Goal: Task Accomplishment & Management: Manage account settings

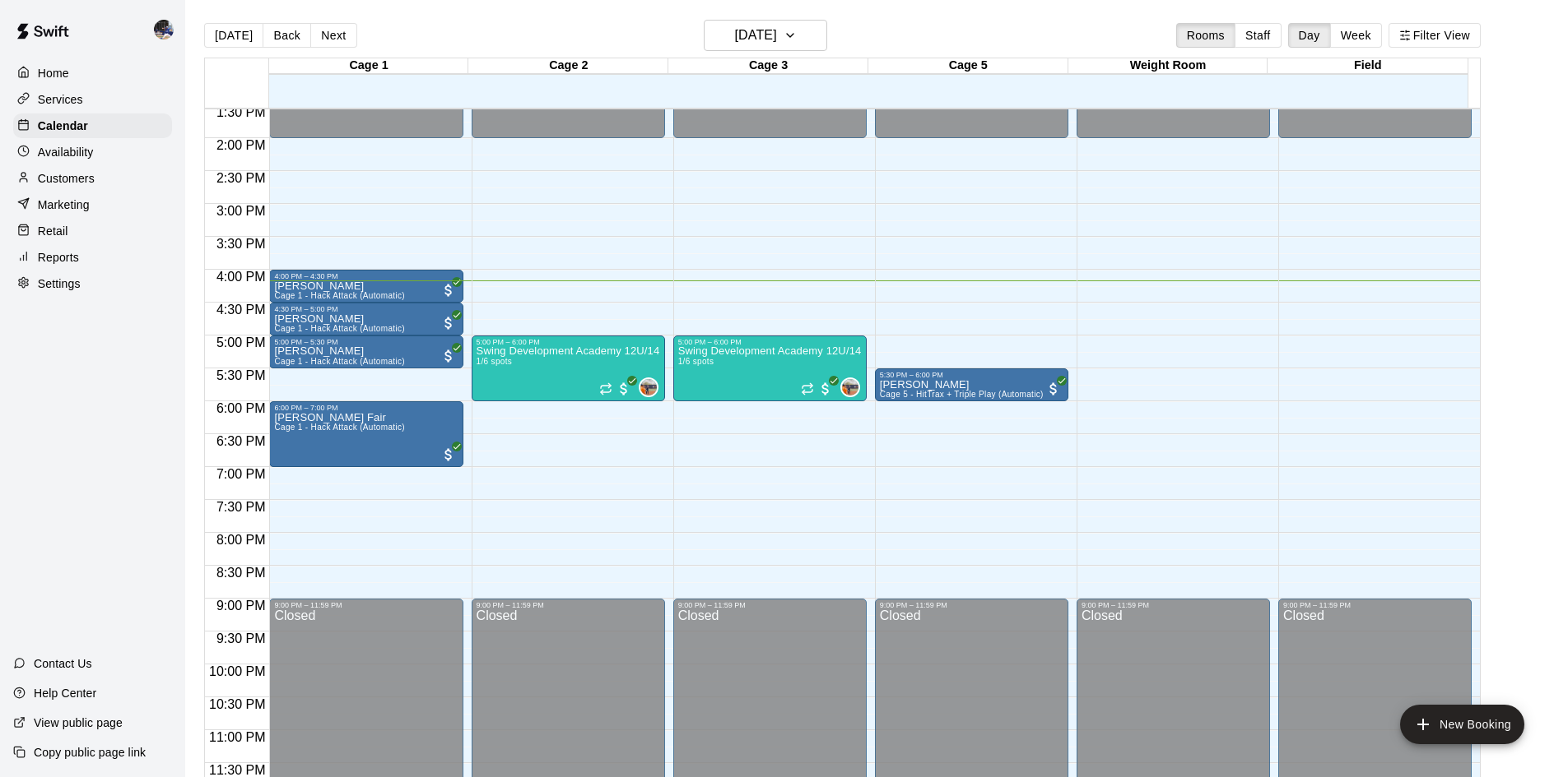
scroll to position [894, 0]
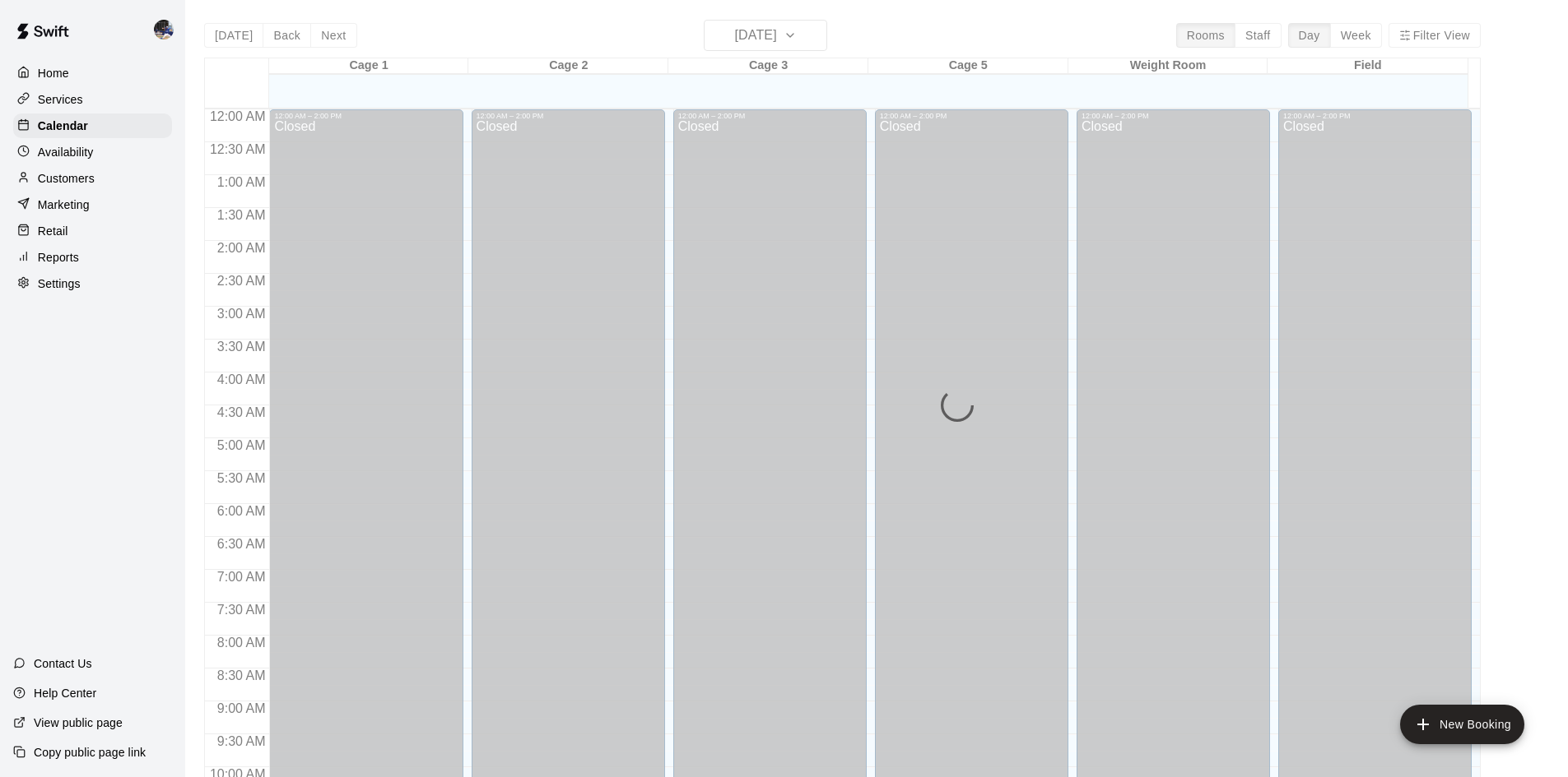
scroll to position [894, 0]
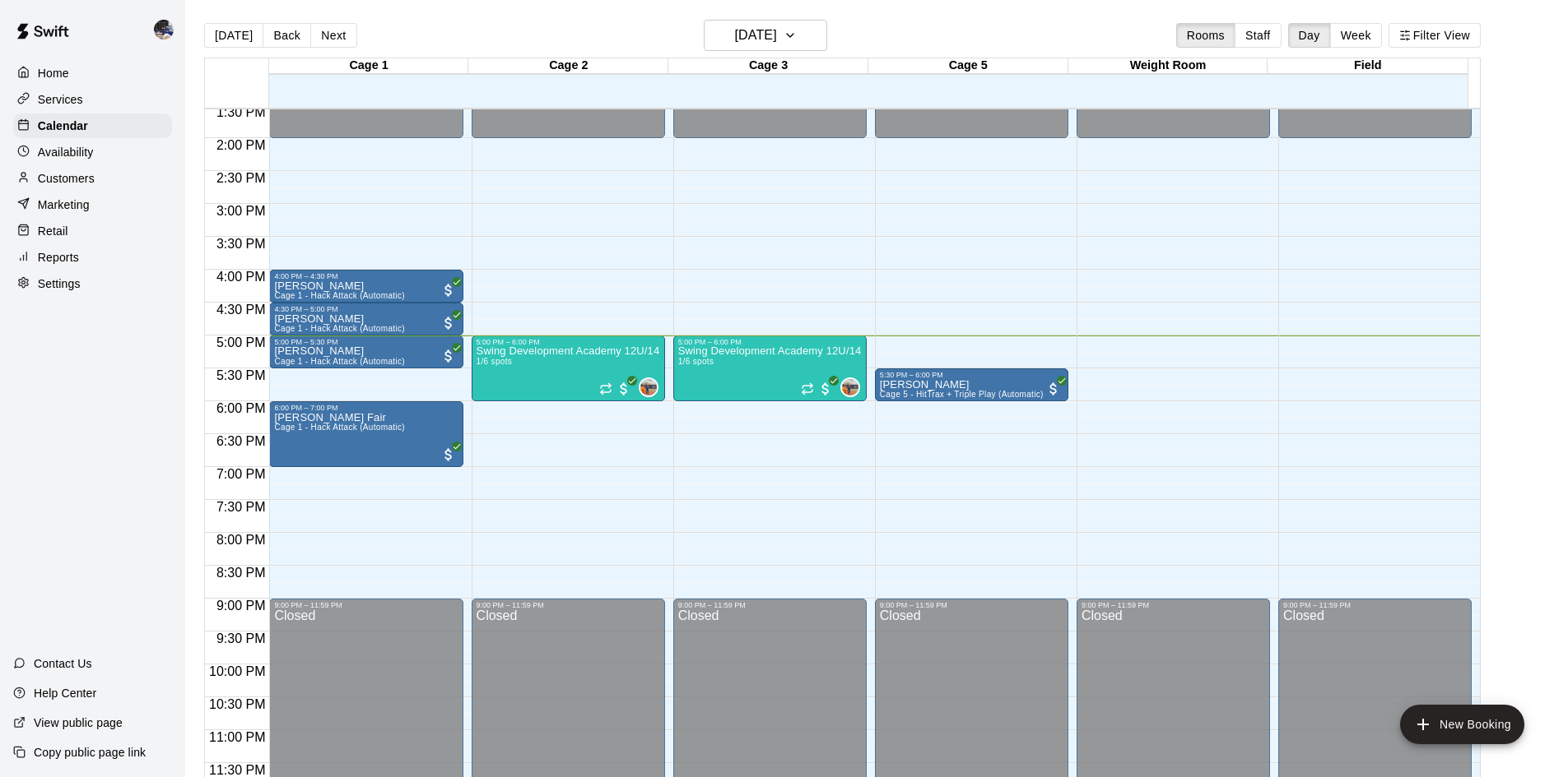
click at [78, 103] on p "Services" at bounding box center [61, 100] width 46 height 17
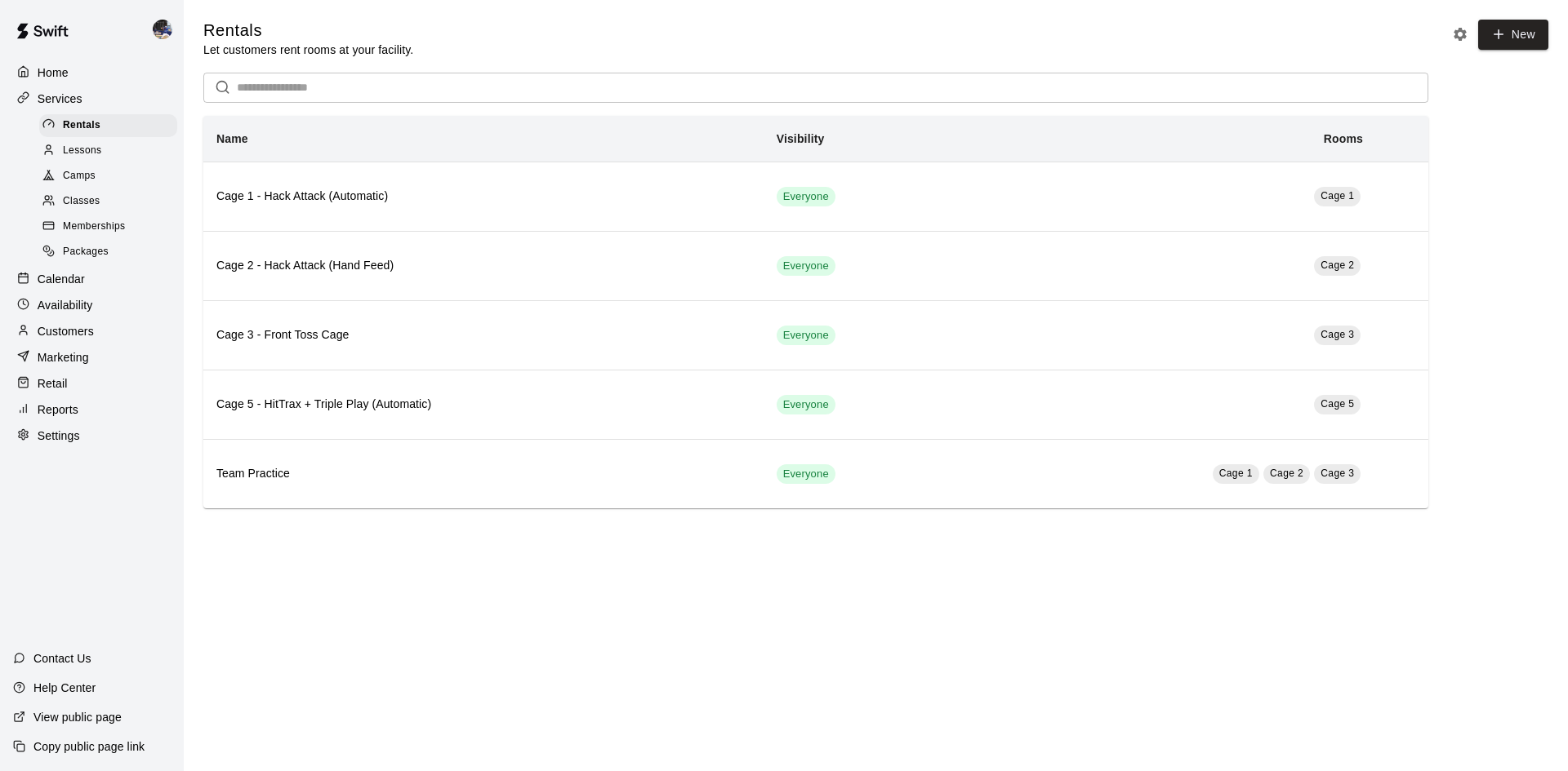
click at [94, 230] on span "Memberships" at bounding box center [93, 227] width 62 height 17
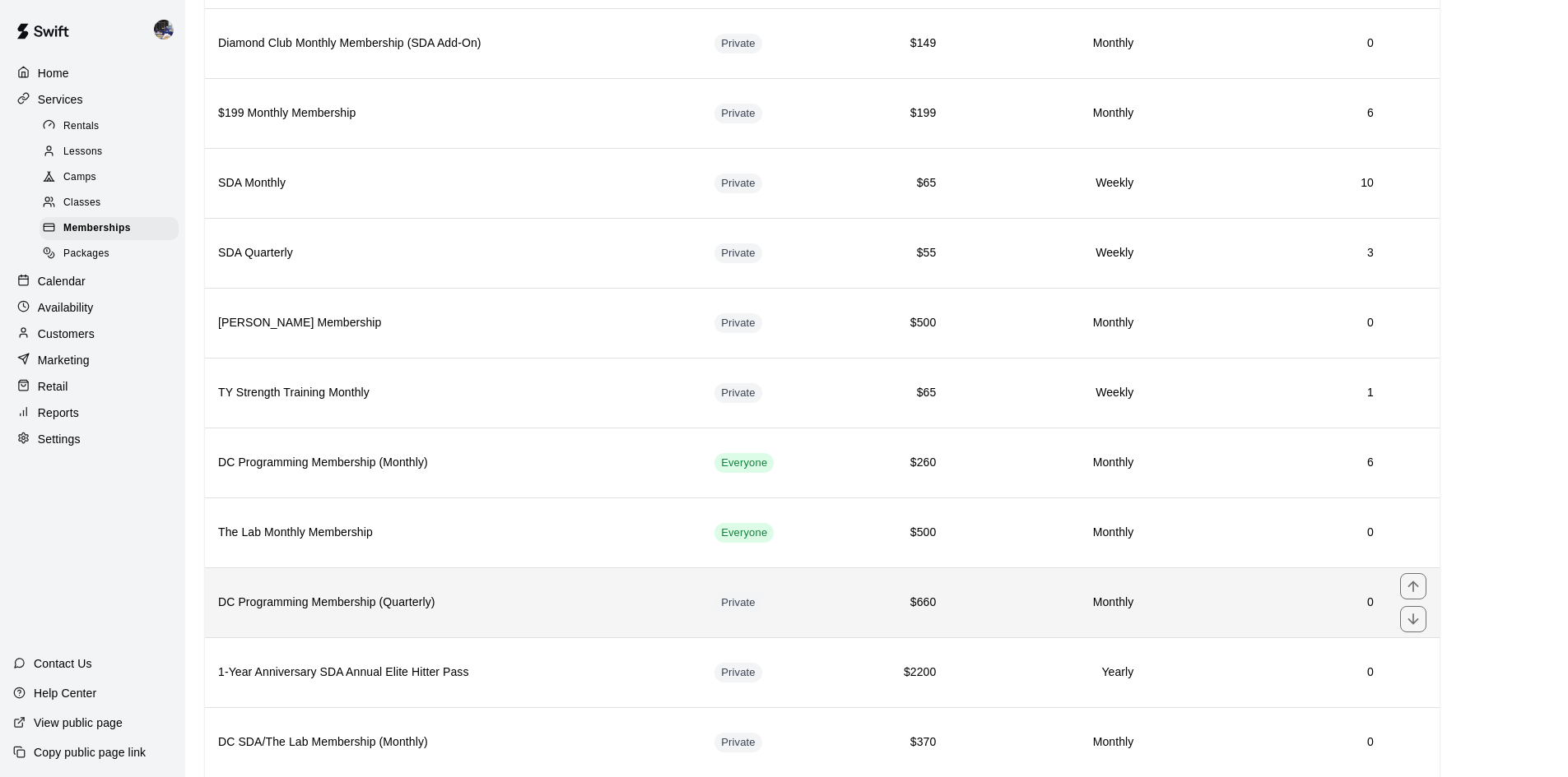
scroll to position [692, 0]
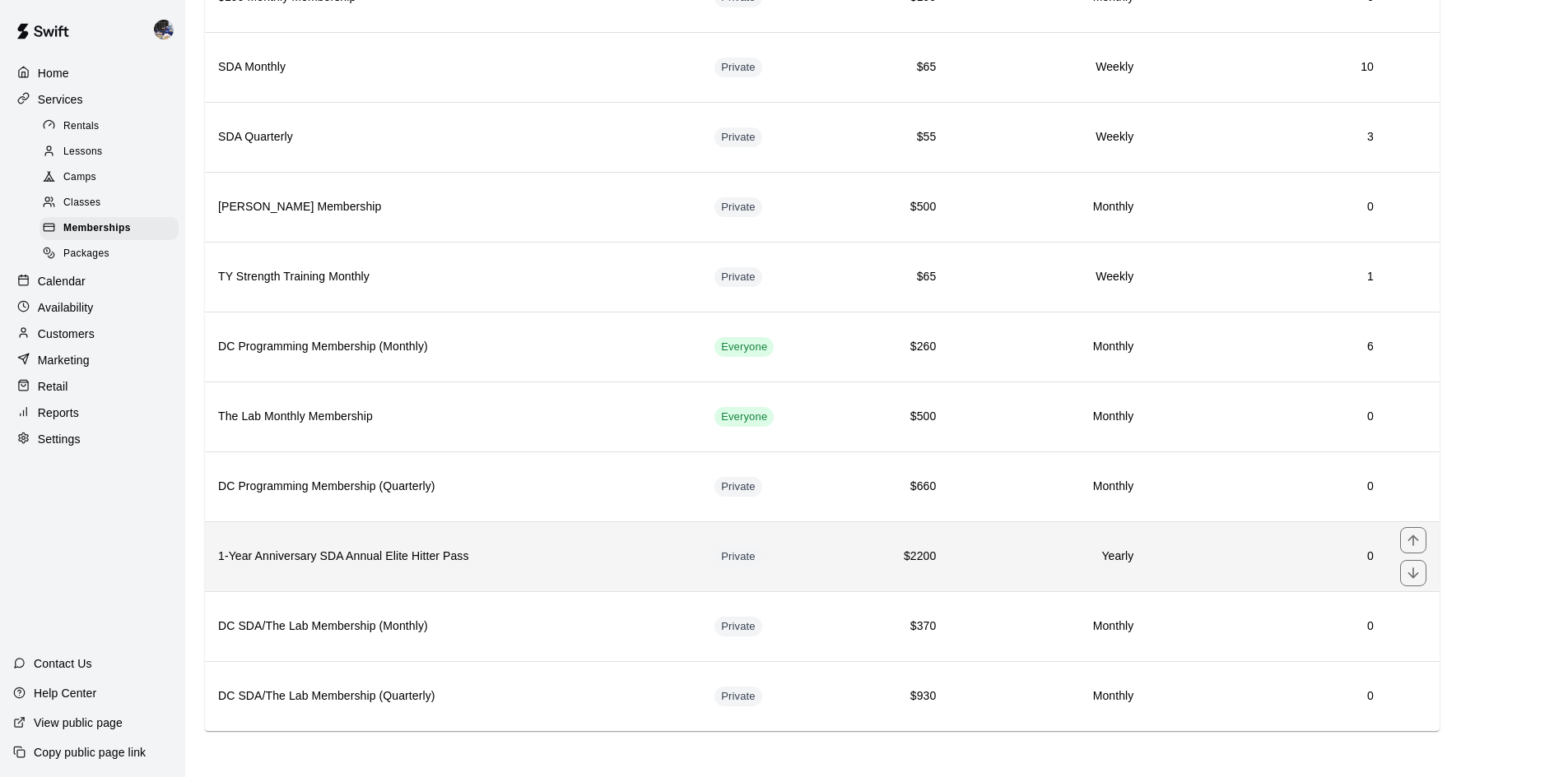
click at [413, 563] on h6 "1-Year Anniversary SDA Annual Elite Hitter Pass" at bounding box center [453, 556] width 470 height 18
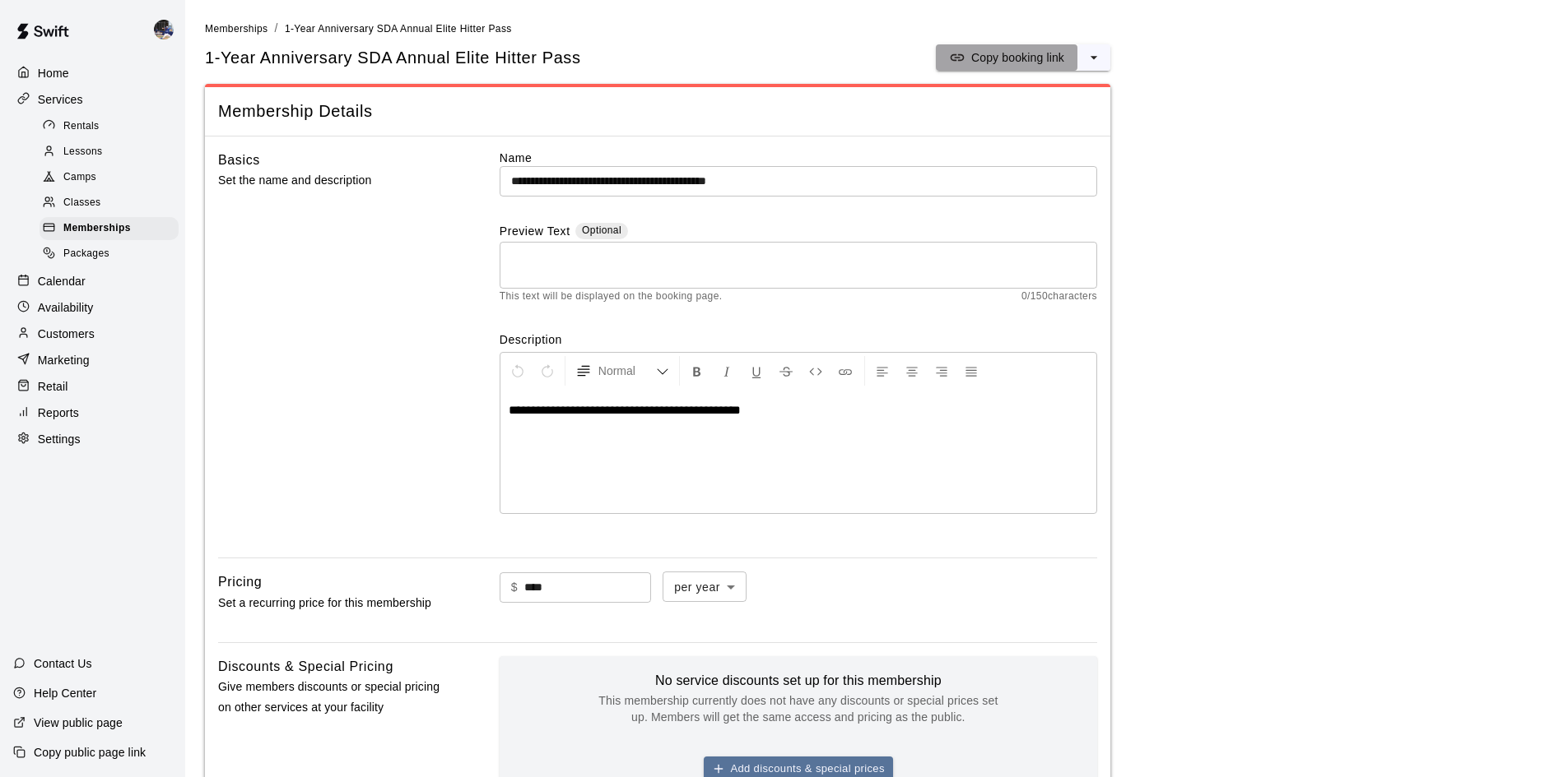
click at [1006, 53] on p "Copy booking link" at bounding box center [1018, 58] width 93 height 17
click at [971, 59] on p "Copy booking link" at bounding box center [1018, 58] width 93 height 17
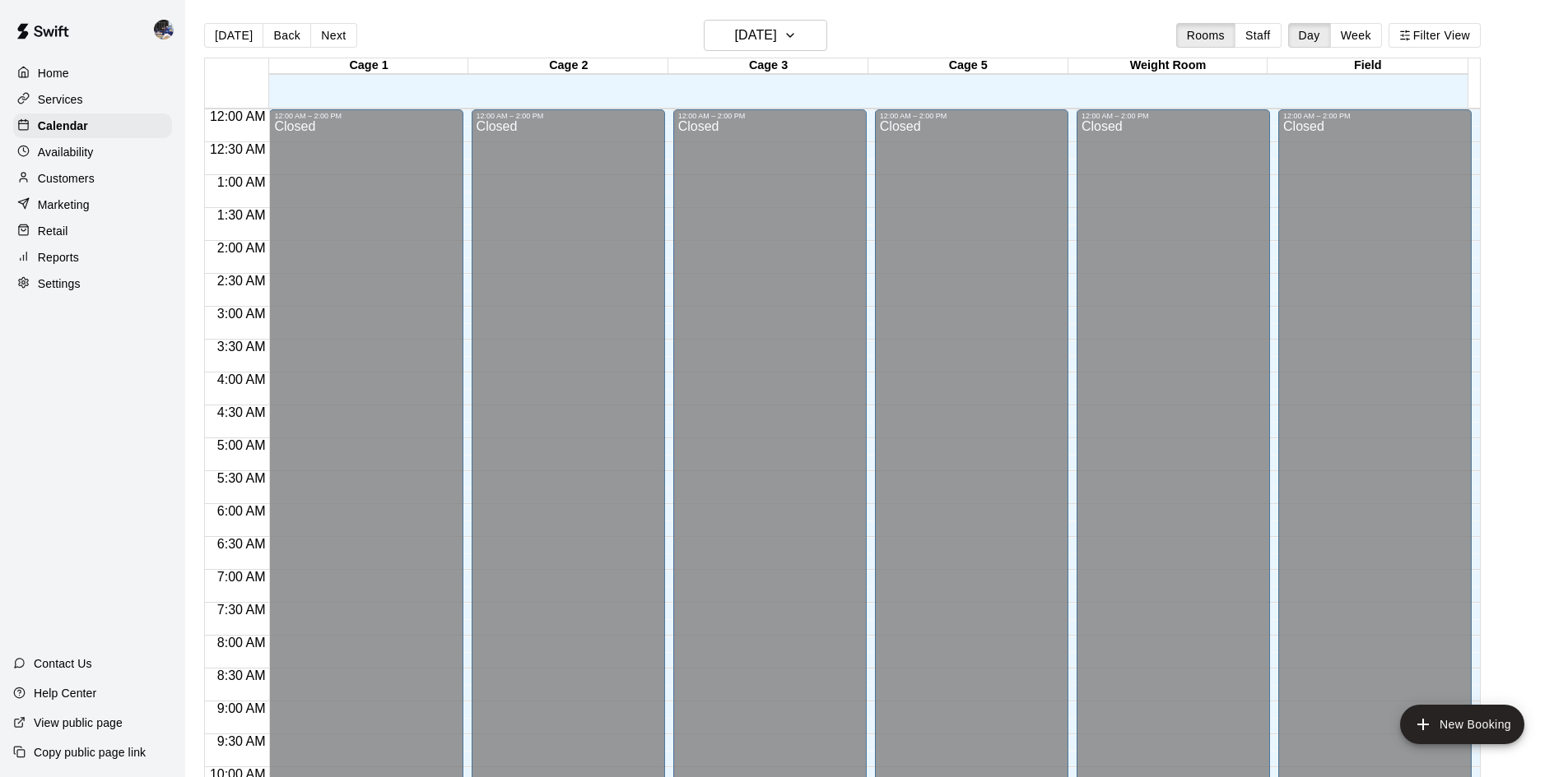
scroll to position [894, 0]
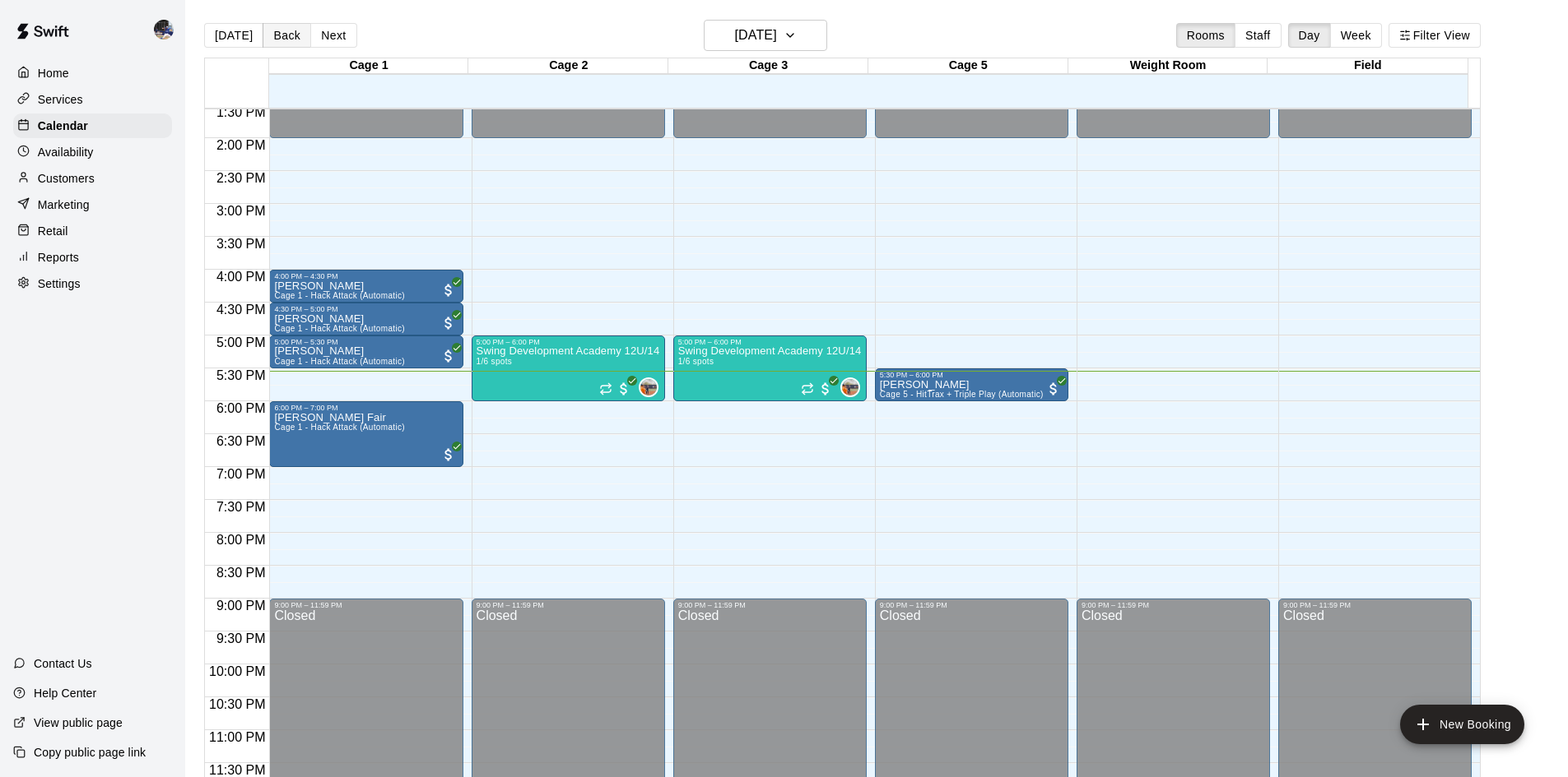
click at [270, 36] on button "Back" at bounding box center [287, 35] width 48 height 25
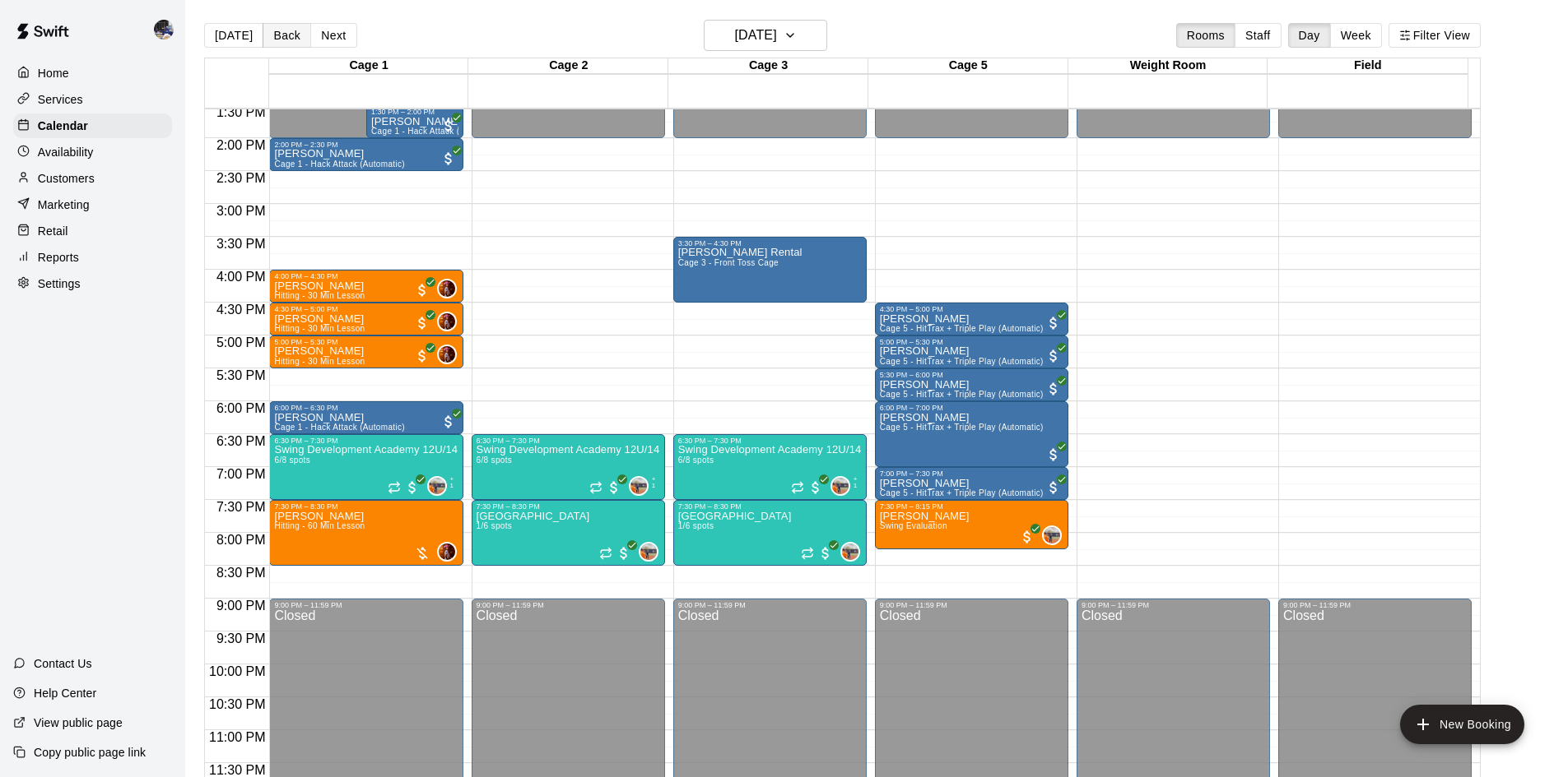
click at [284, 24] on button "Back" at bounding box center [287, 35] width 48 height 25
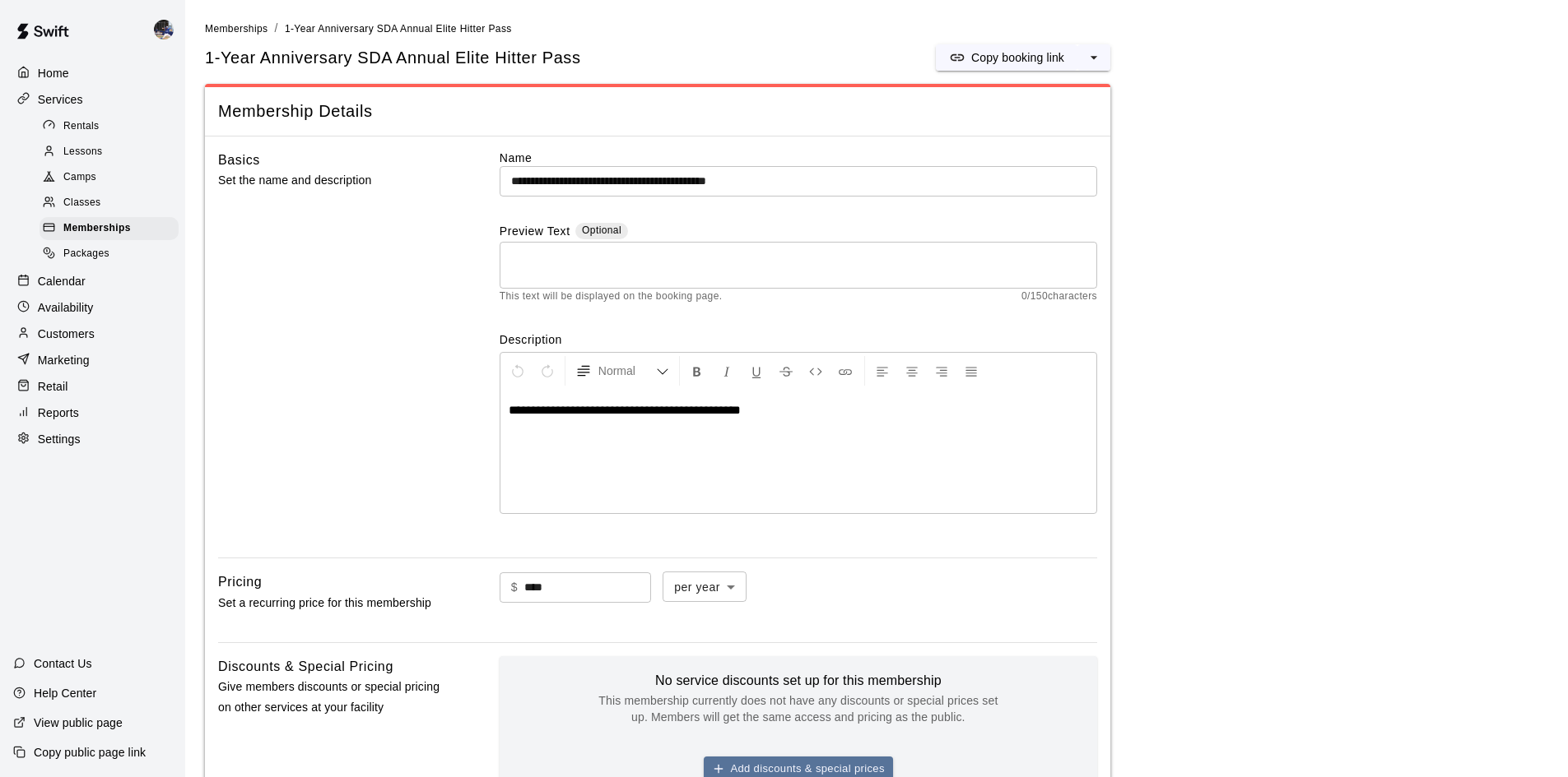
click at [82, 334] on div "Customers" at bounding box center [92, 334] width 159 height 25
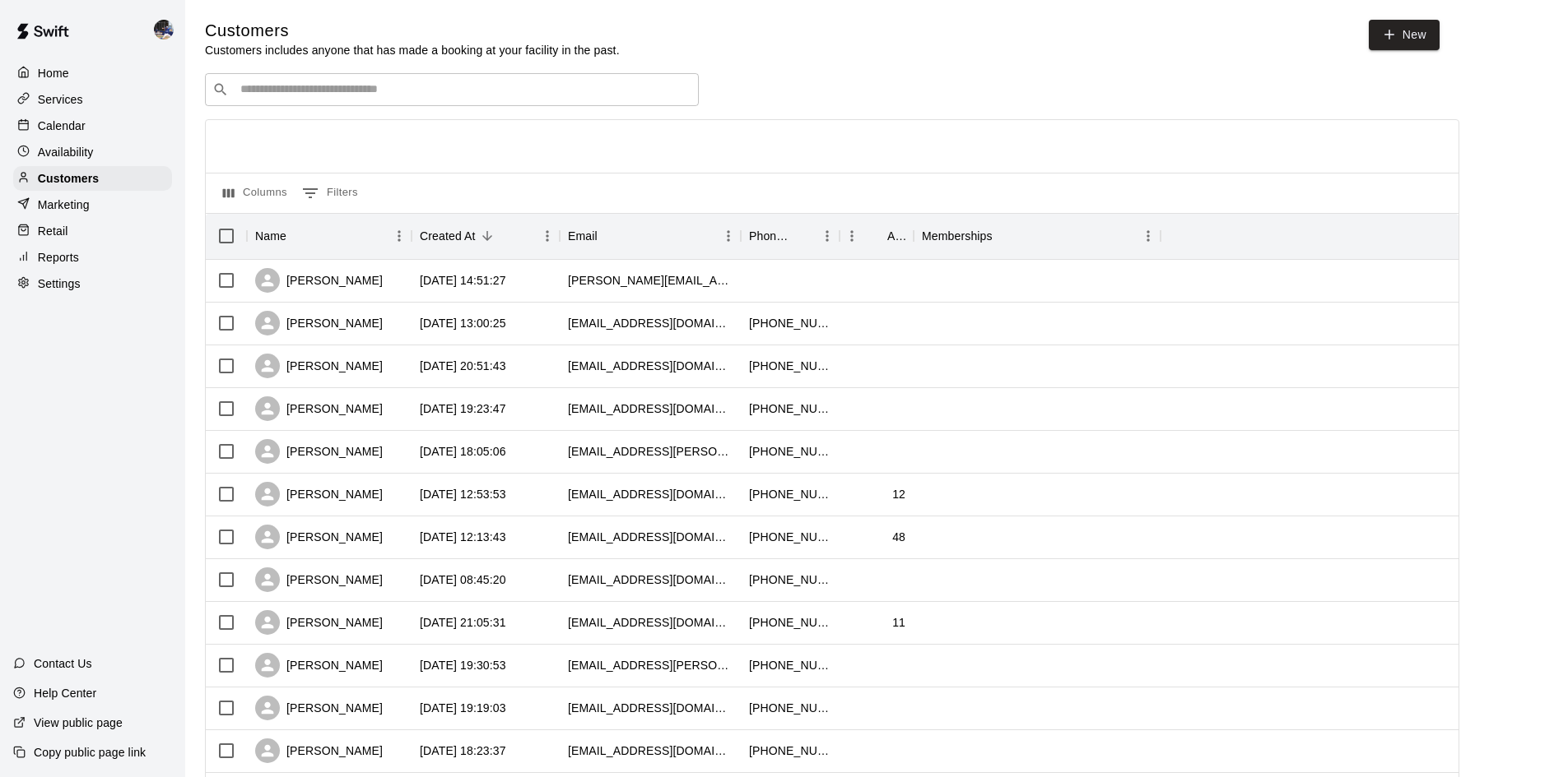
click at [301, 88] on input "Search customers by name or email" at bounding box center [464, 90] width 456 height 17
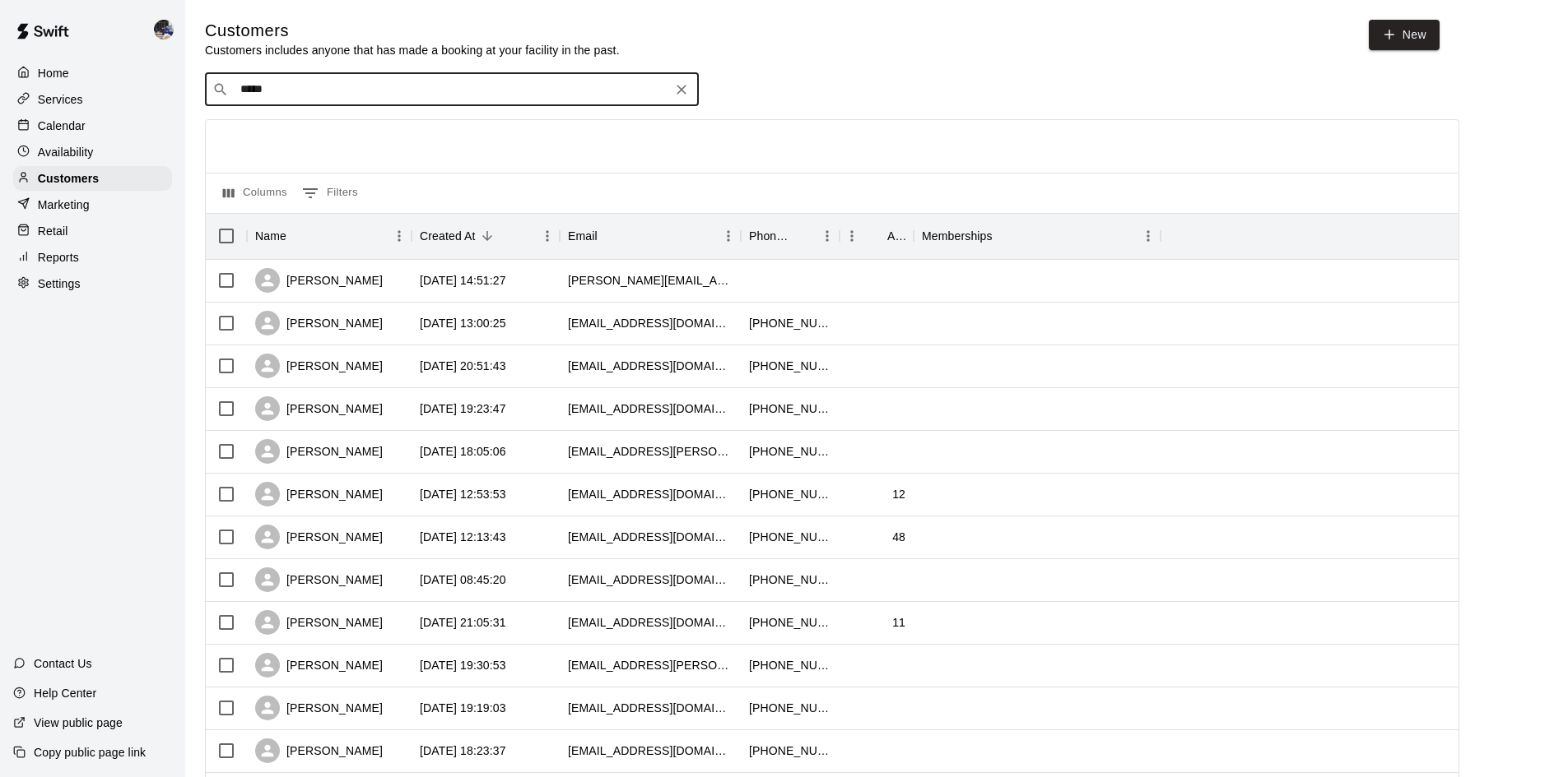
type input "******"
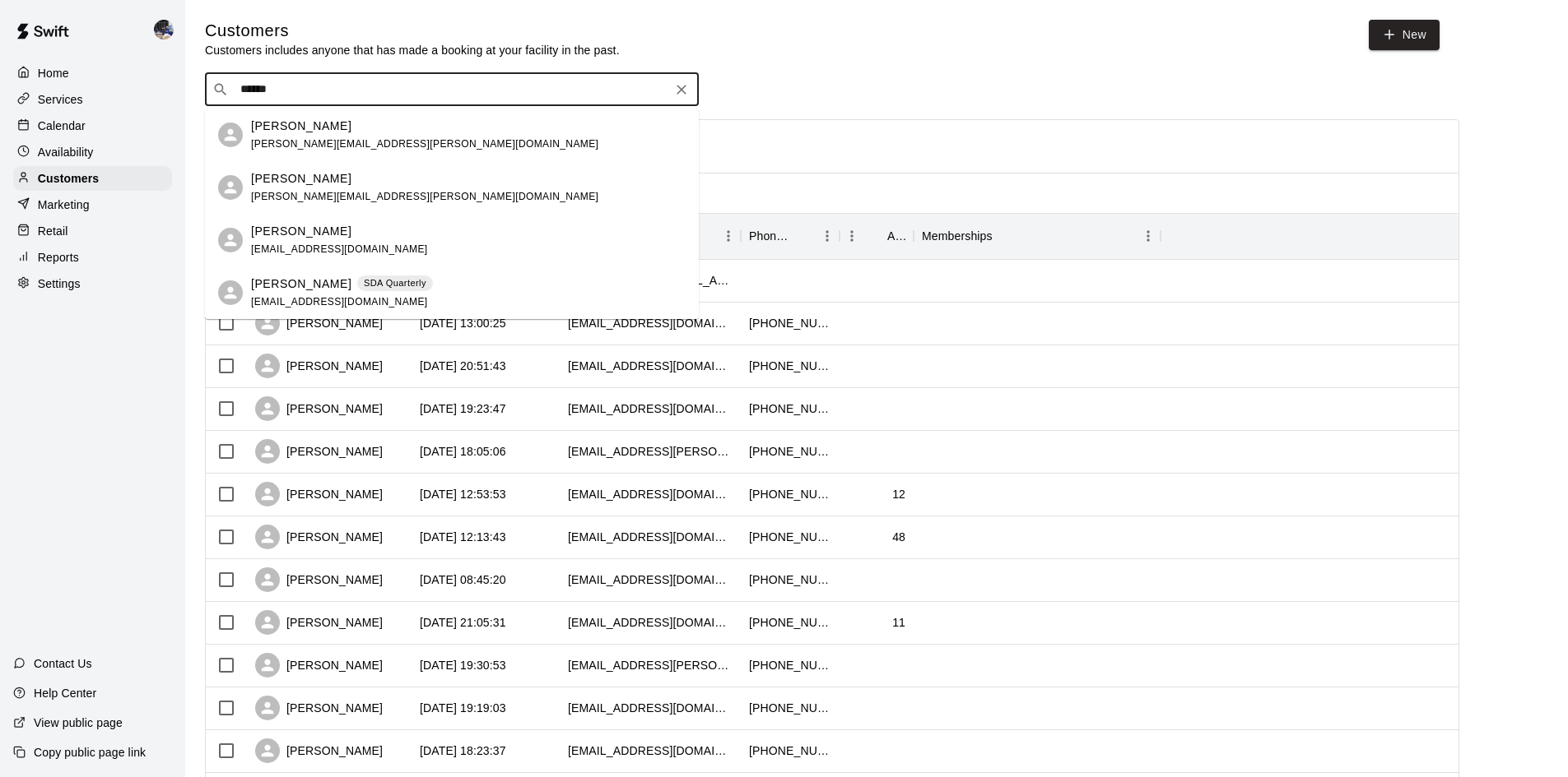
click at [306, 288] on p "Melody Magaña" at bounding box center [302, 284] width 101 height 18
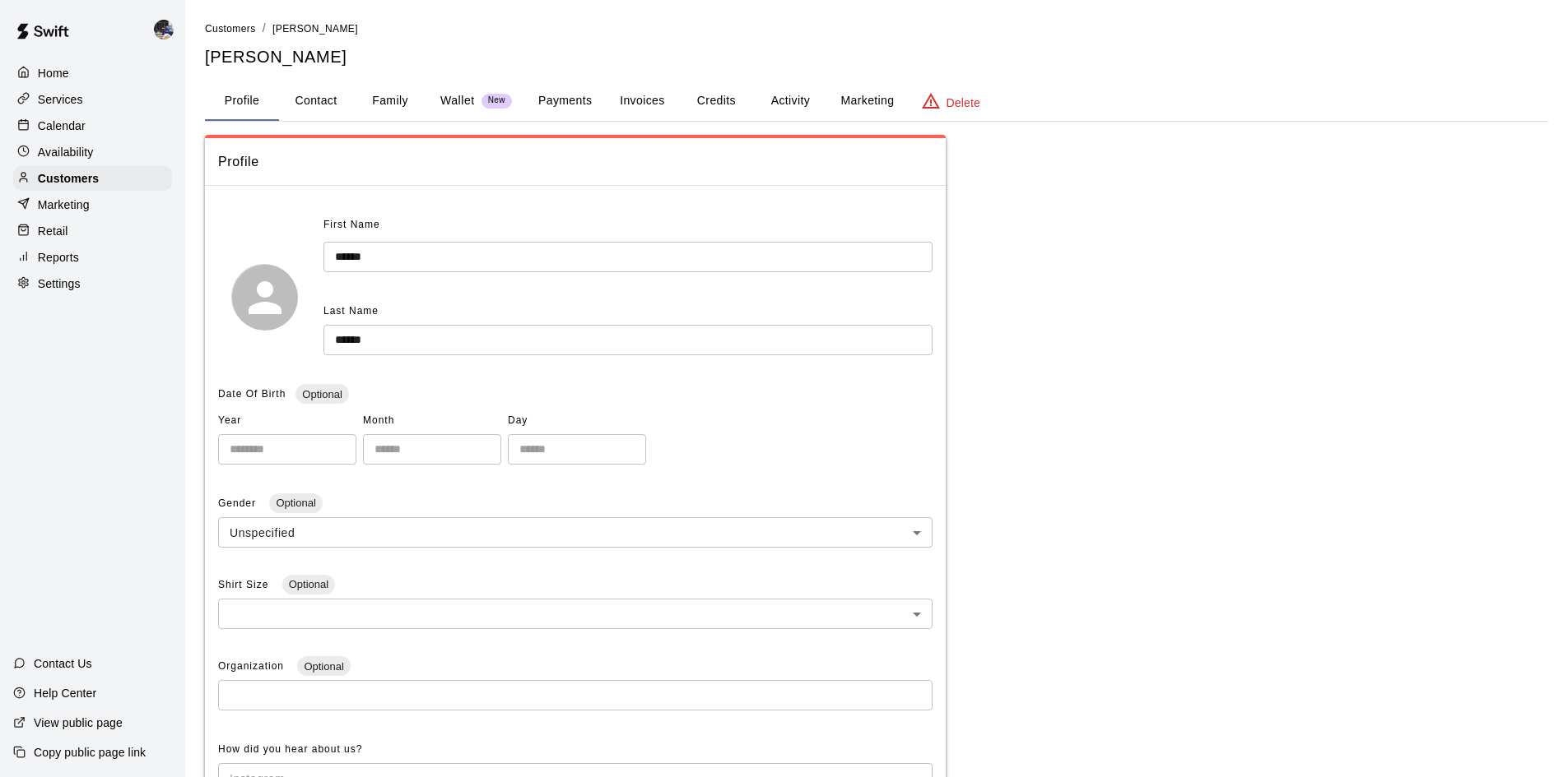
click at [286, 82] on button "Contact" at bounding box center [317, 101] width 74 height 39
select select "**"
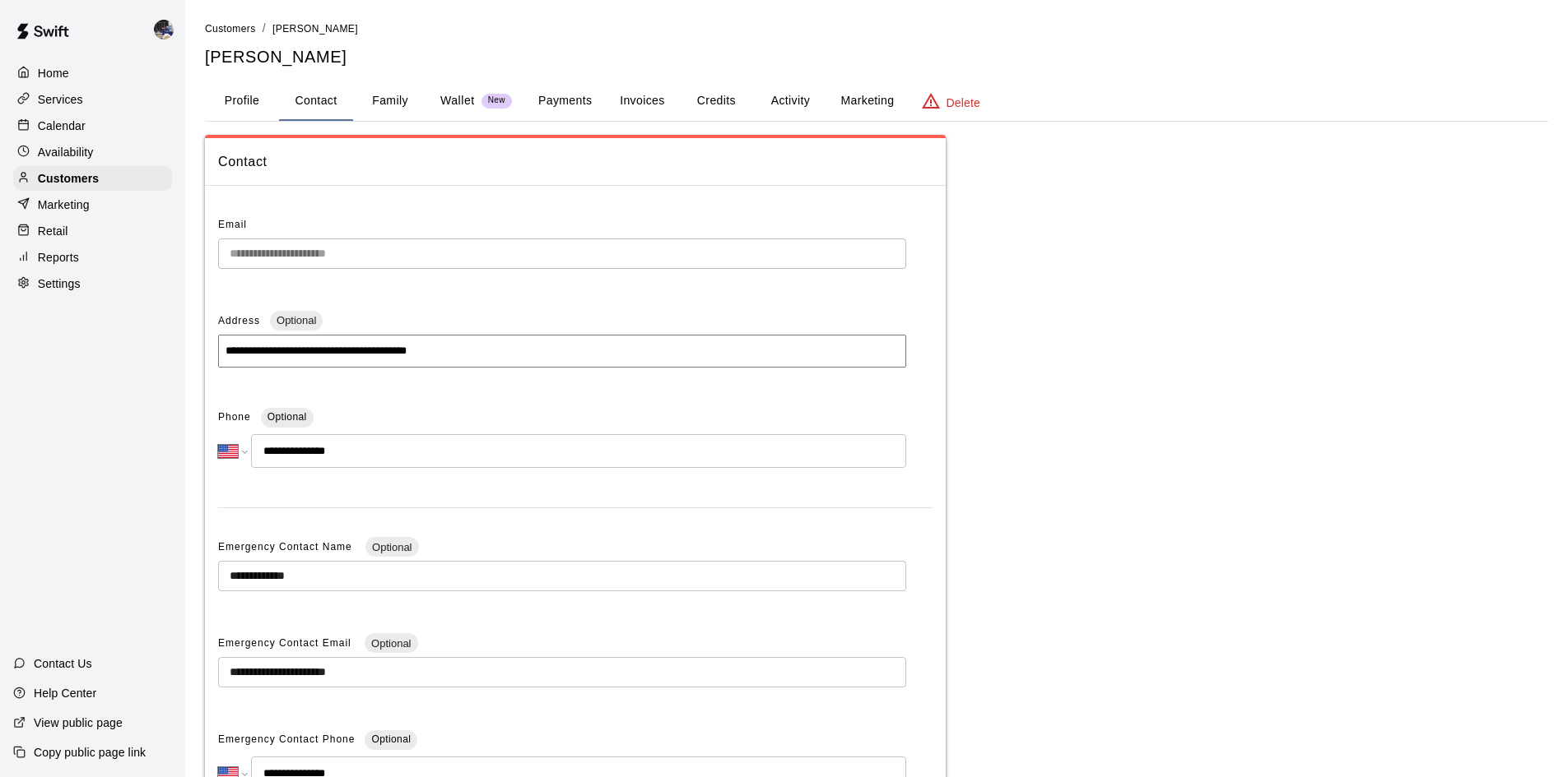
click at [376, 100] on button "Family" at bounding box center [390, 101] width 74 height 39
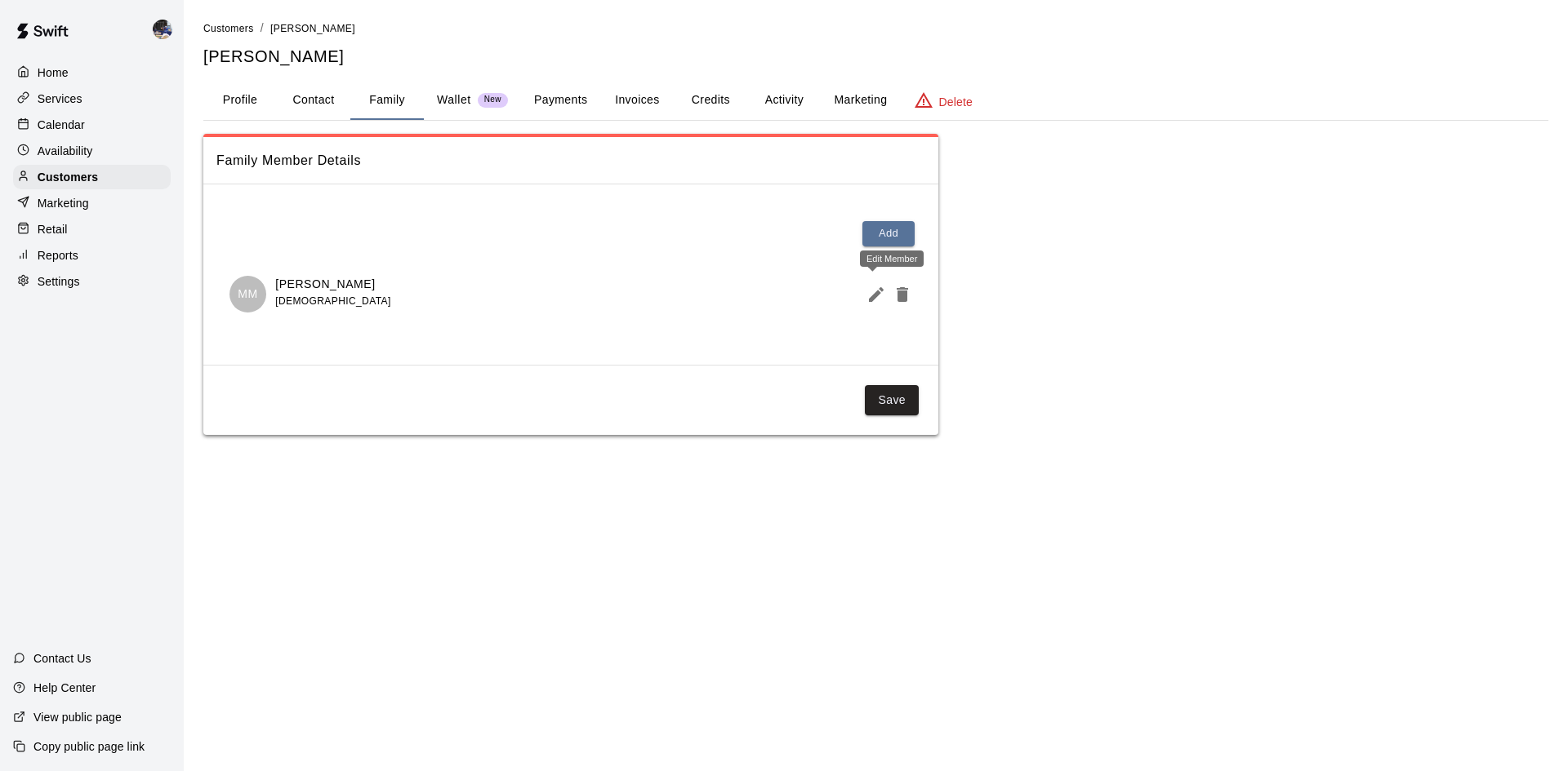
click at [863, 295] on button "Edit Member" at bounding box center [873, 294] width 26 height 32
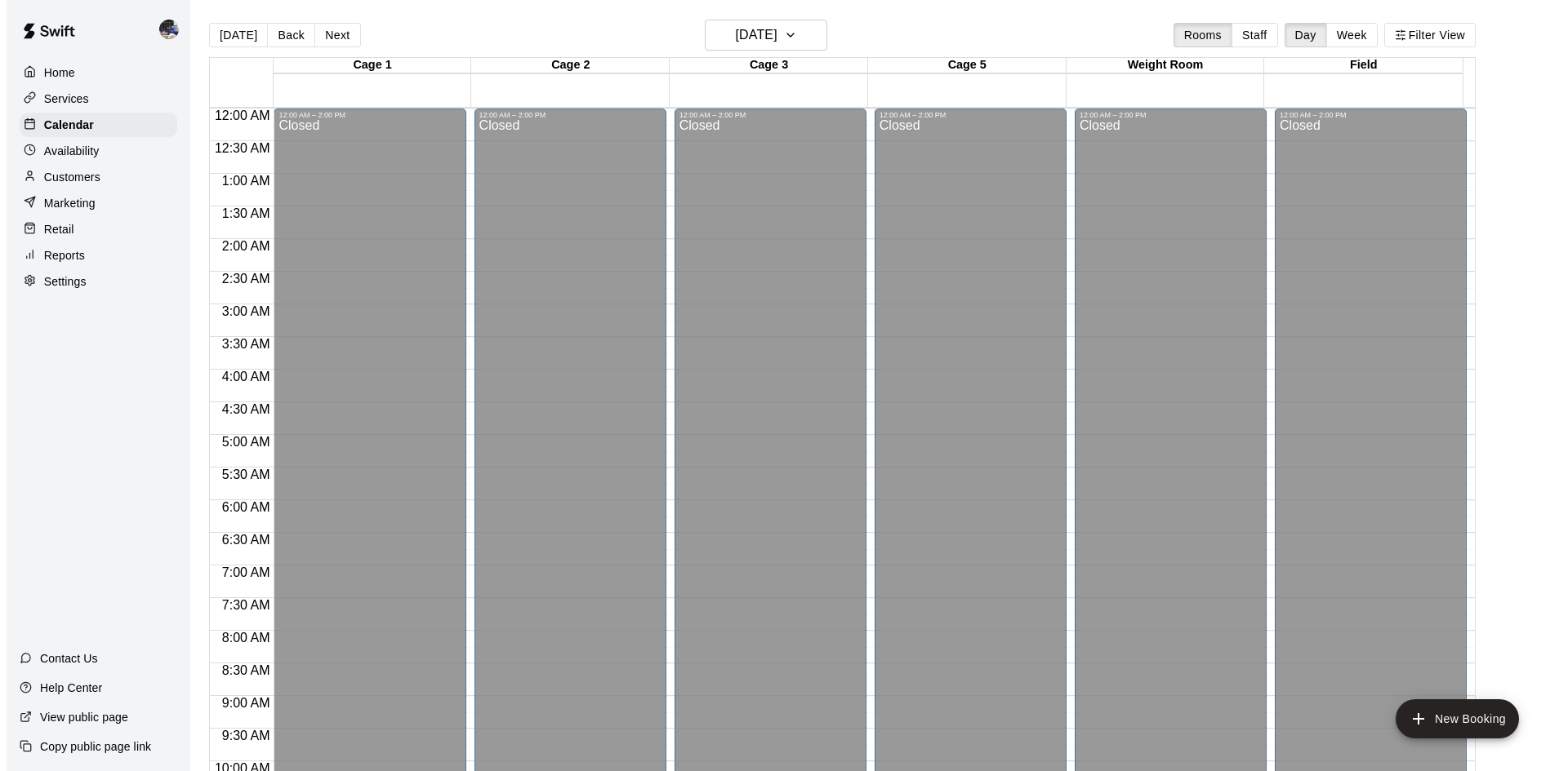
scroll to position [887, 0]
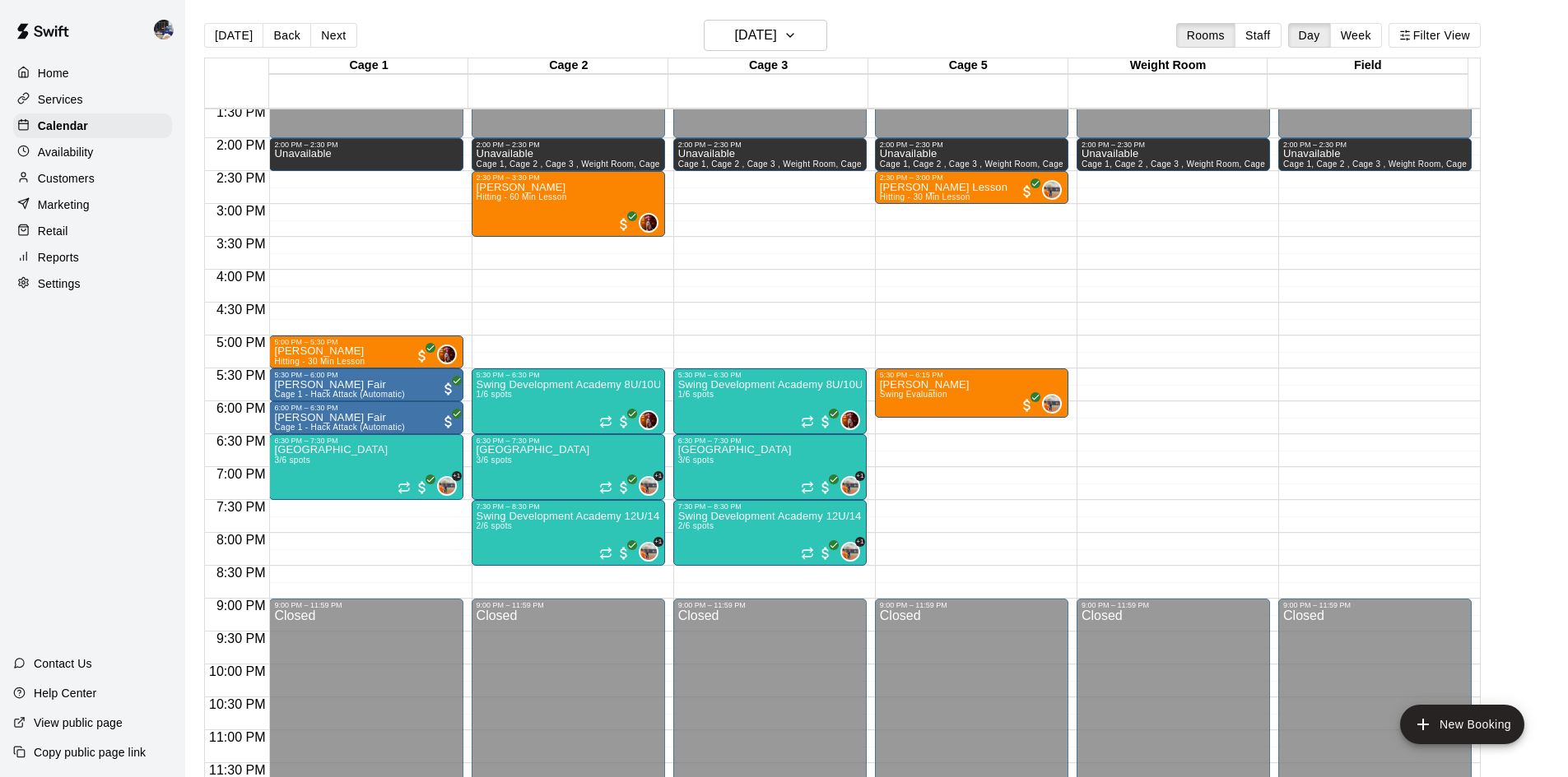
click at [86, 175] on p "Customers" at bounding box center [66, 179] width 57 height 17
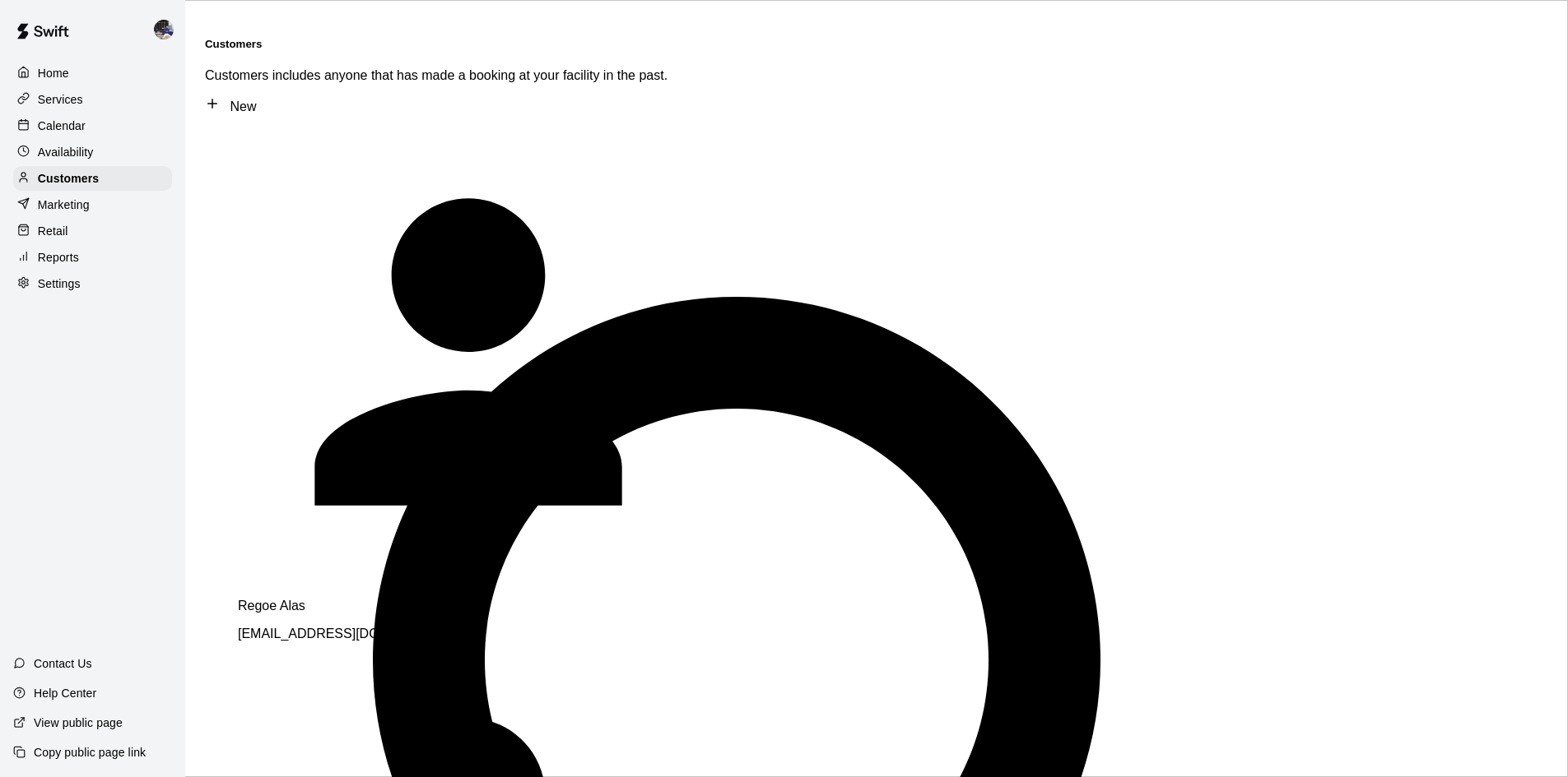
type input "****"
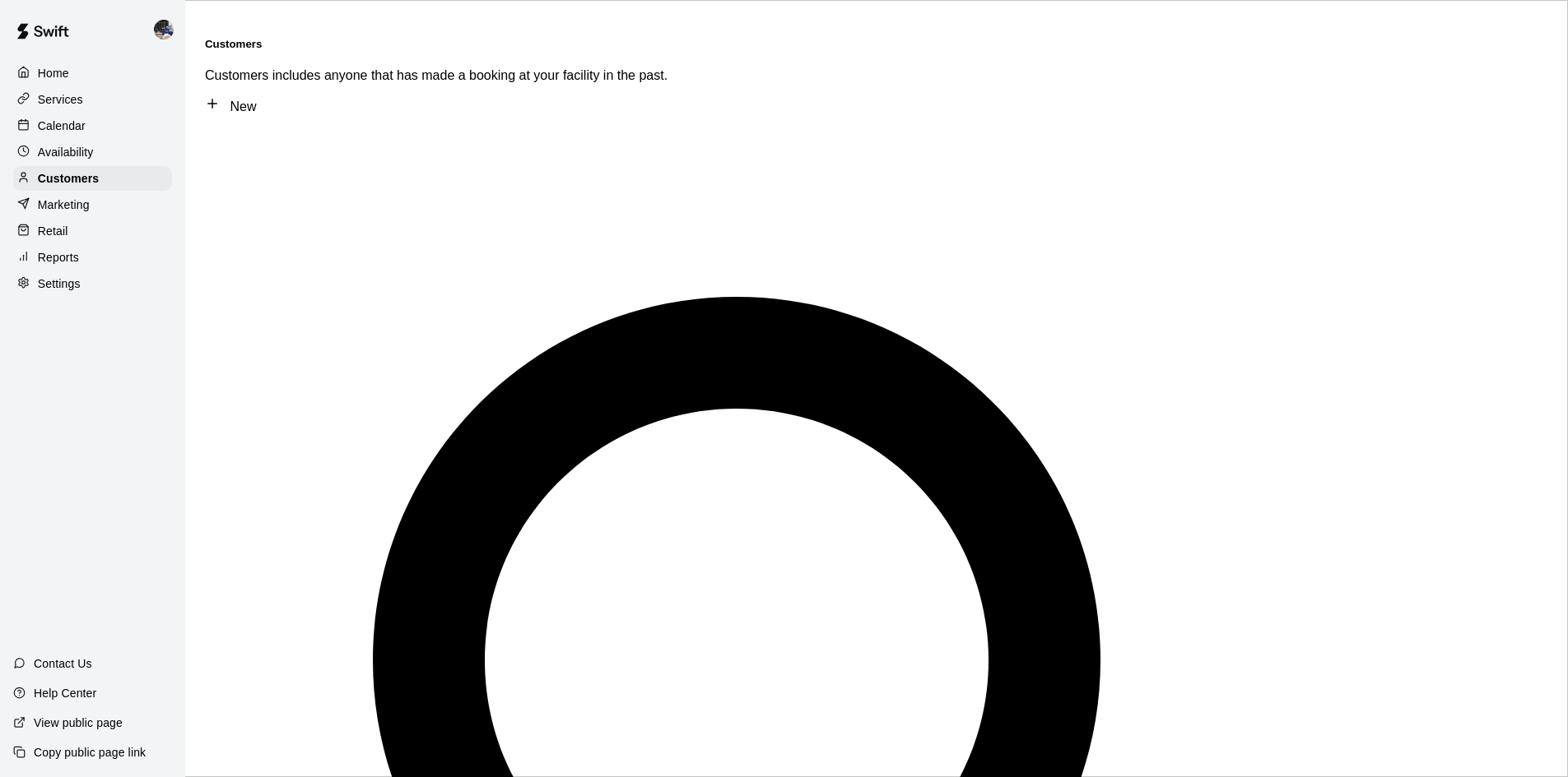
type input "******"
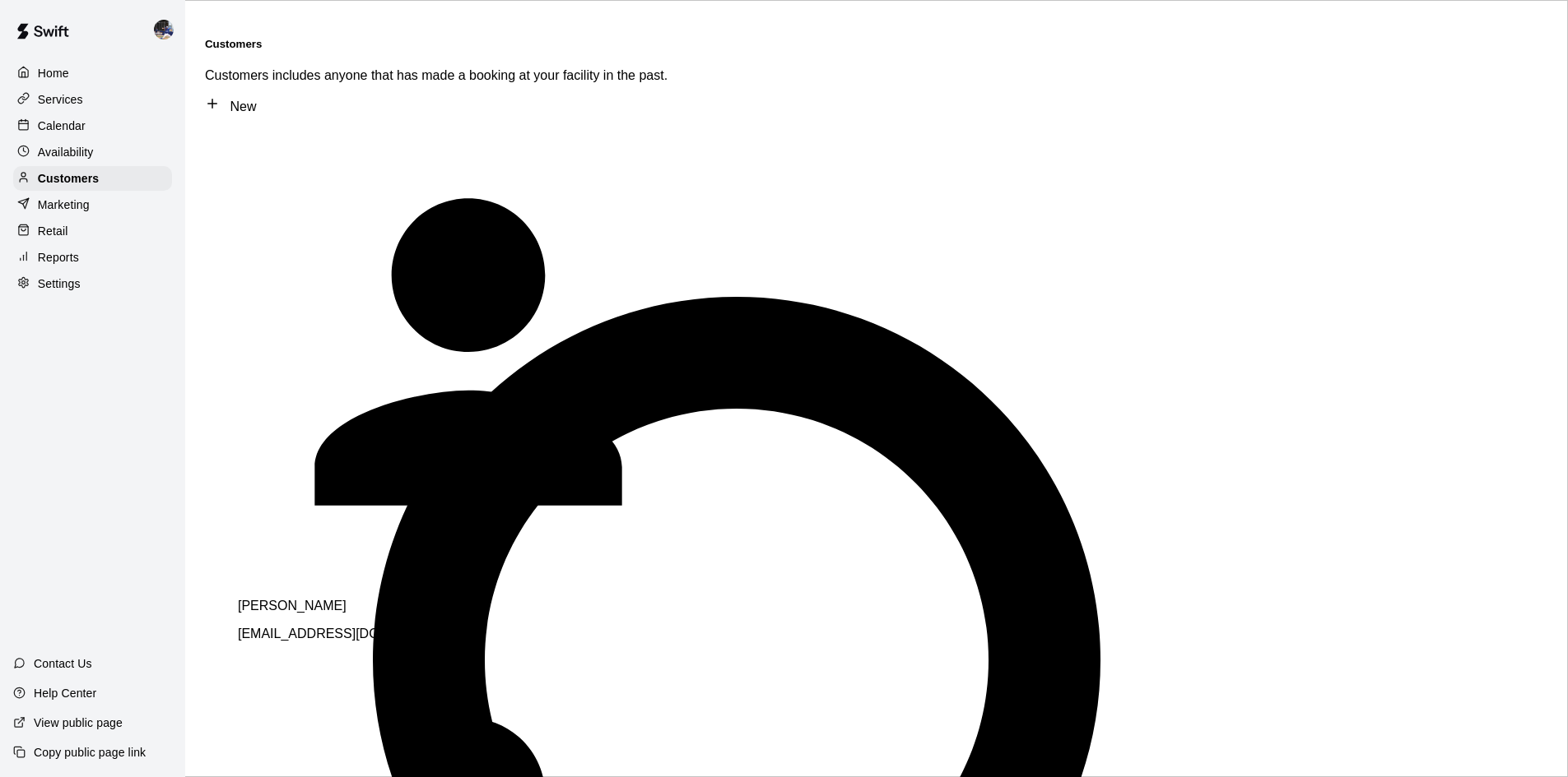
click at [374, 599] on div "Robert Miner minerpad@sbcglobal.net" at bounding box center [468, 621] width 461 height 43
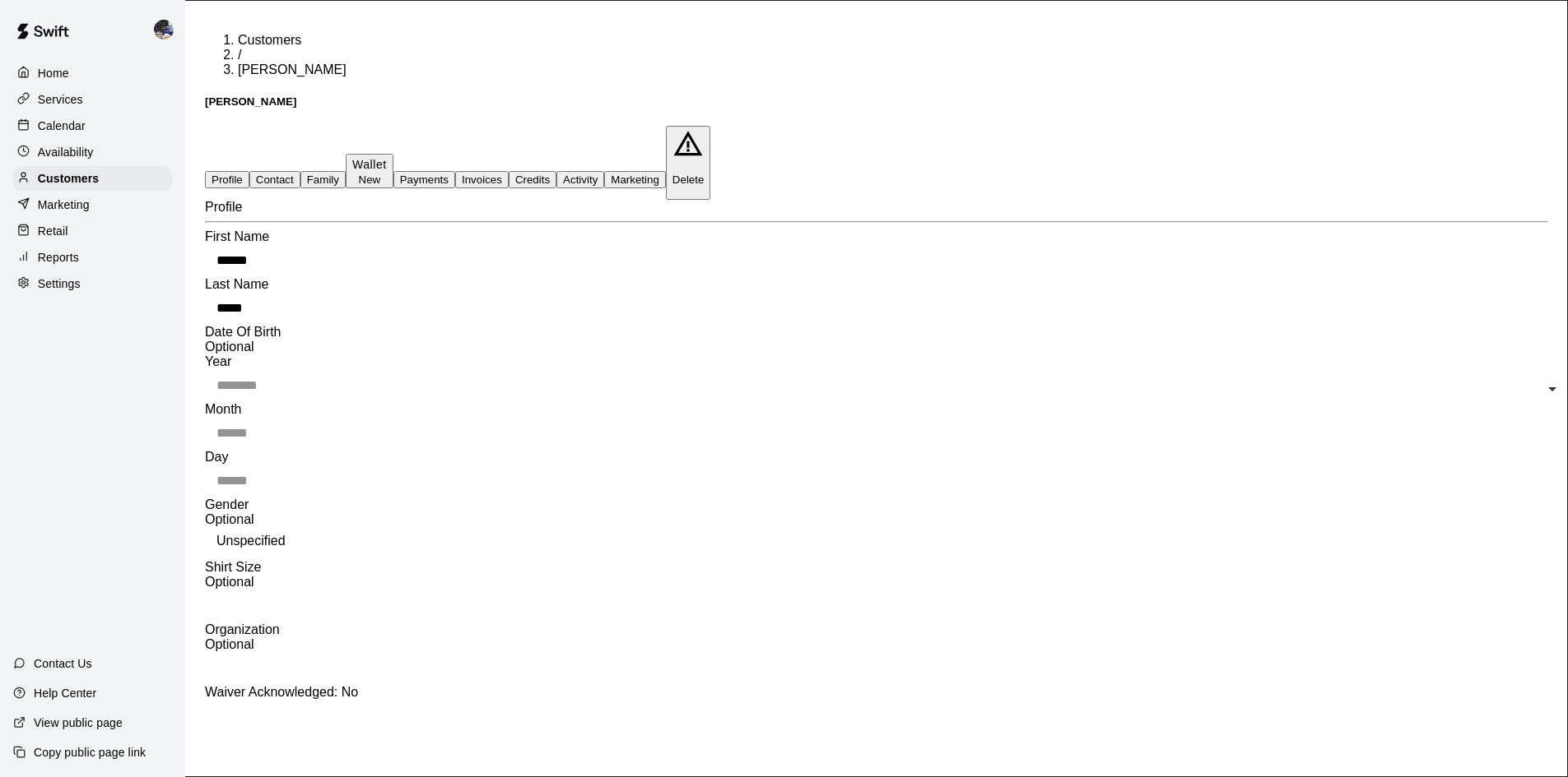
click at [455, 171] on button "Payments" at bounding box center [425, 180] width 61 height 18
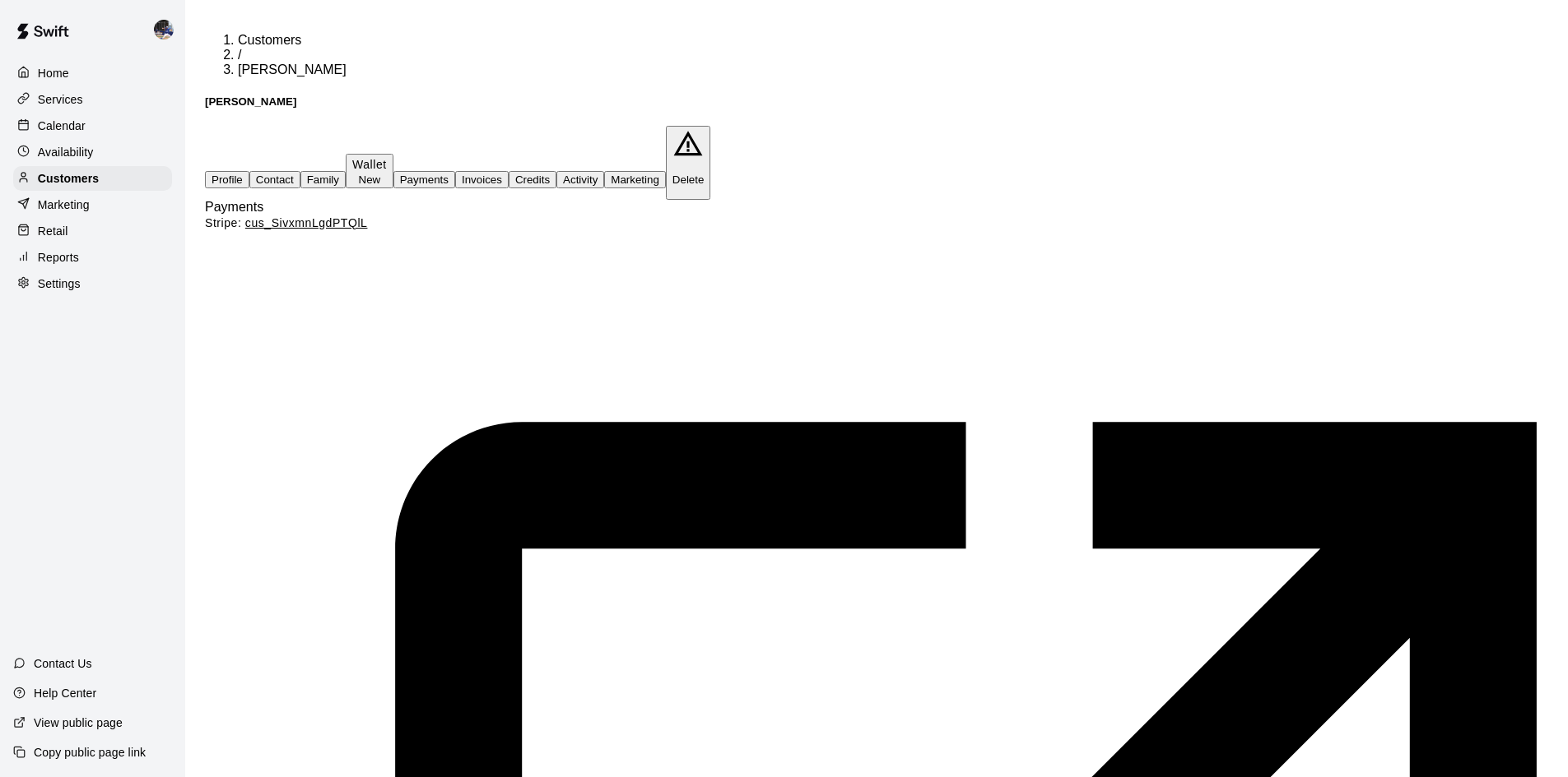
click at [301, 171] on button "Contact" at bounding box center [275, 180] width 51 height 18
select select "**"
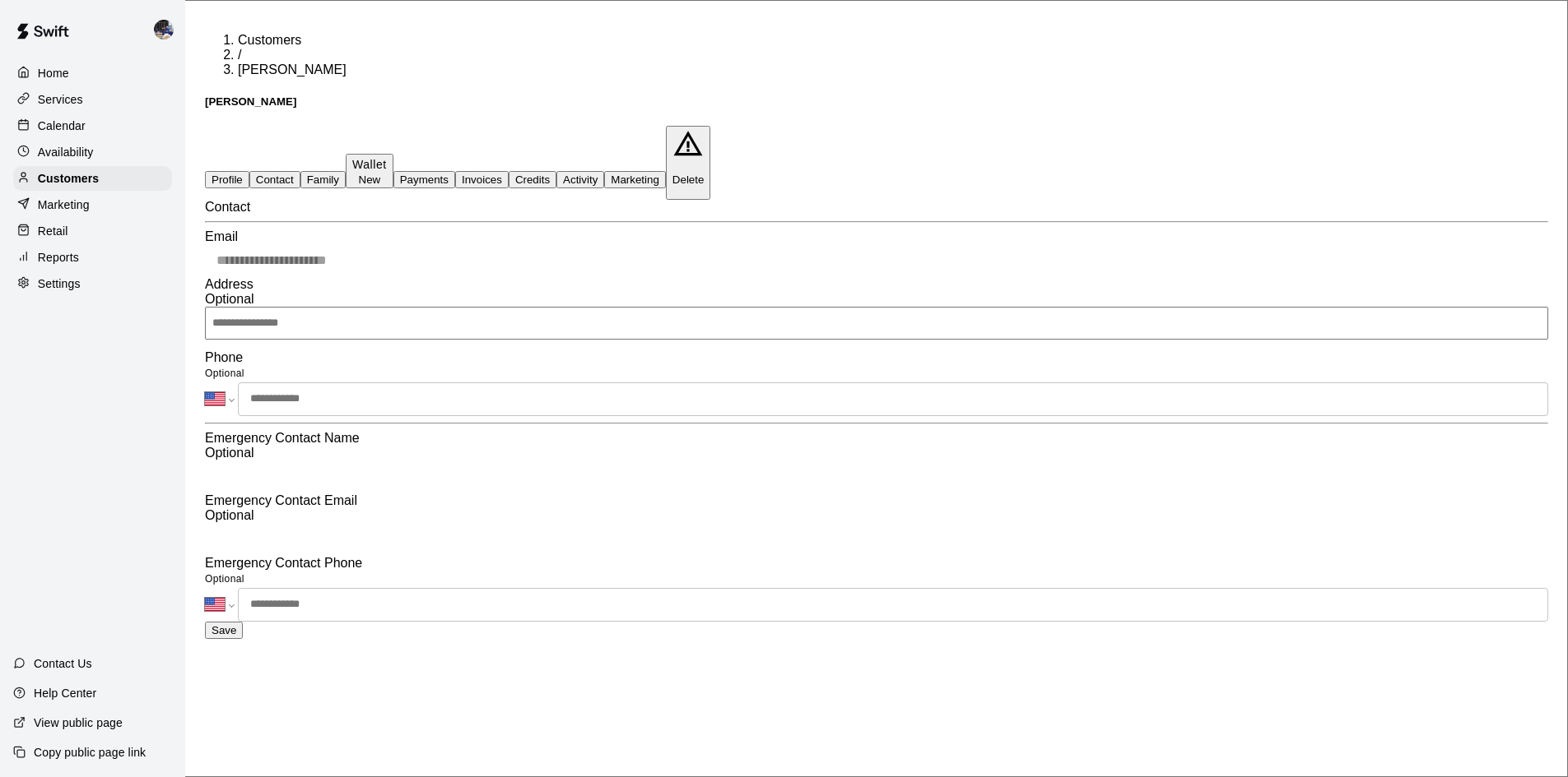
click at [345, 171] on button "Family" at bounding box center [323, 180] width 46 height 18
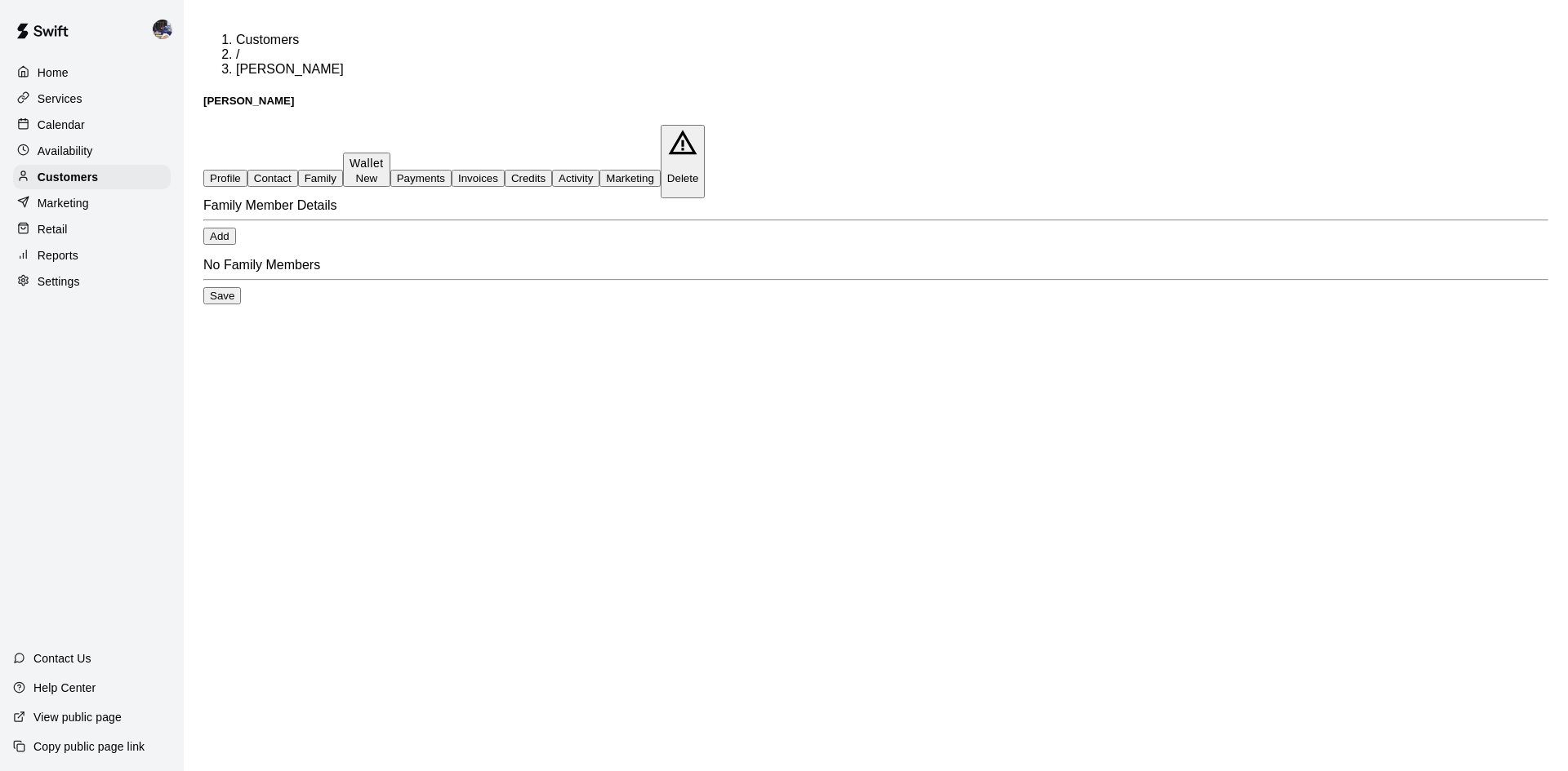
click at [236, 233] on button "Add" at bounding box center [219, 236] width 32 height 18
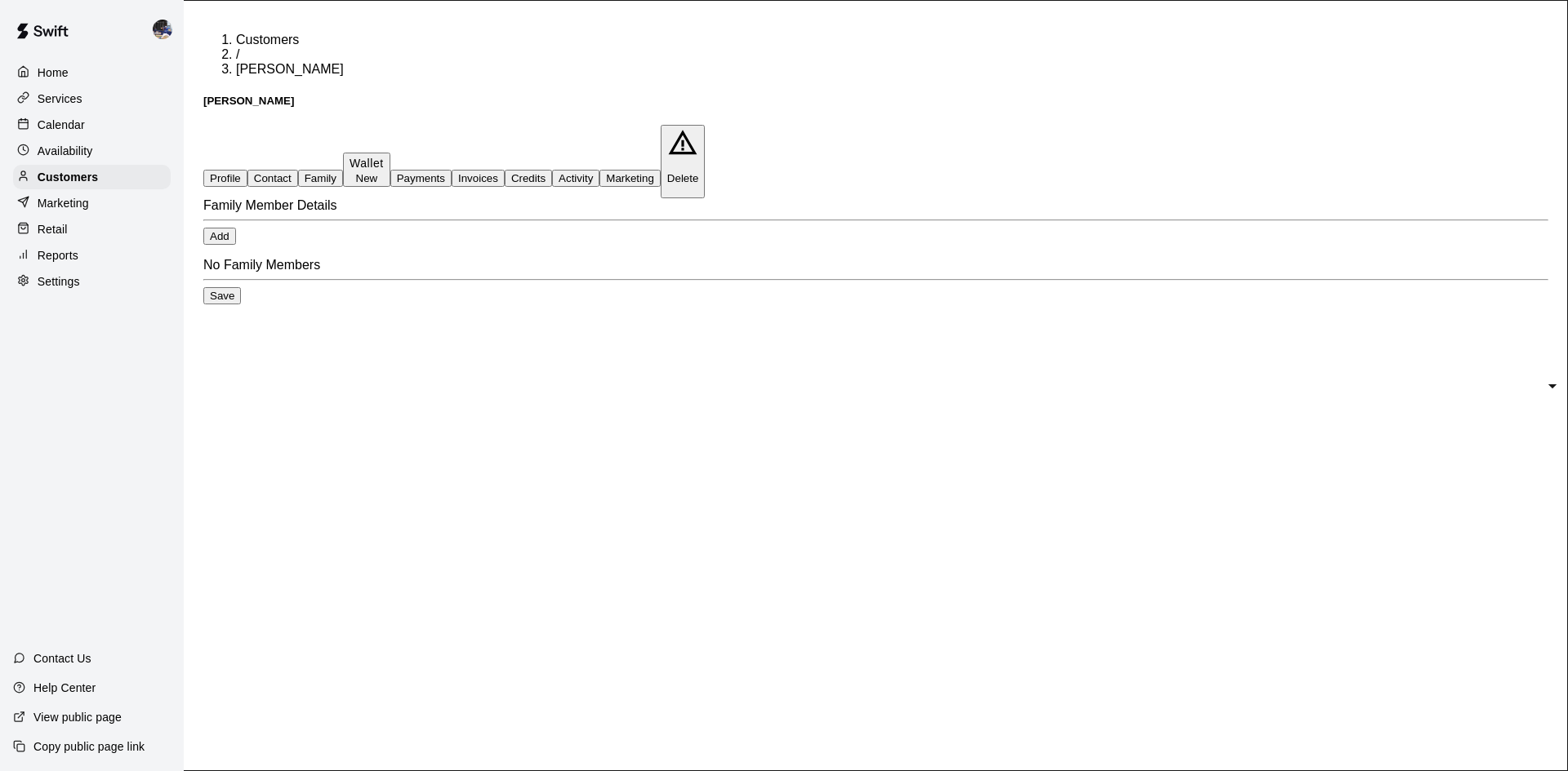
click at [732, 380] on input "text" at bounding box center [795, 396] width 1590 height 32
paste input "********"
type input "********"
drag, startPoint x: 678, startPoint y: 201, endPoint x: 625, endPoint y: 222, distance: 57.0
click at [678, 380] on input "text" at bounding box center [795, 396] width 1590 height 32
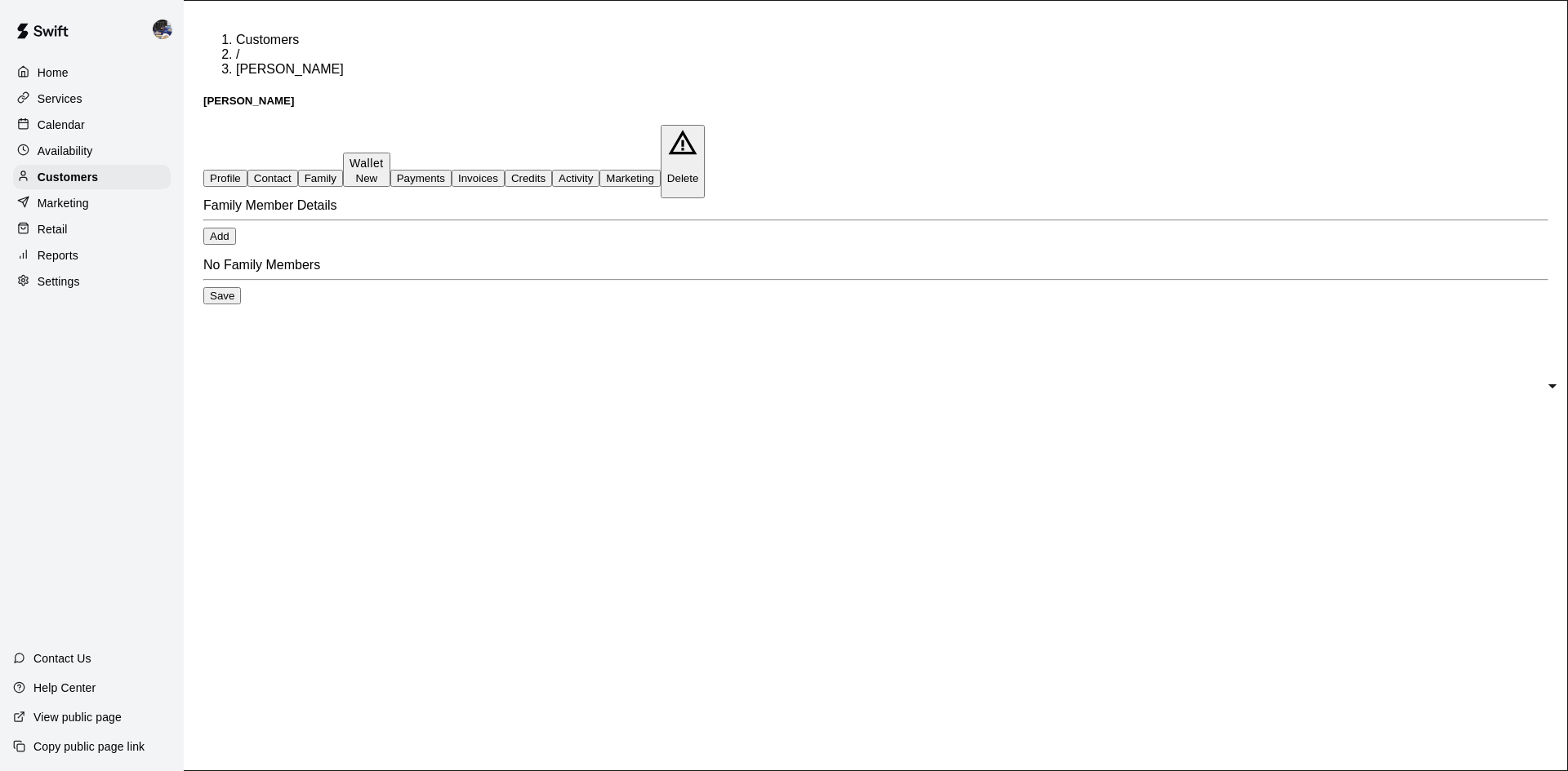
click at [592, 428] on input "text" at bounding box center [795, 443] width 1590 height 32
paste input "*****"
type input "*****"
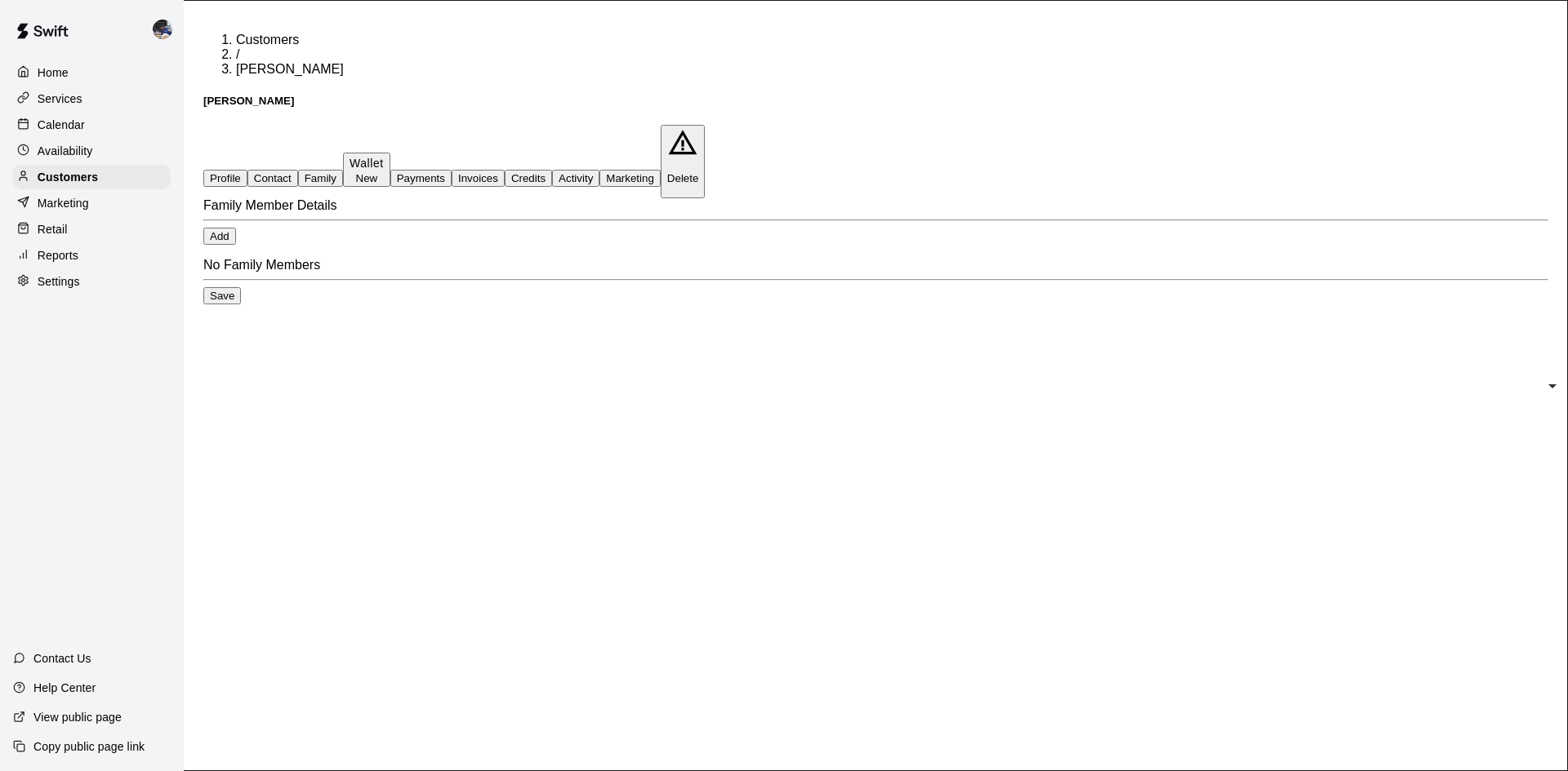
type input "*****"
click at [116, 585] on input "**********" at bounding box center [58, 594] width 116 height 17
type input "**********"
click at [709, 681] on div "Team/Organization ​" at bounding box center [784, 704] width 1568 height 47
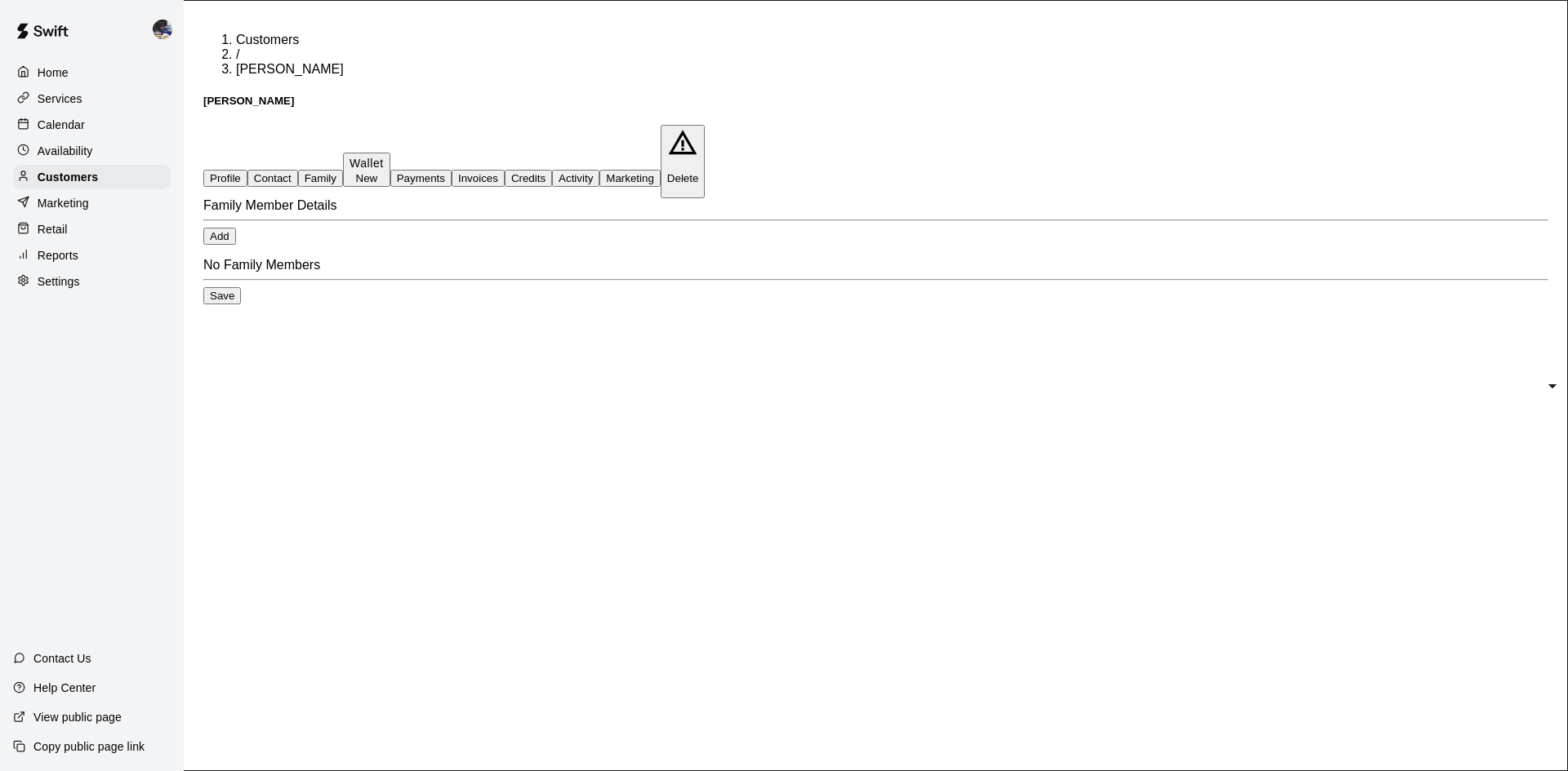
click at [712, 413] on input "text" at bounding box center [795, 396] width 1590 height 32
click at [614, 695] on input "text" at bounding box center [795, 711] width 1590 height 32
click at [606, 695] on input "**********" at bounding box center [795, 711] width 1590 height 32
click at [702, 695] on input "**********" at bounding box center [795, 711] width 1590 height 32
type input "**********"
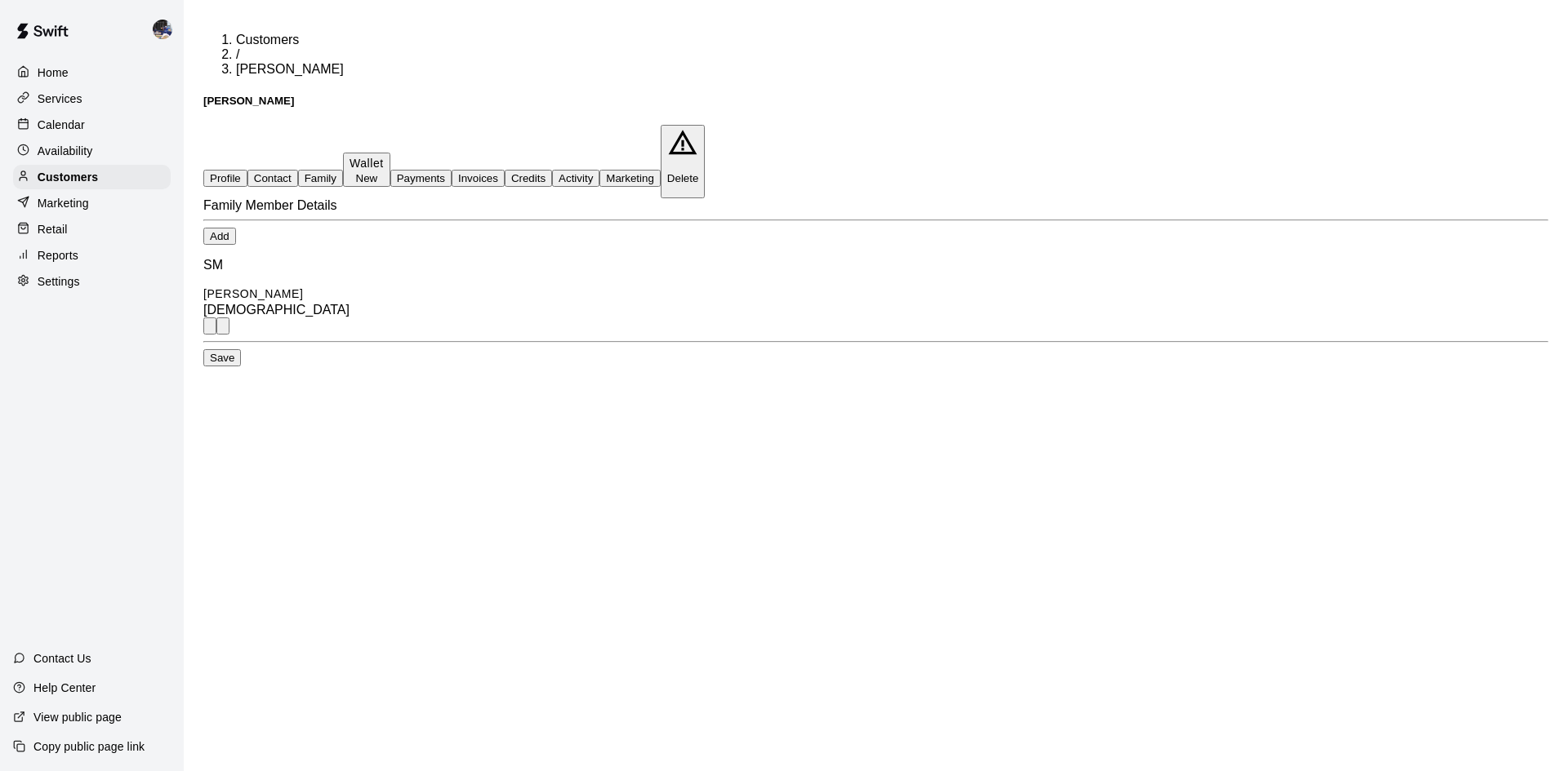
click at [241, 367] on button "Save" at bounding box center [222, 357] width 38 height 18
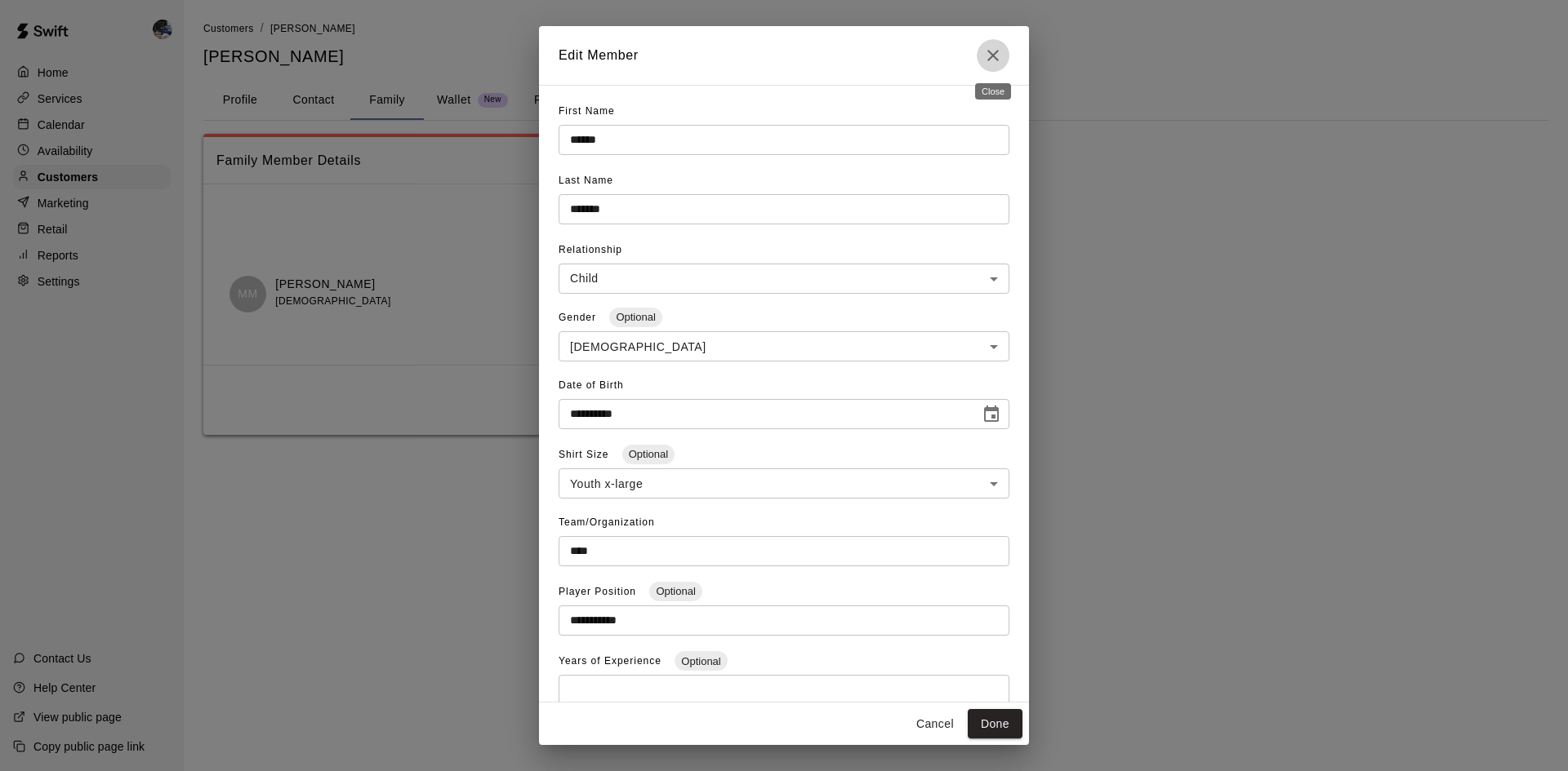
click at [983, 60] on button "Close" at bounding box center [992, 54] width 32 height 32
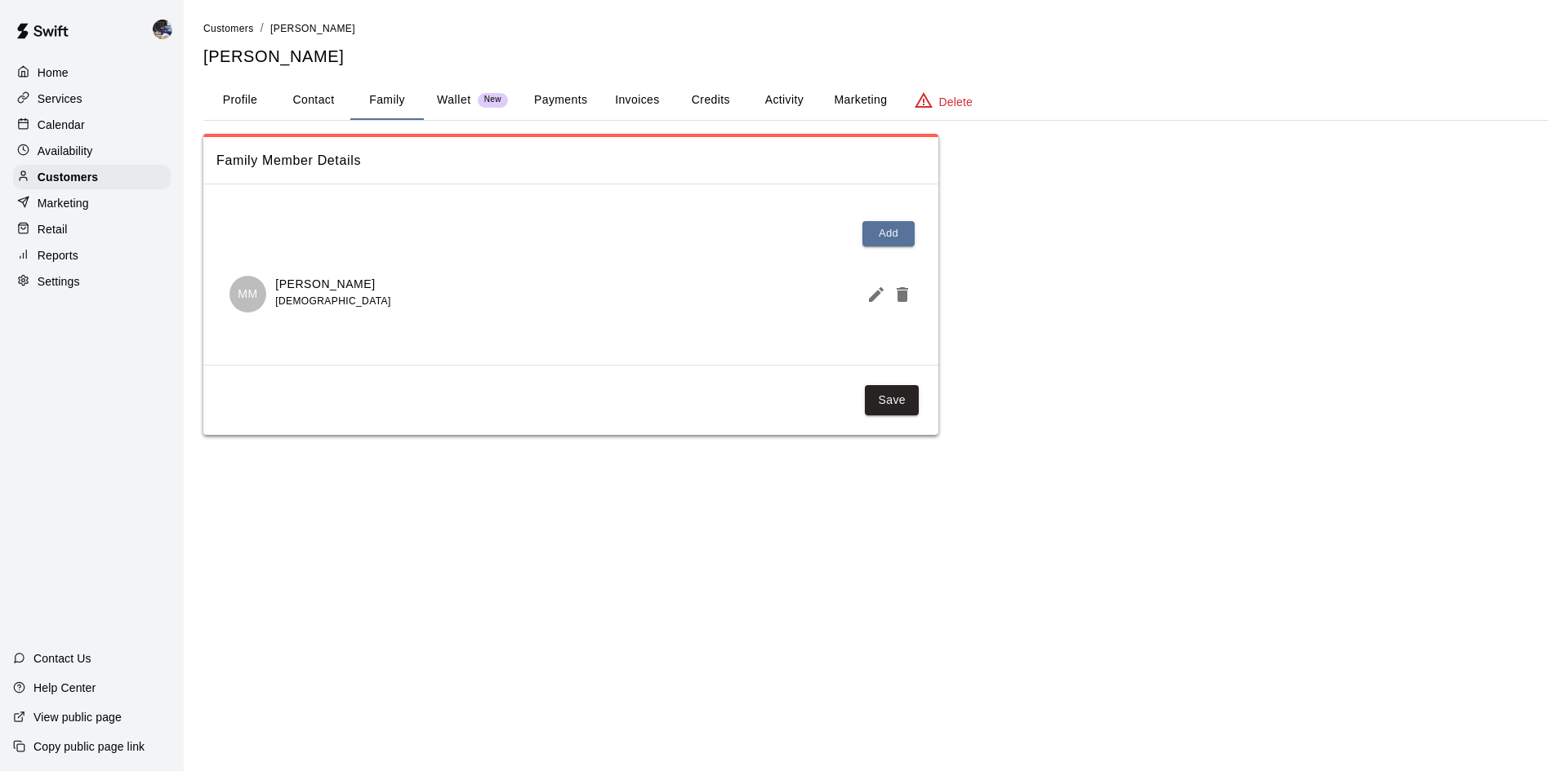
click at [81, 129] on p "Calendar" at bounding box center [61, 125] width 47 height 17
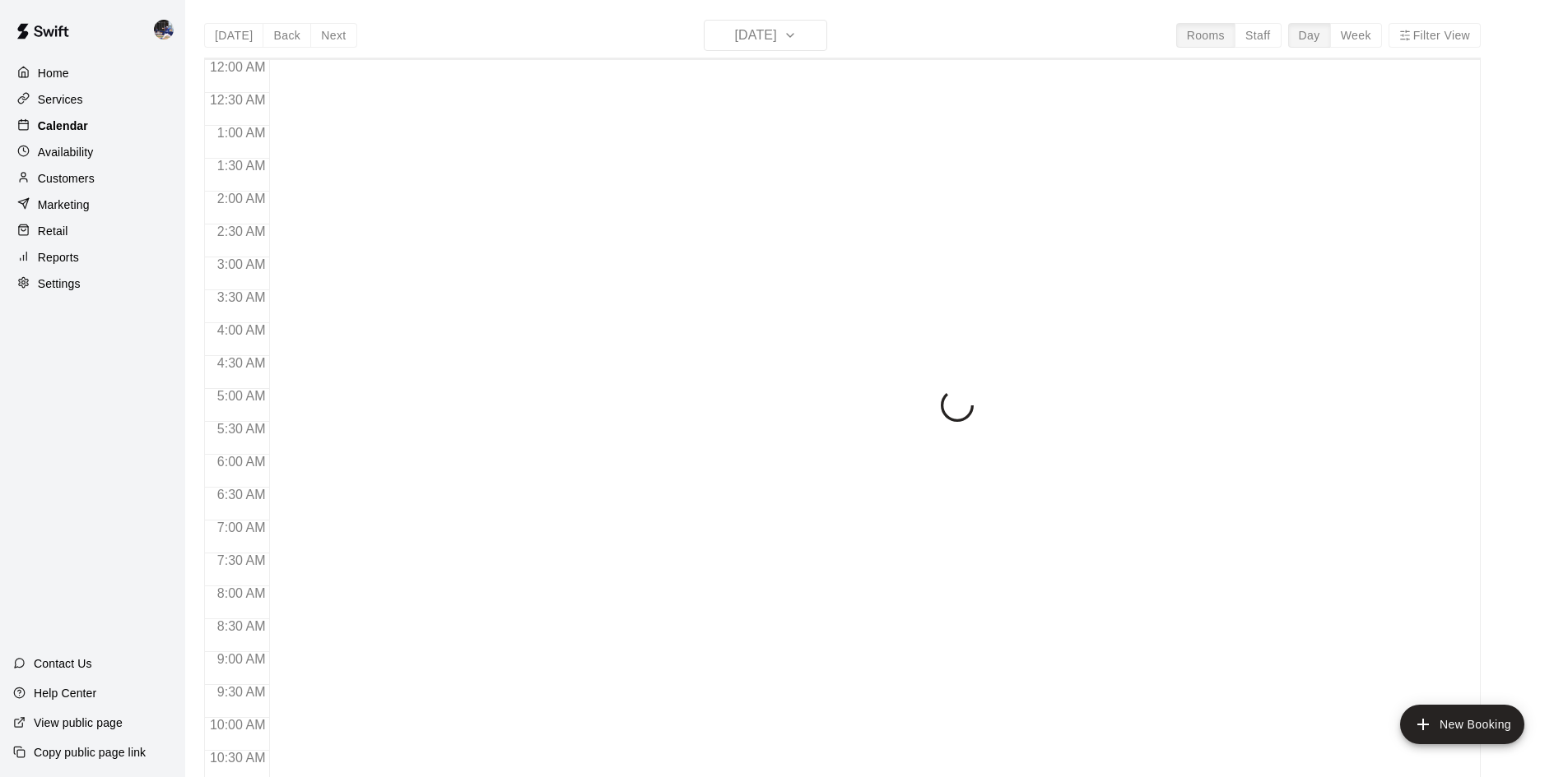
scroll to position [843, 0]
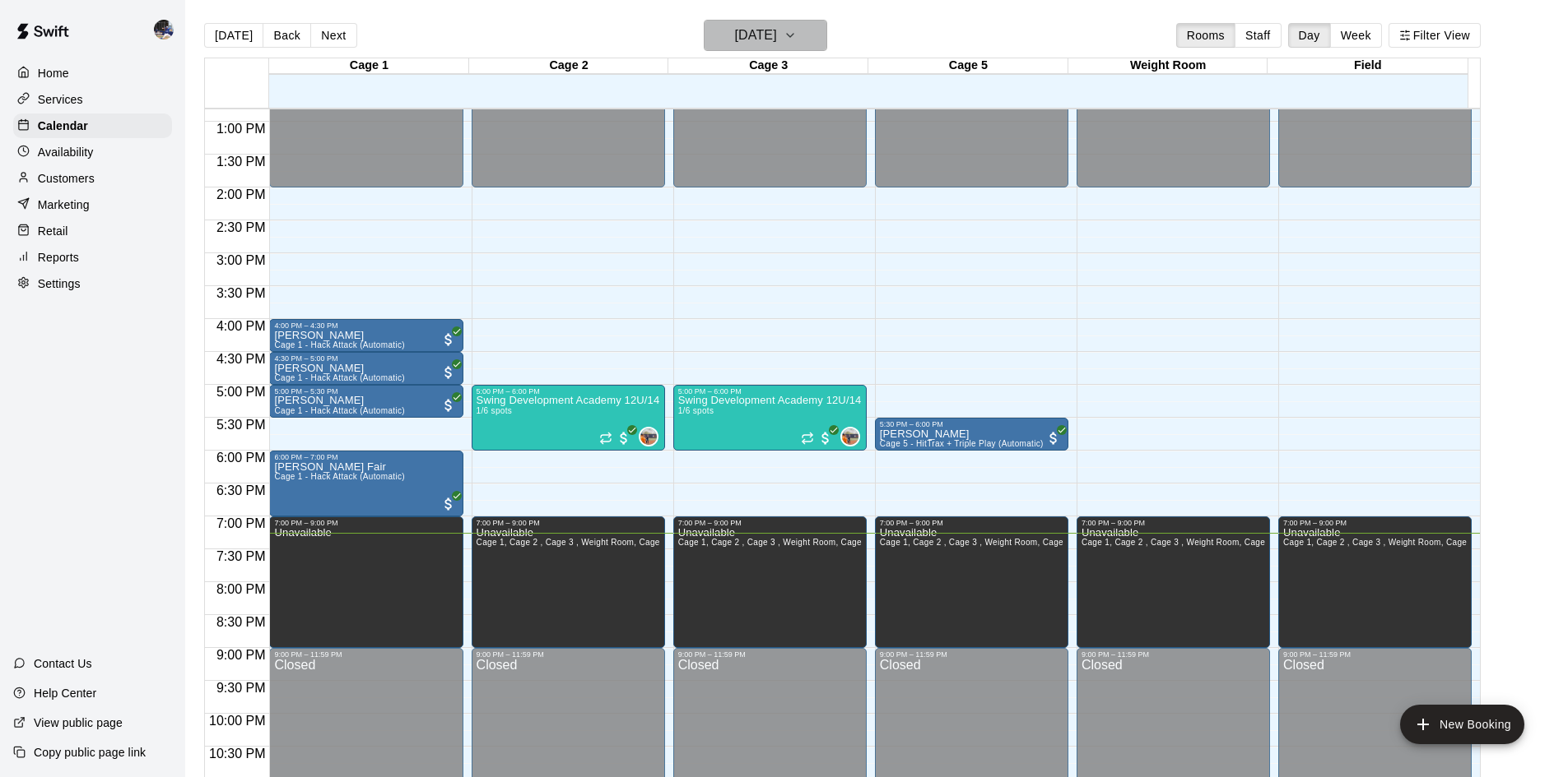
click at [736, 28] on h6 "[DATE]" at bounding box center [756, 35] width 42 height 23
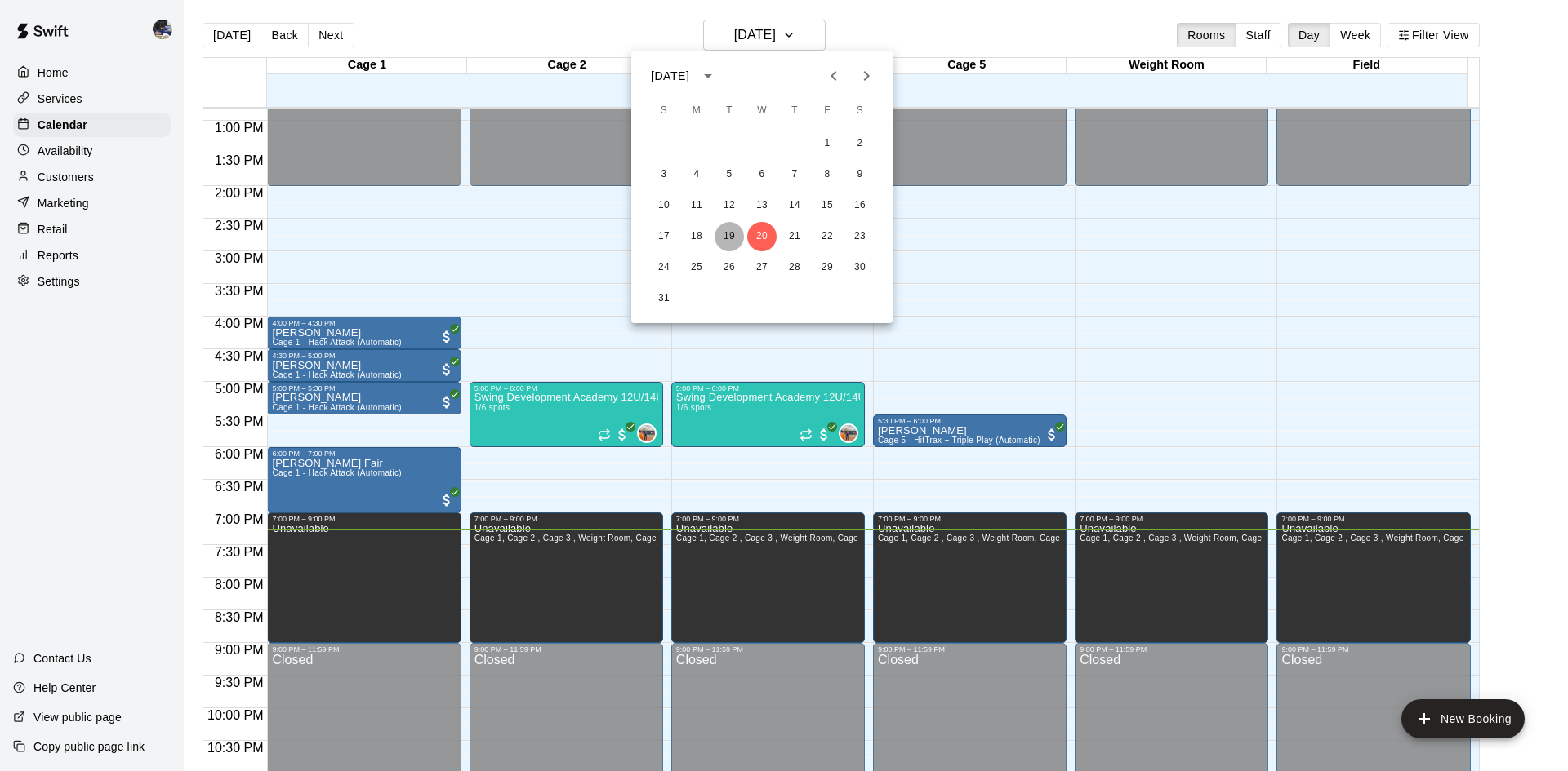
click at [725, 236] on button "19" at bounding box center [730, 236] width 30 height 30
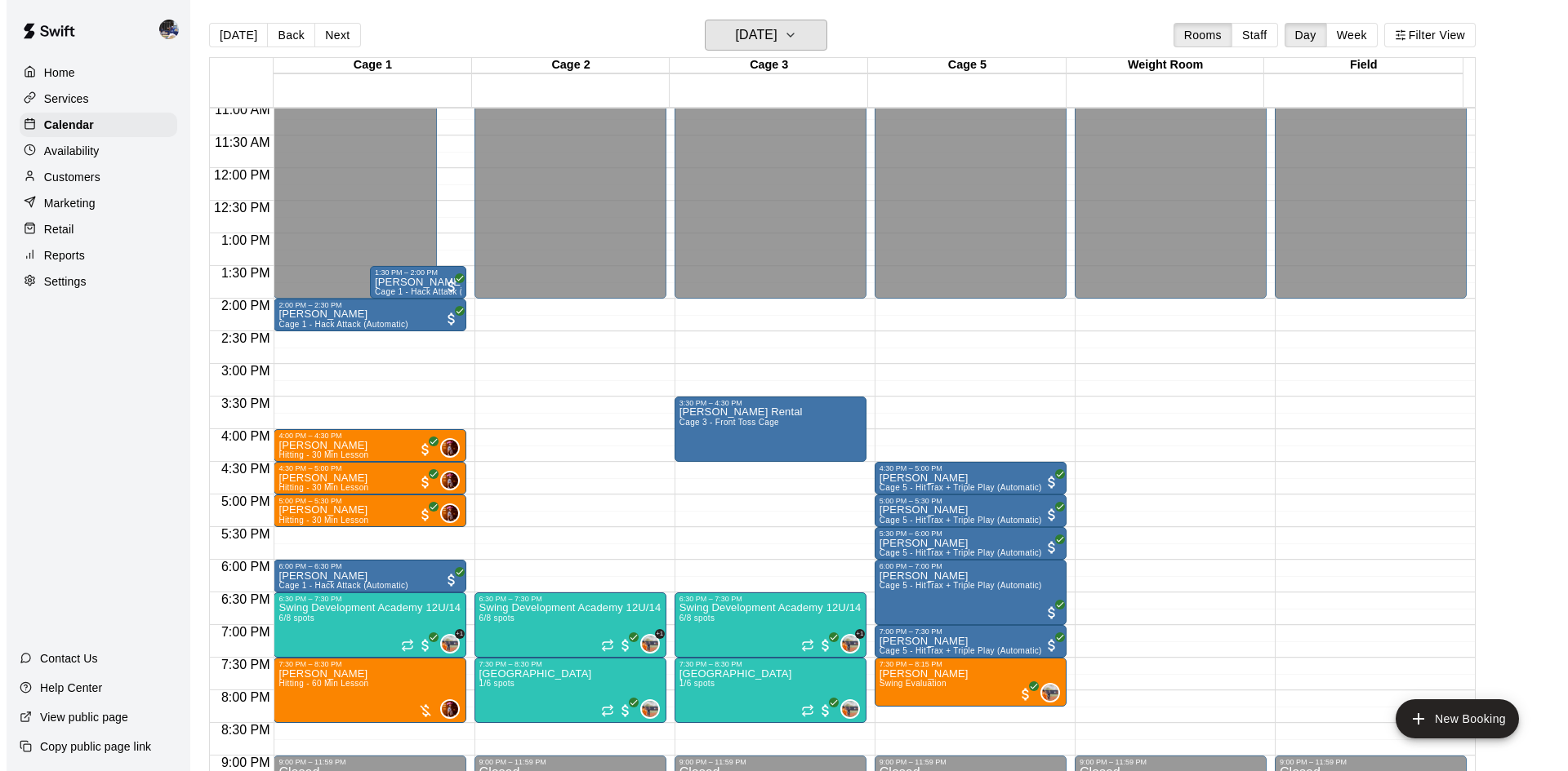
scroll to position [887, 0]
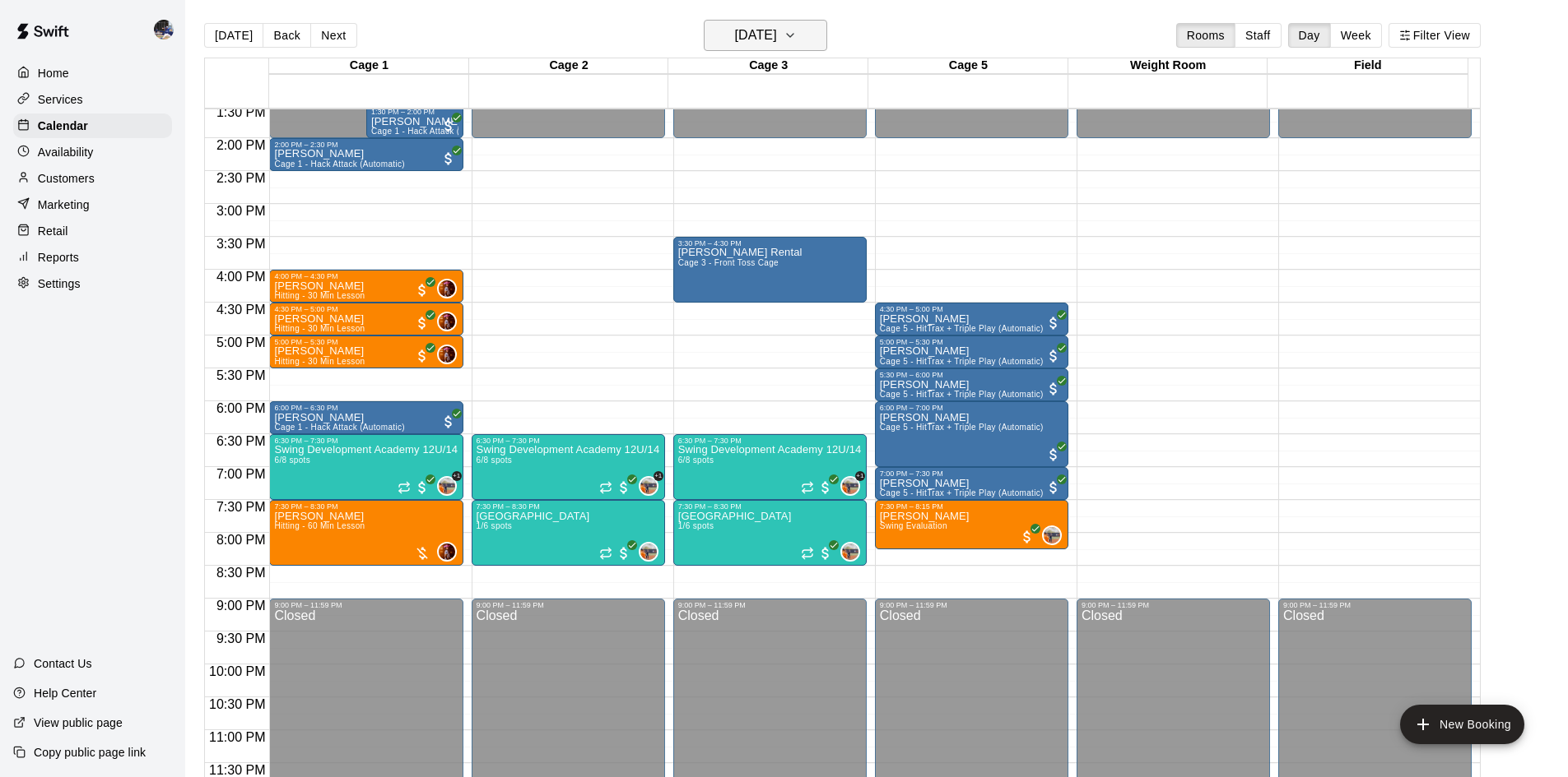
click at [776, 30] on h6 "Tuesday Aug 19" at bounding box center [756, 35] width 42 height 23
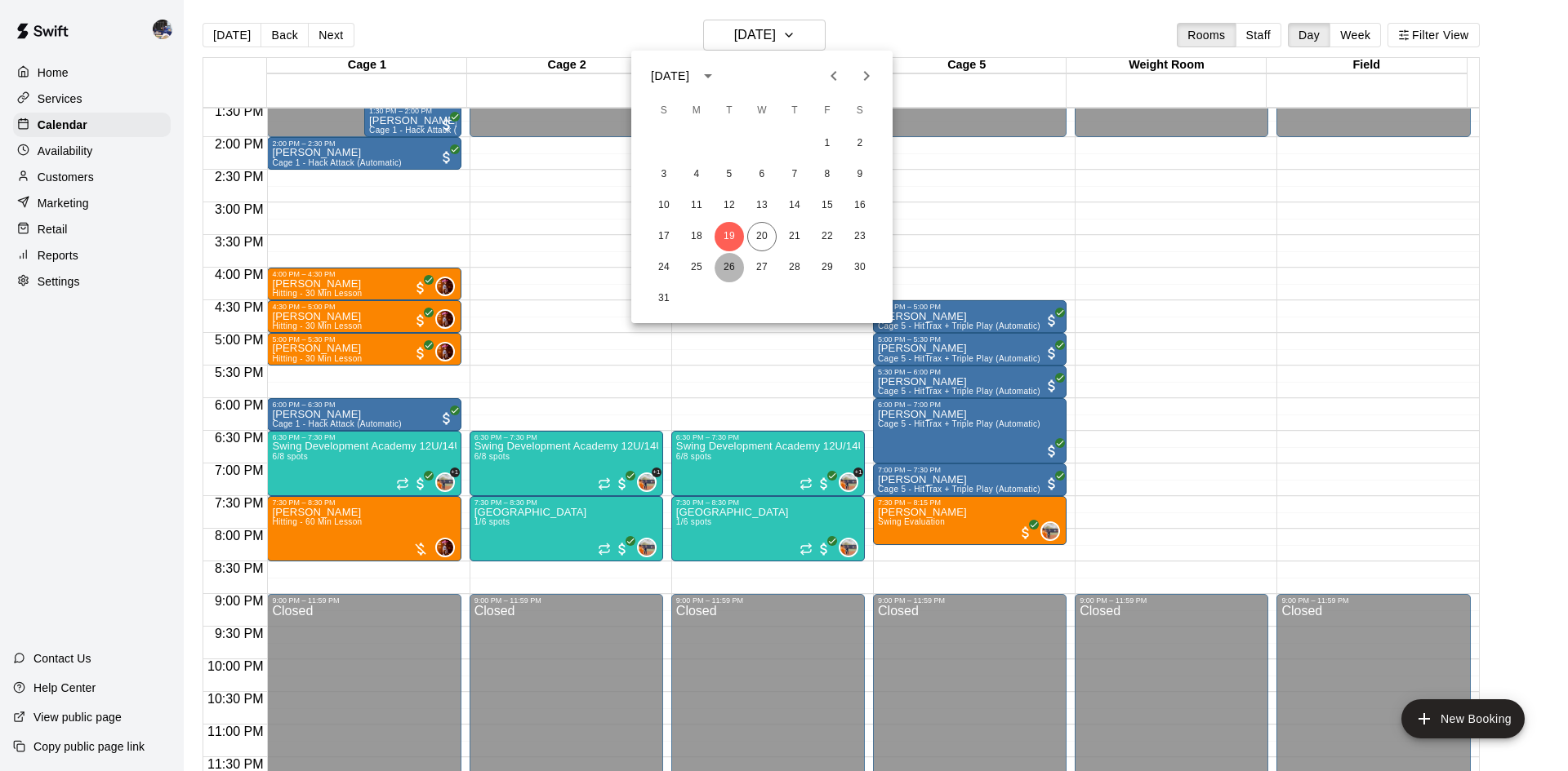
click at [727, 269] on button "26" at bounding box center [730, 268] width 30 height 30
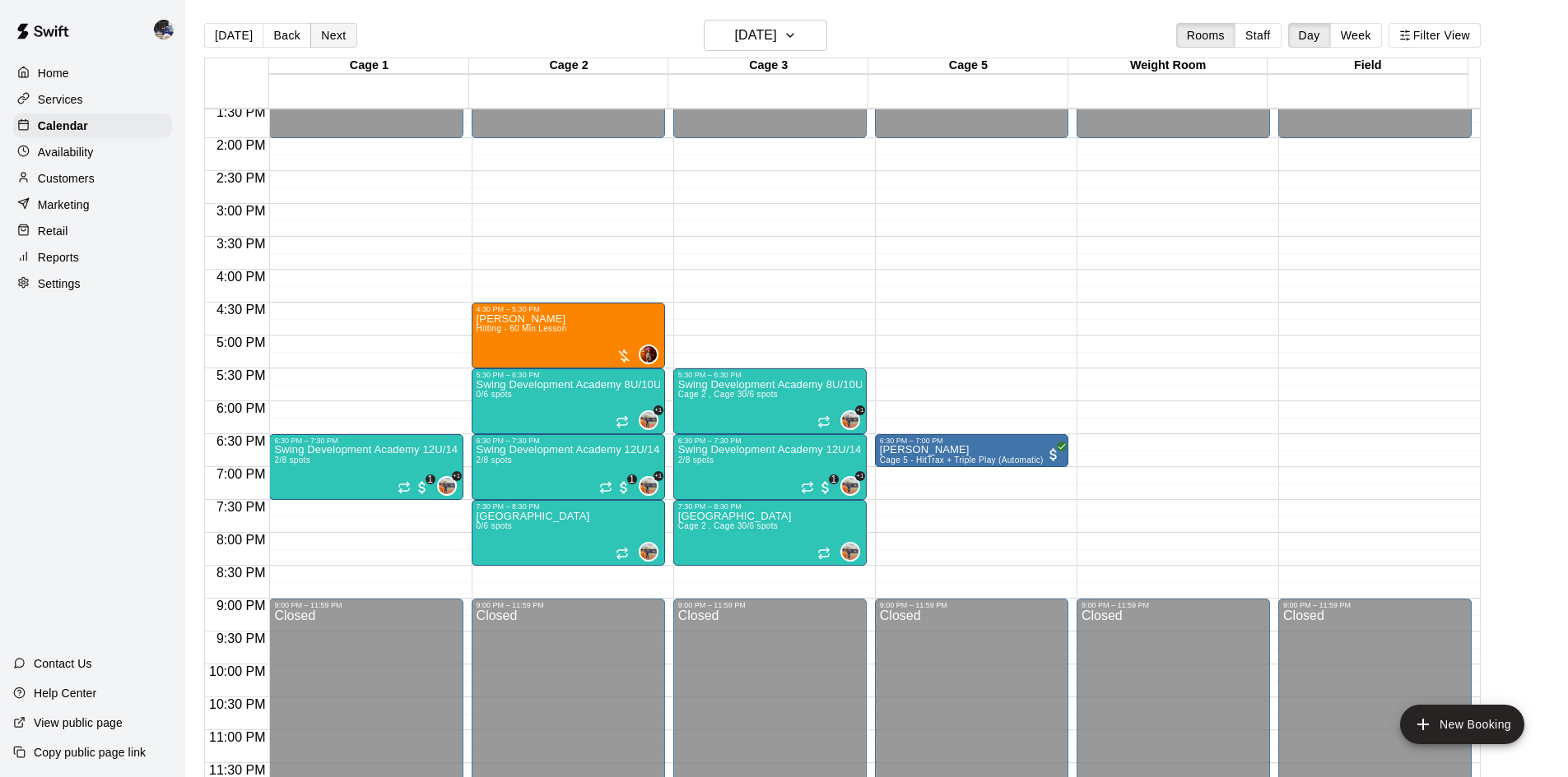
click at [337, 41] on button "Next" at bounding box center [333, 35] width 47 height 25
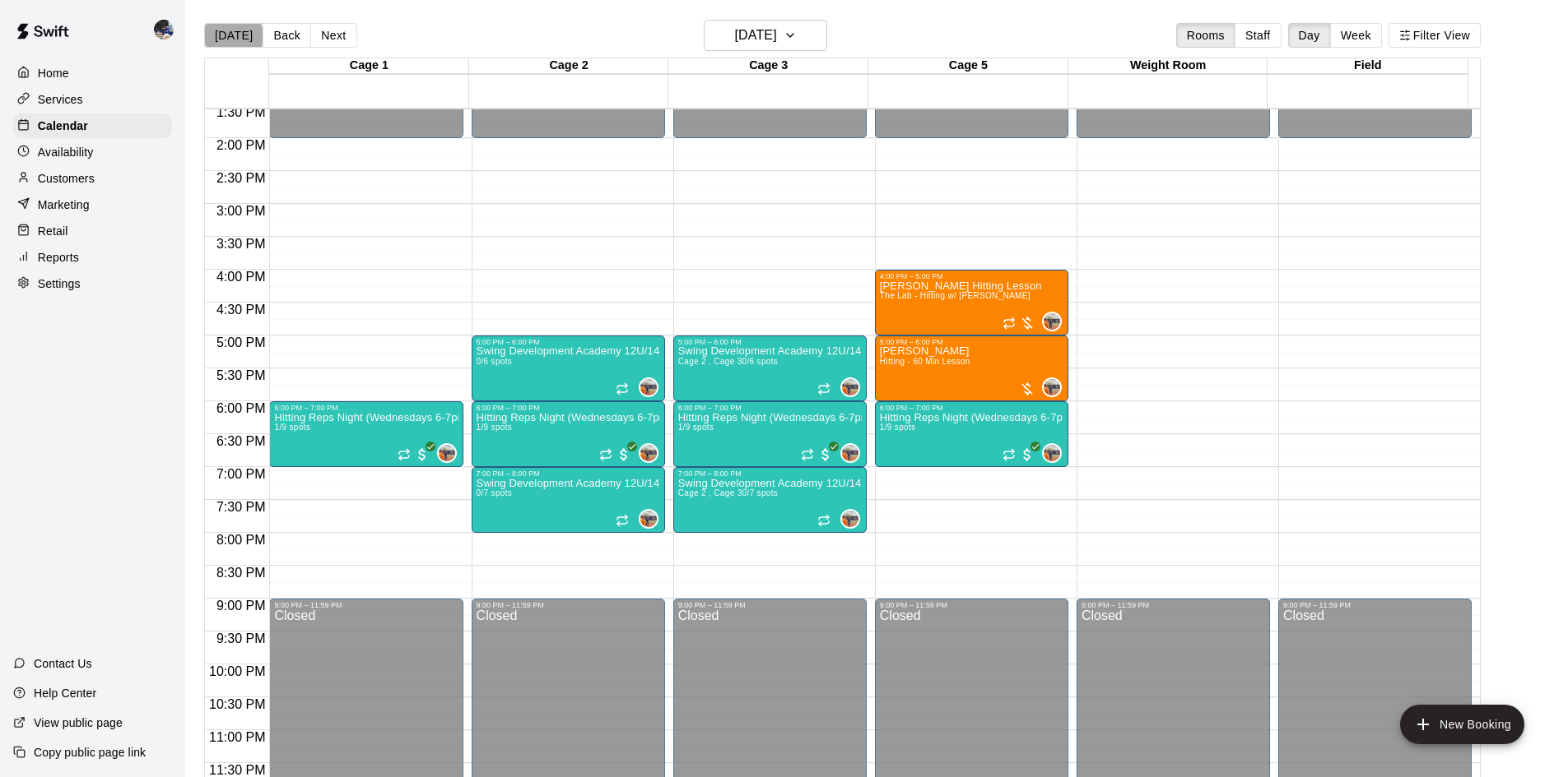
click at [232, 36] on button "[DATE]" at bounding box center [234, 35] width 60 height 25
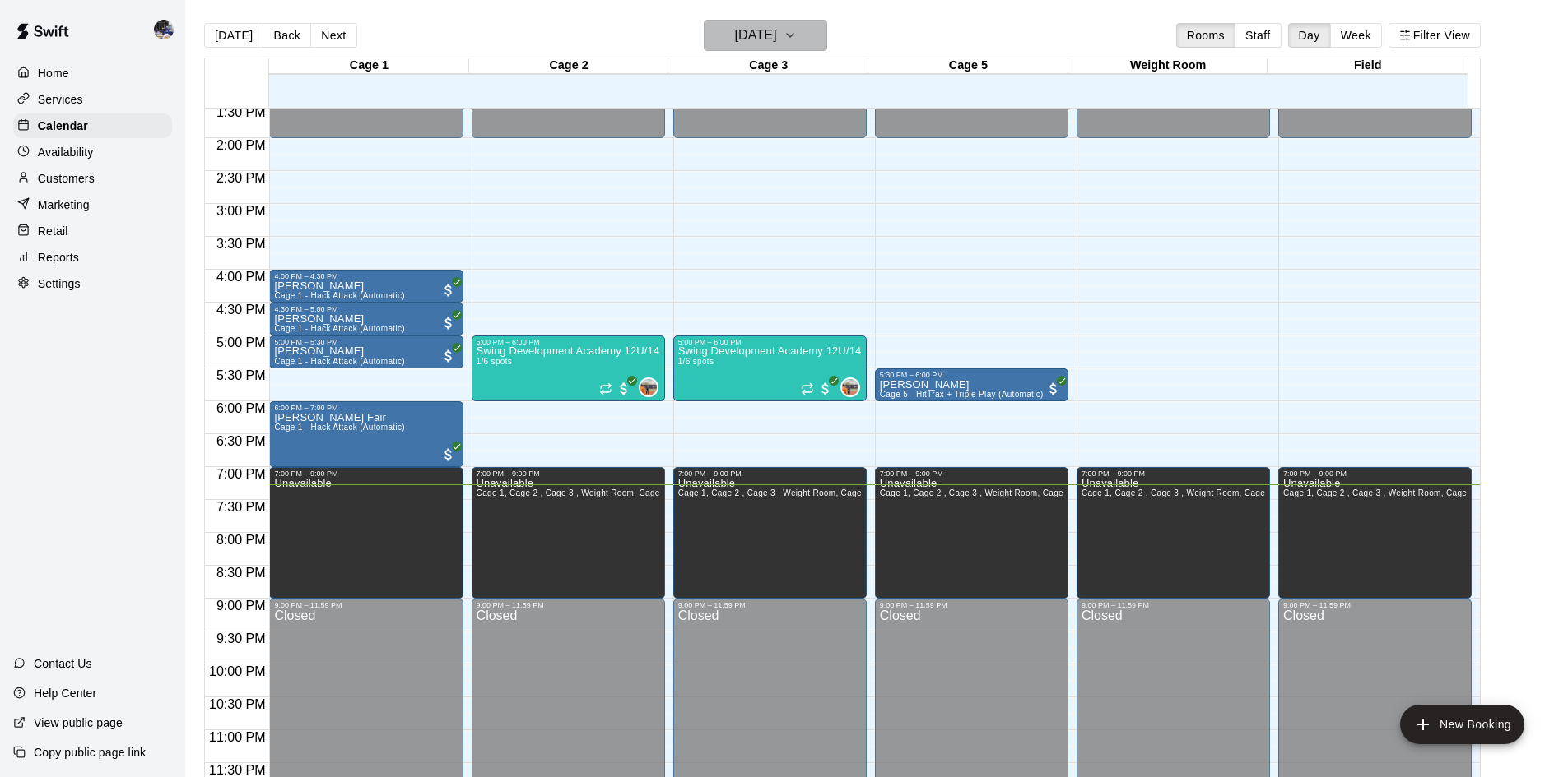
click at [736, 41] on h6 "[DATE]" at bounding box center [756, 35] width 42 height 23
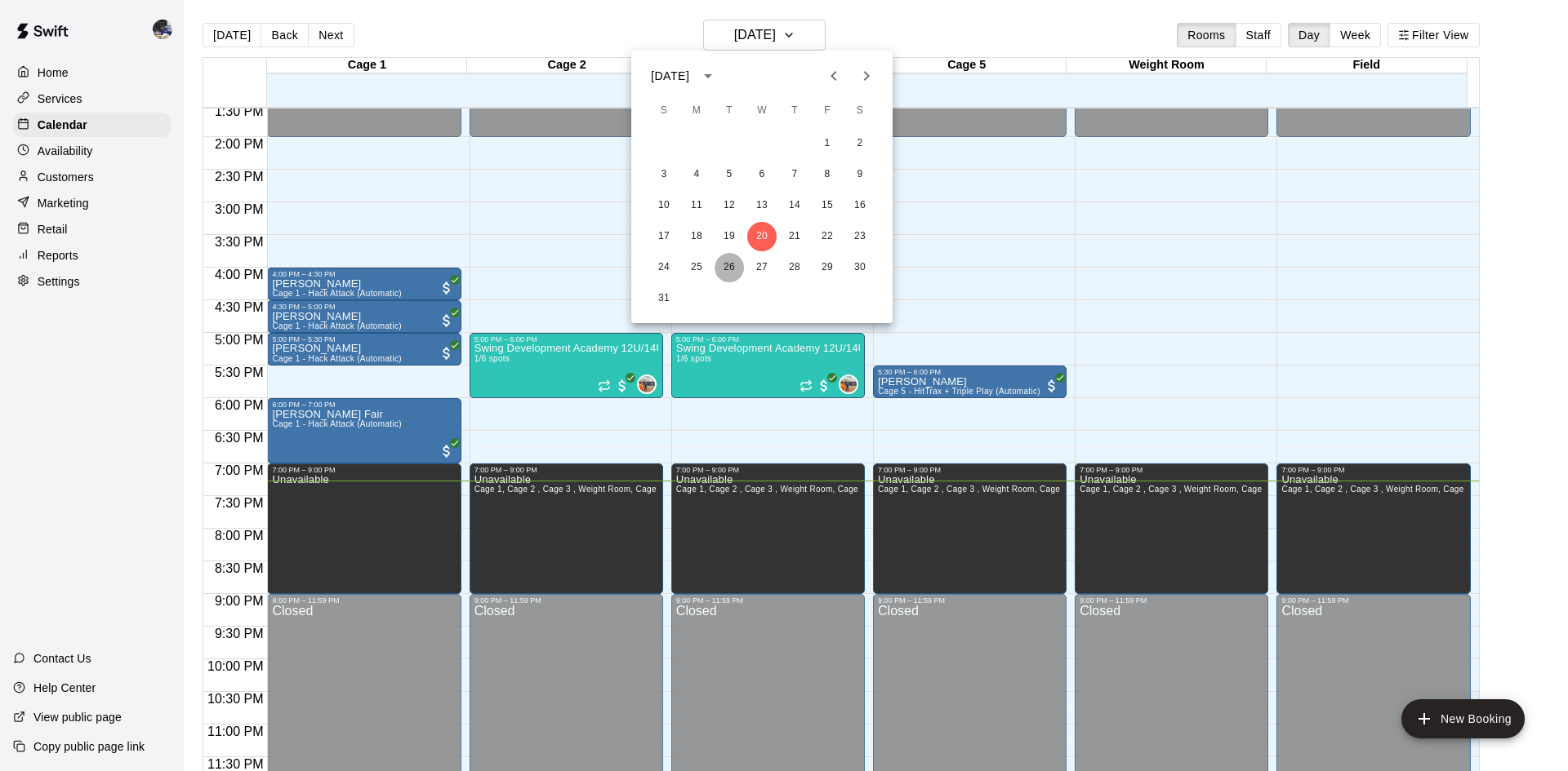
click at [729, 266] on button "26" at bounding box center [730, 268] width 30 height 30
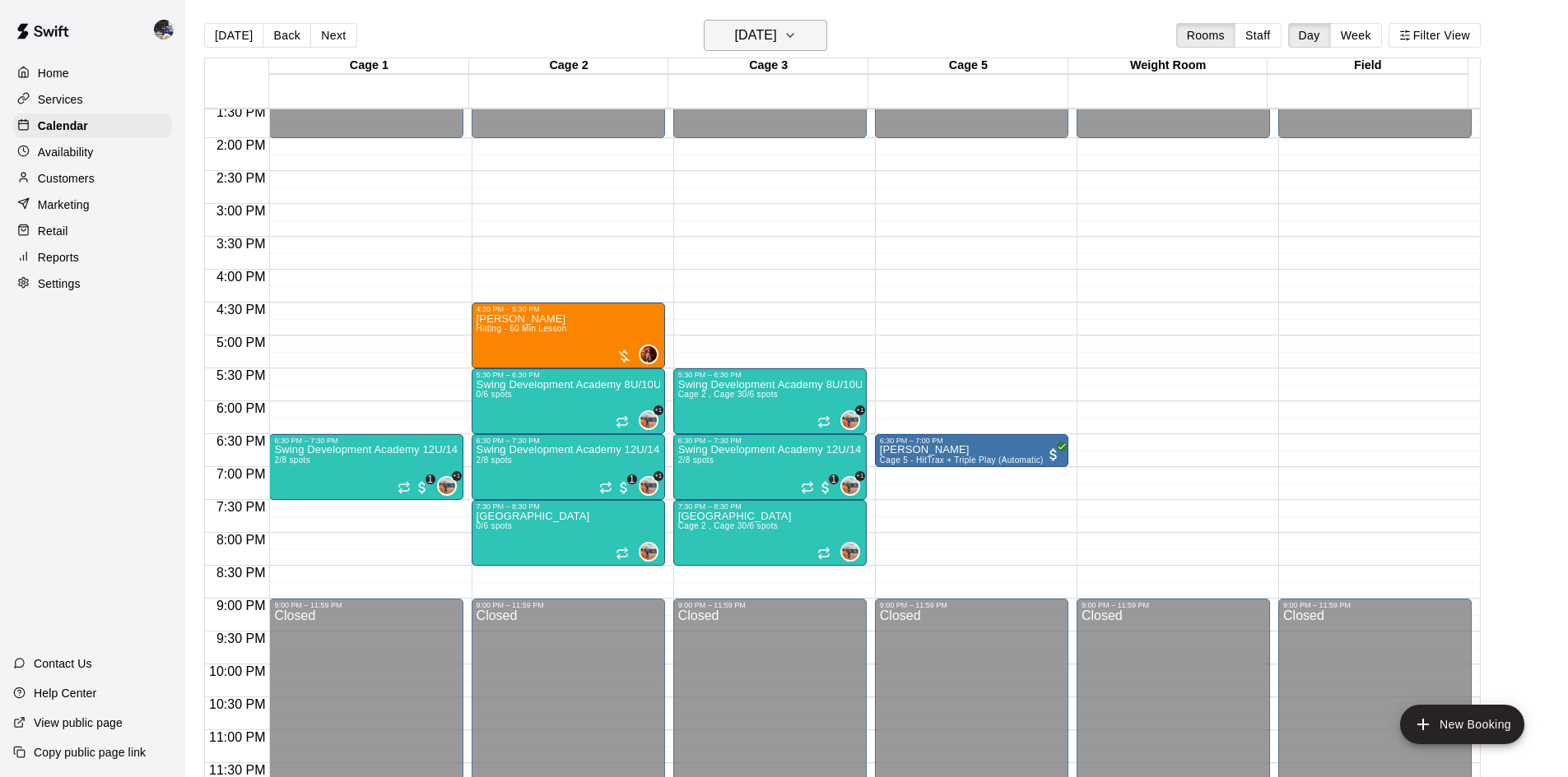
click at [750, 46] on h6 "Tuesday Aug 26" at bounding box center [756, 35] width 42 height 23
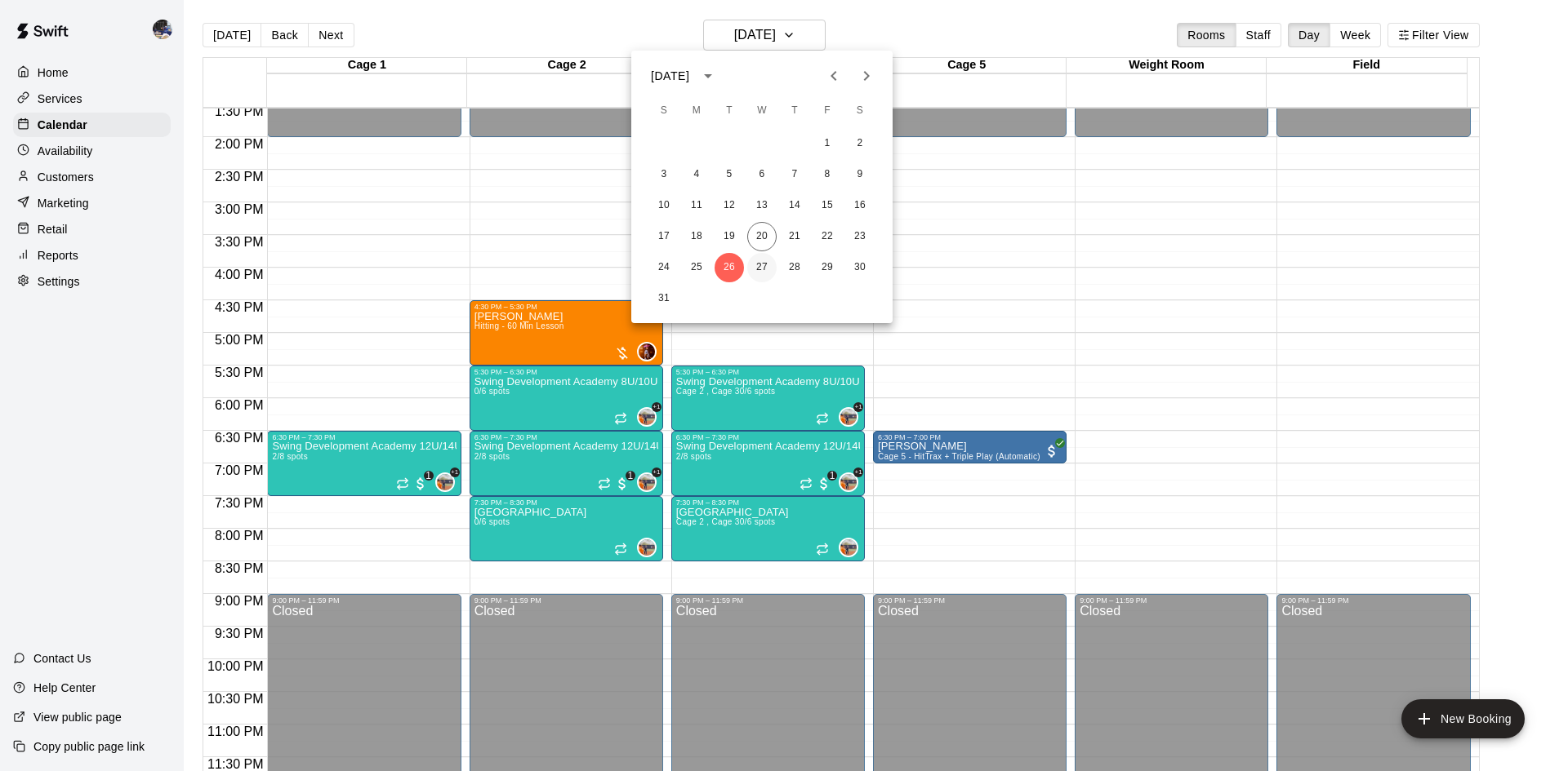
click at [765, 269] on button "27" at bounding box center [762, 268] width 30 height 30
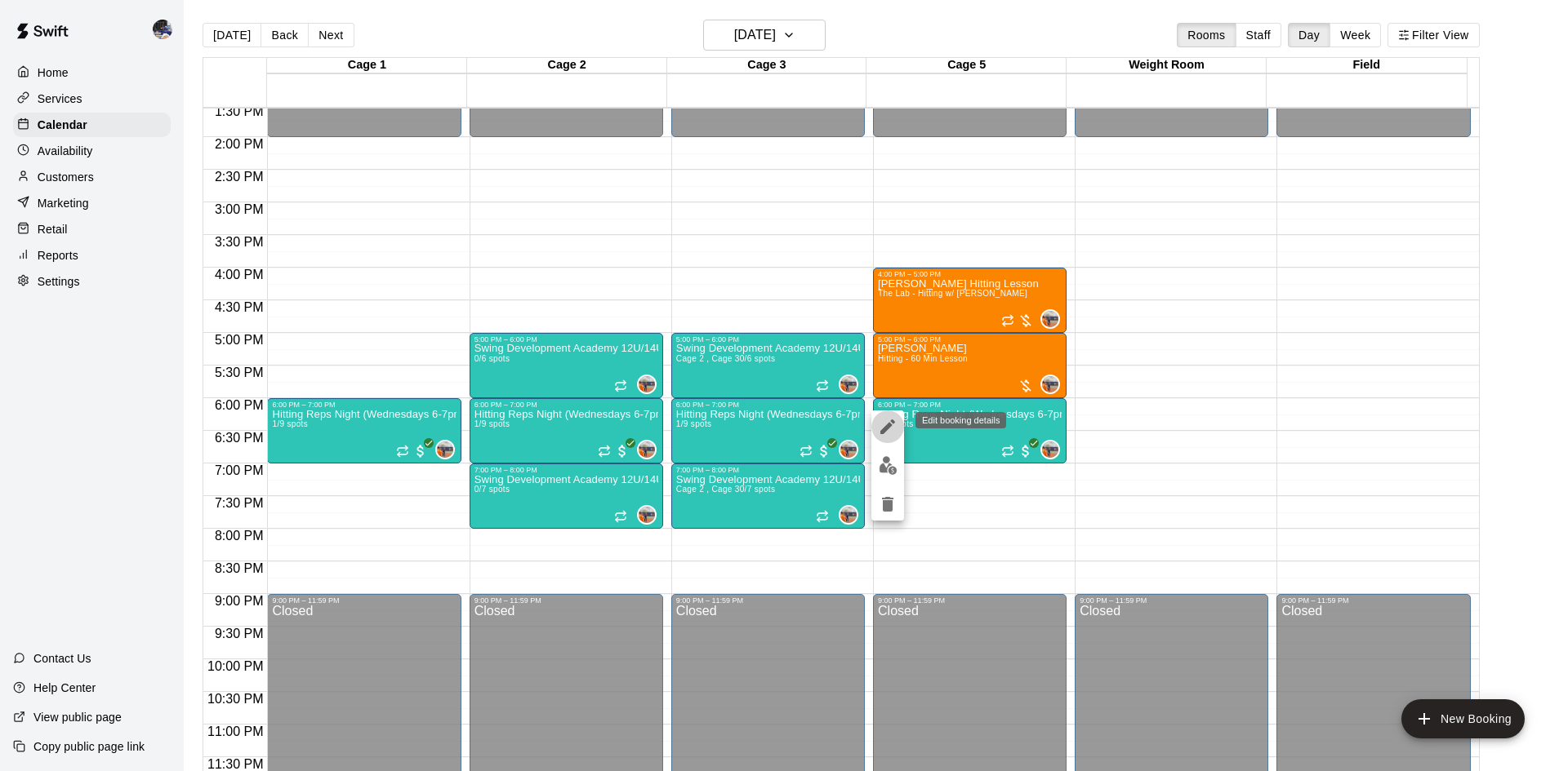
click at [886, 429] on icon "edit" at bounding box center [887, 427] width 15 height 15
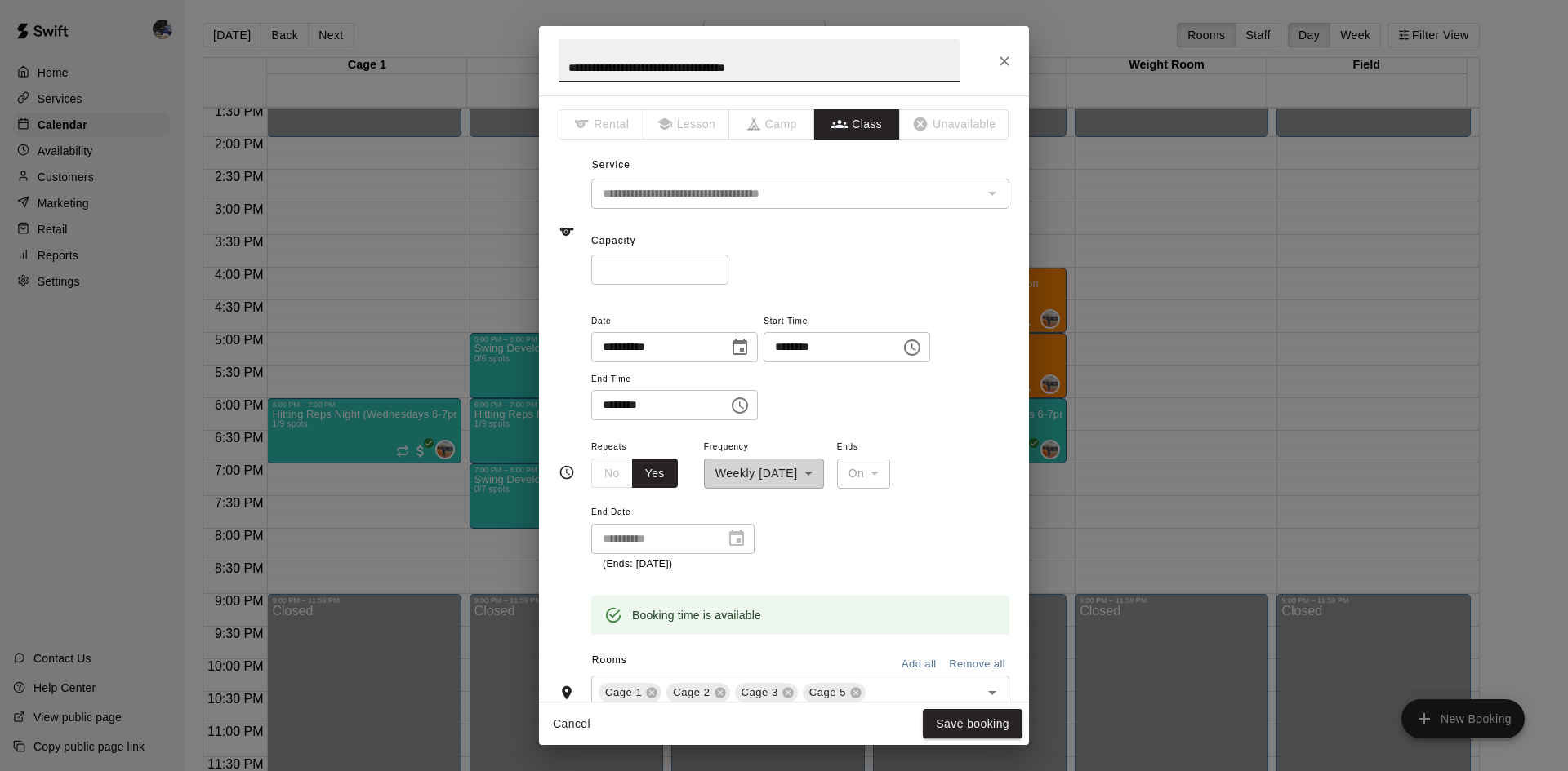
scroll to position [245, 0]
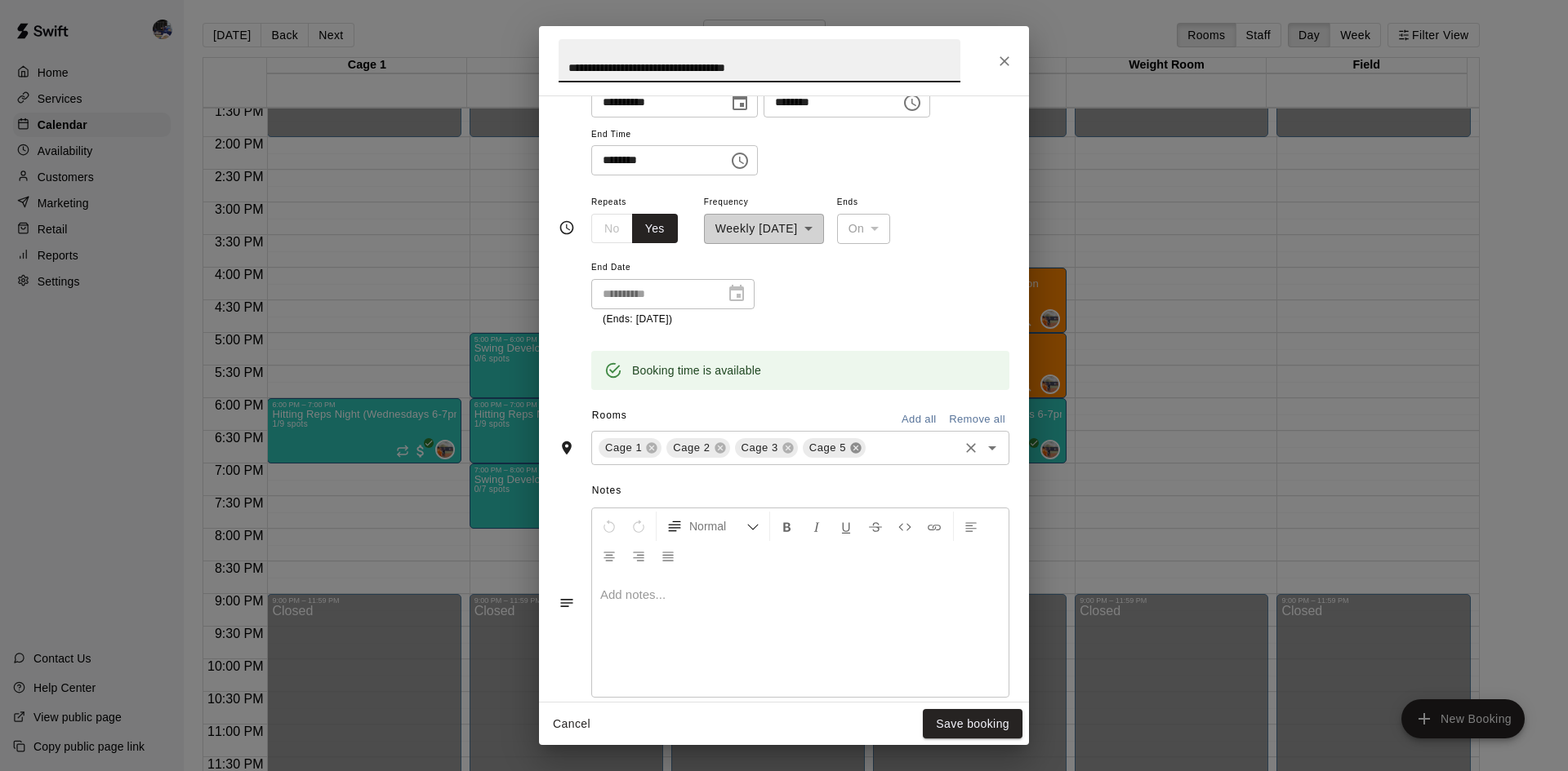
click at [856, 453] on icon at bounding box center [854, 447] width 10 height 10
click at [947, 716] on button "Save booking" at bounding box center [972, 724] width 100 height 30
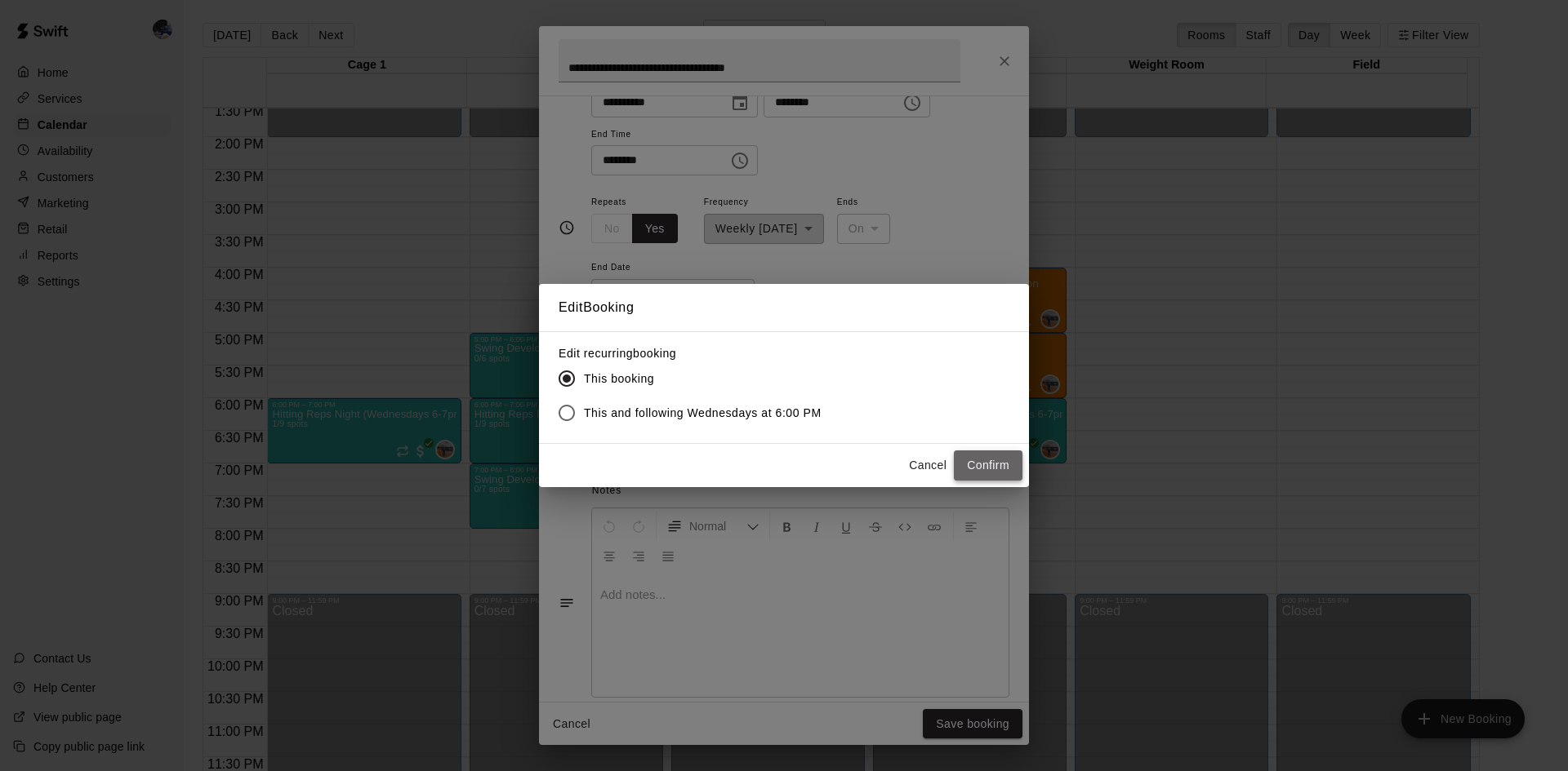
click at [981, 465] on button "Confirm" at bounding box center [988, 465] width 68 height 30
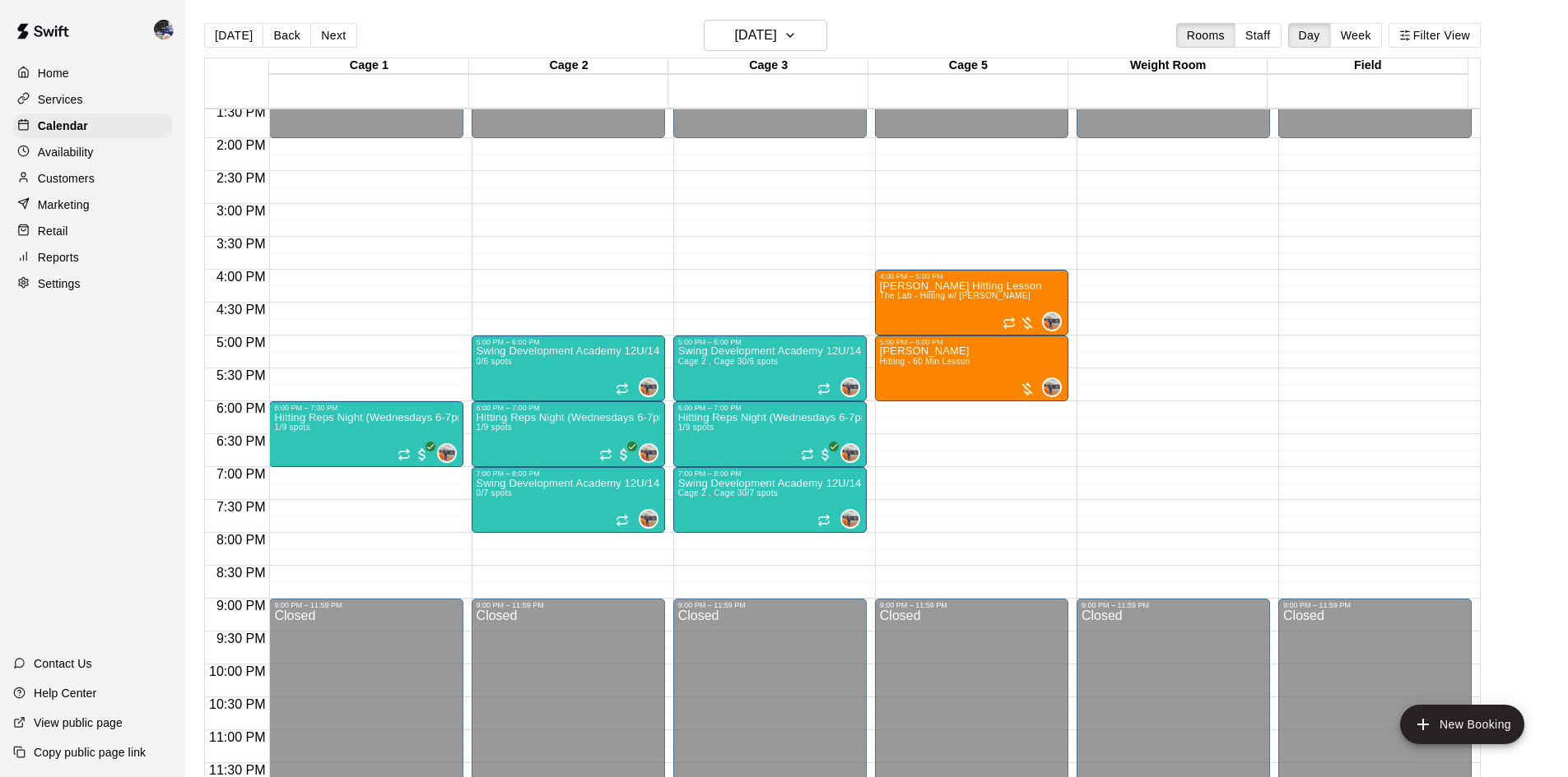
click at [62, 181] on p "Customers" at bounding box center [66, 179] width 57 height 17
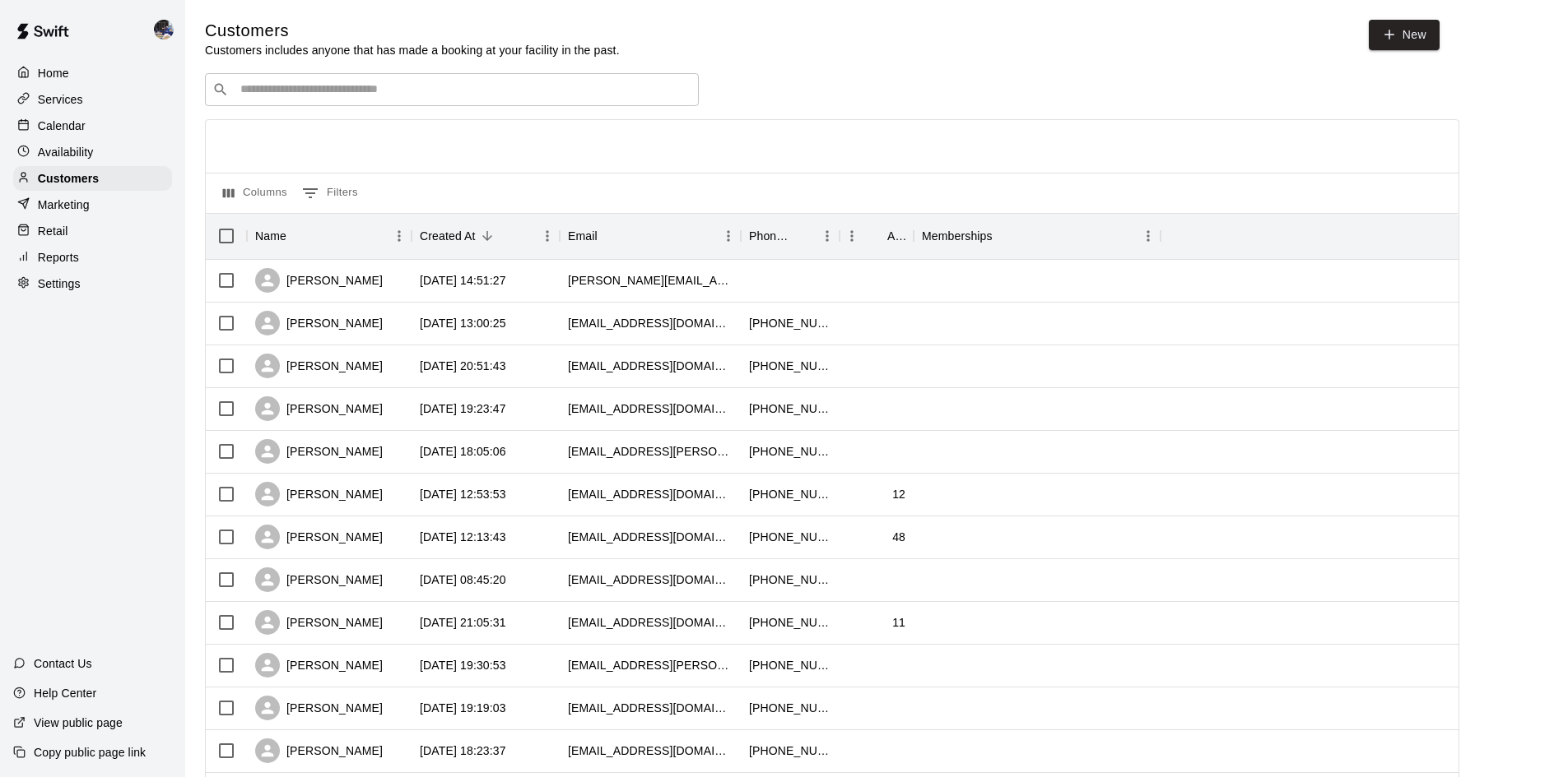
click at [331, 106] on div "​ ​" at bounding box center [452, 89] width 493 height 33
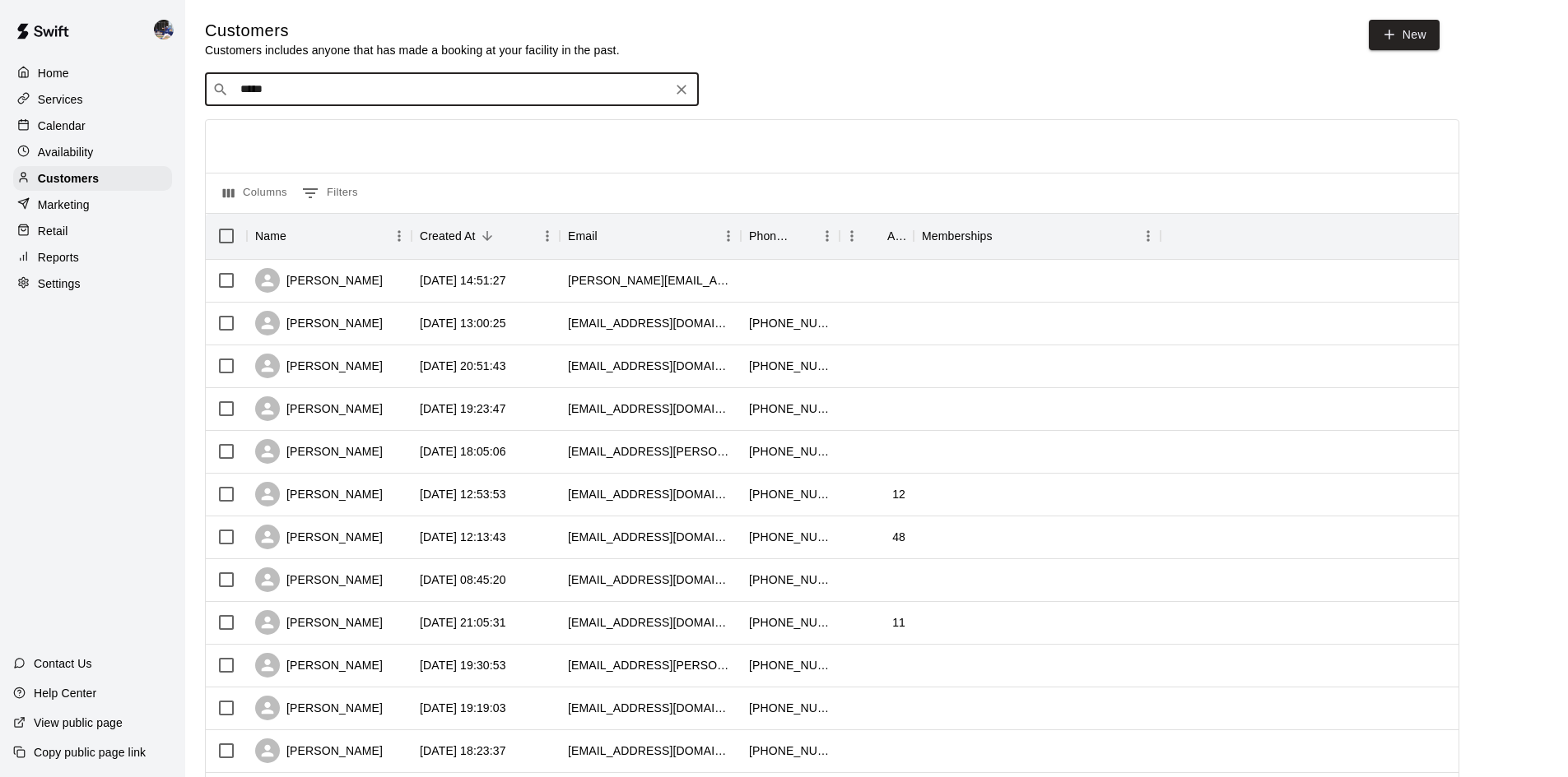
type input "******"
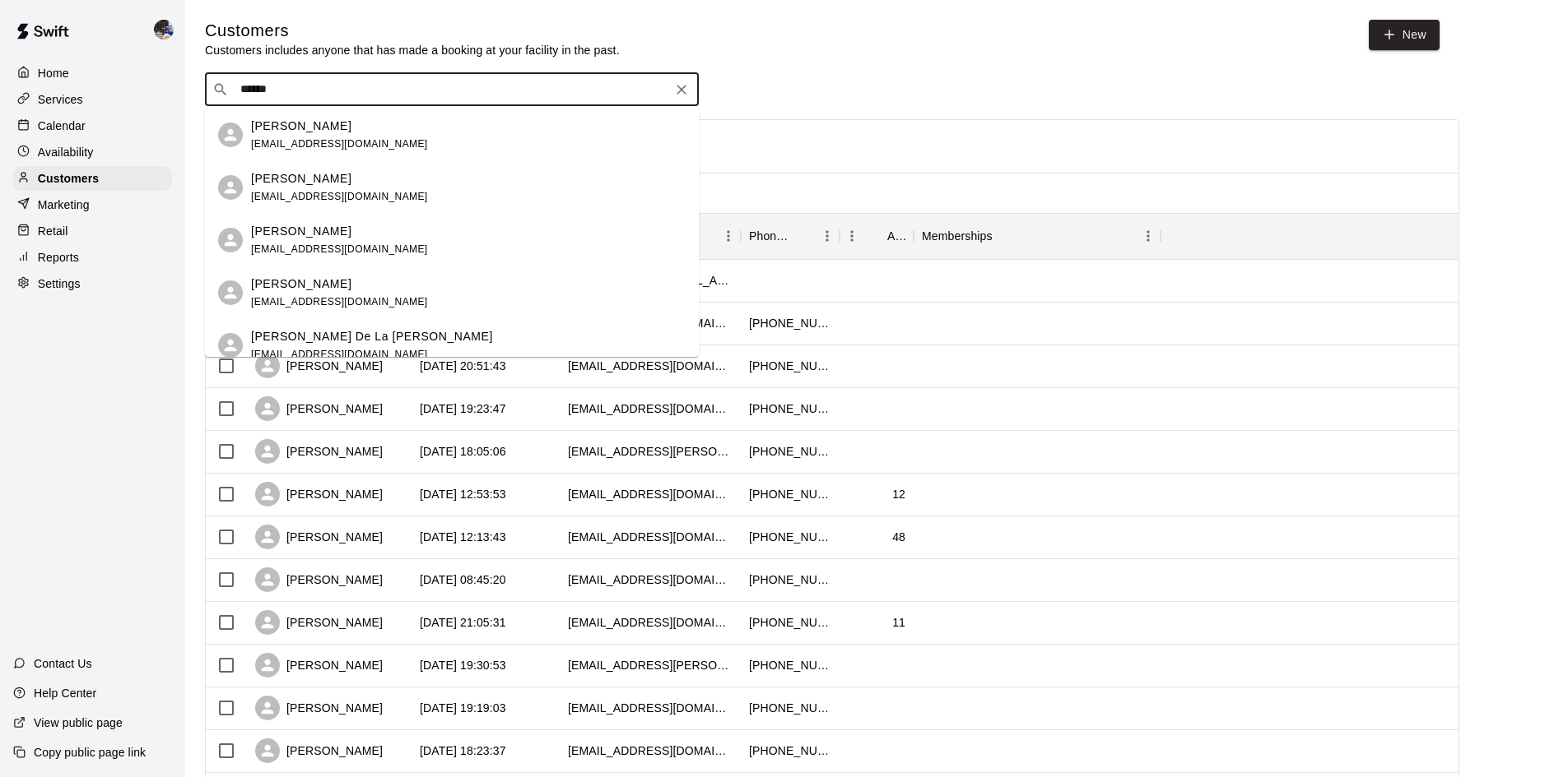
click at [337, 143] on span "[EMAIL_ADDRESS][DOMAIN_NAME]" at bounding box center [340, 144] width 177 height 11
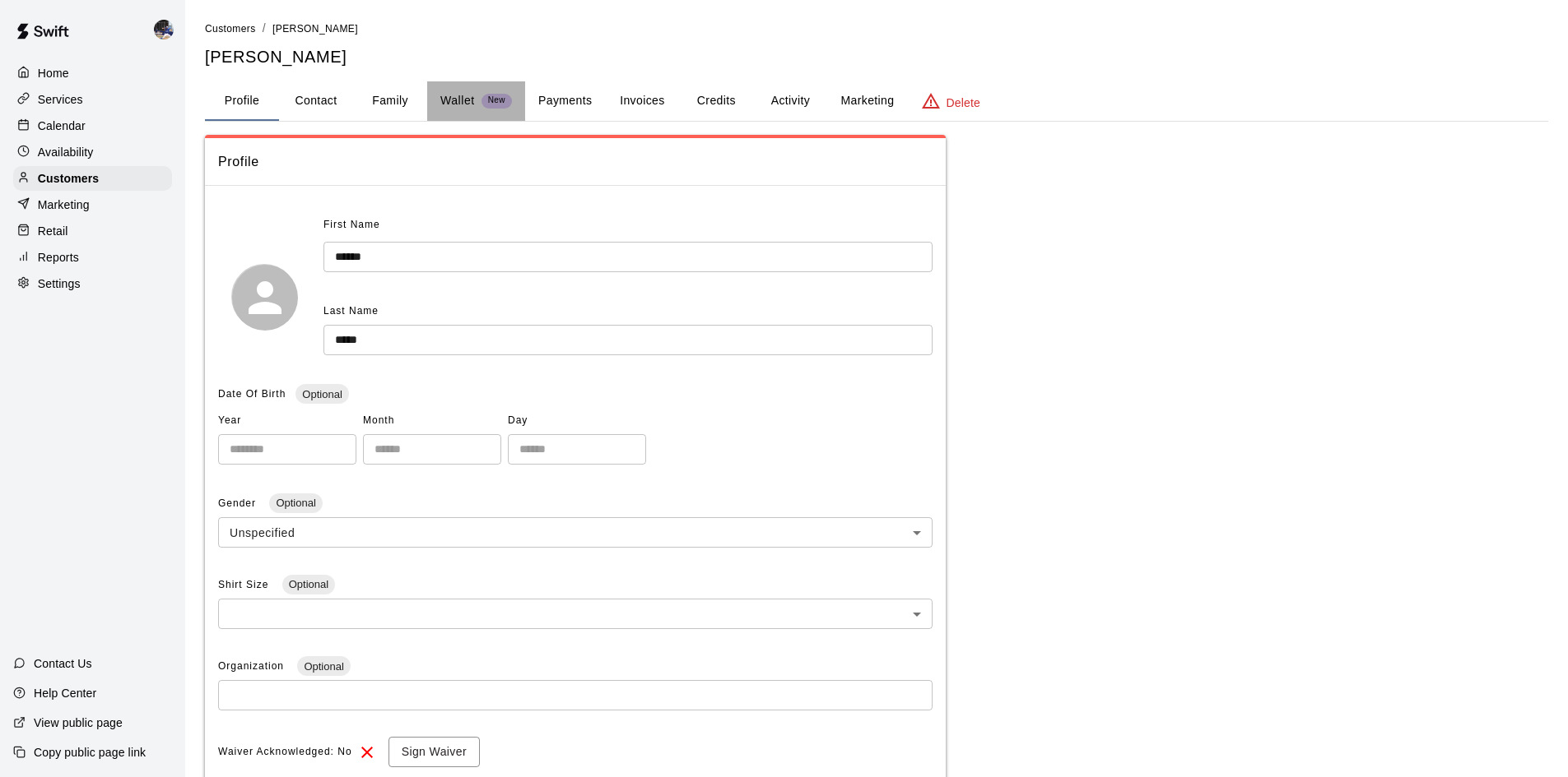
click at [444, 103] on p "Wallet" at bounding box center [457, 100] width 34 height 18
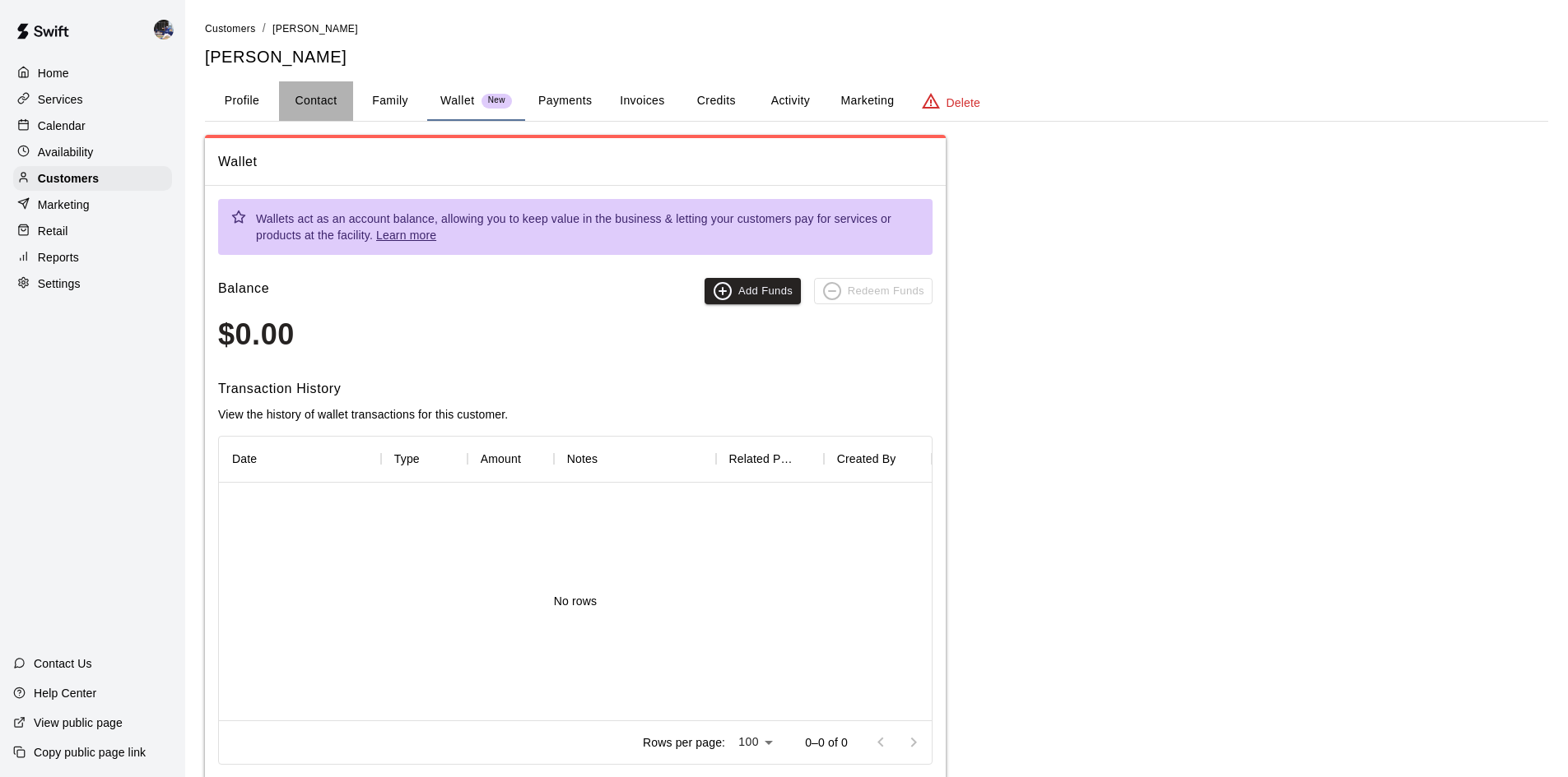
click at [337, 101] on button "Contact" at bounding box center [317, 101] width 74 height 39
select select "**"
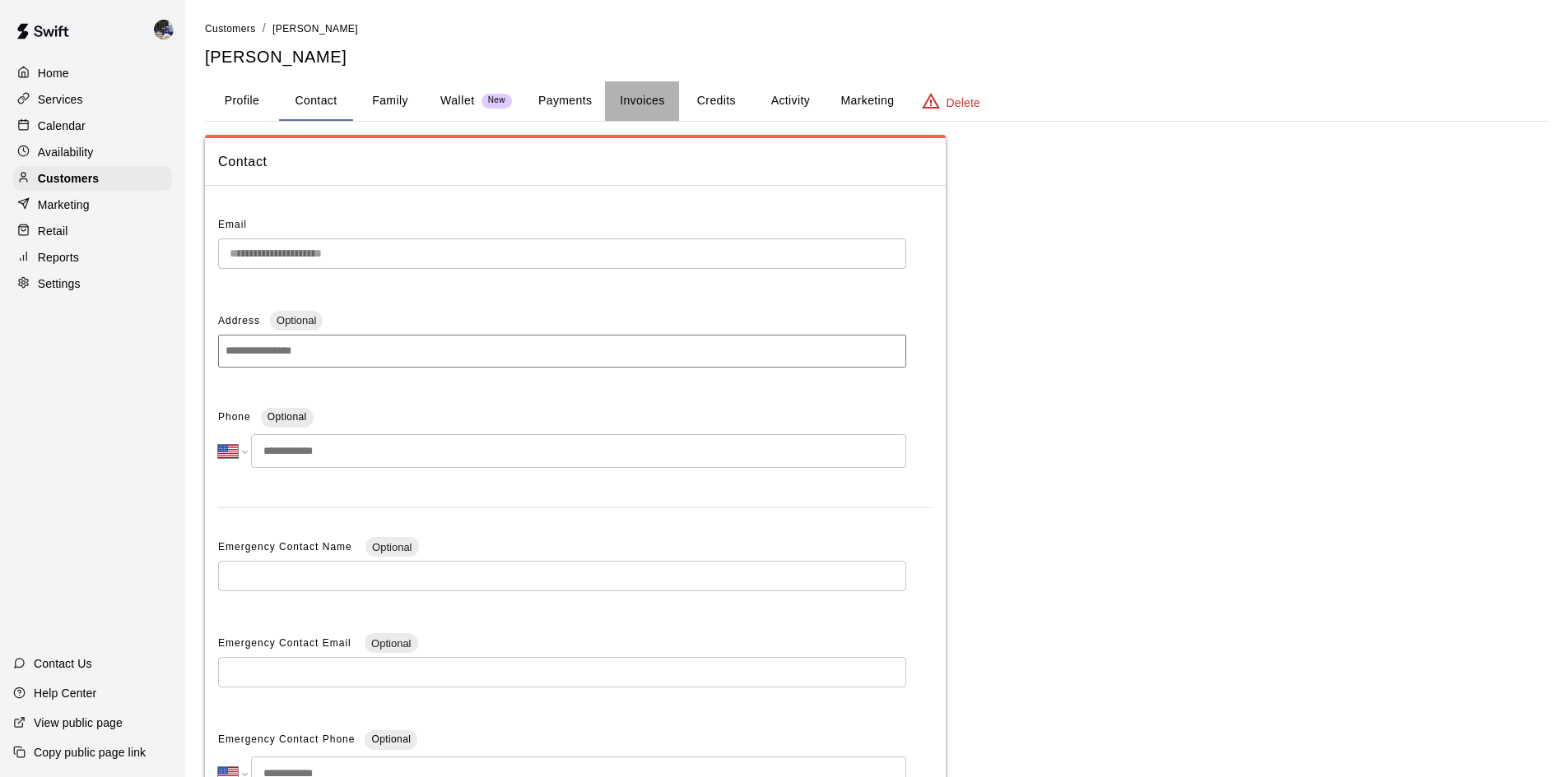
click at [639, 104] on button "Invoices" at bounding box center [642, 101] width 74 height 39
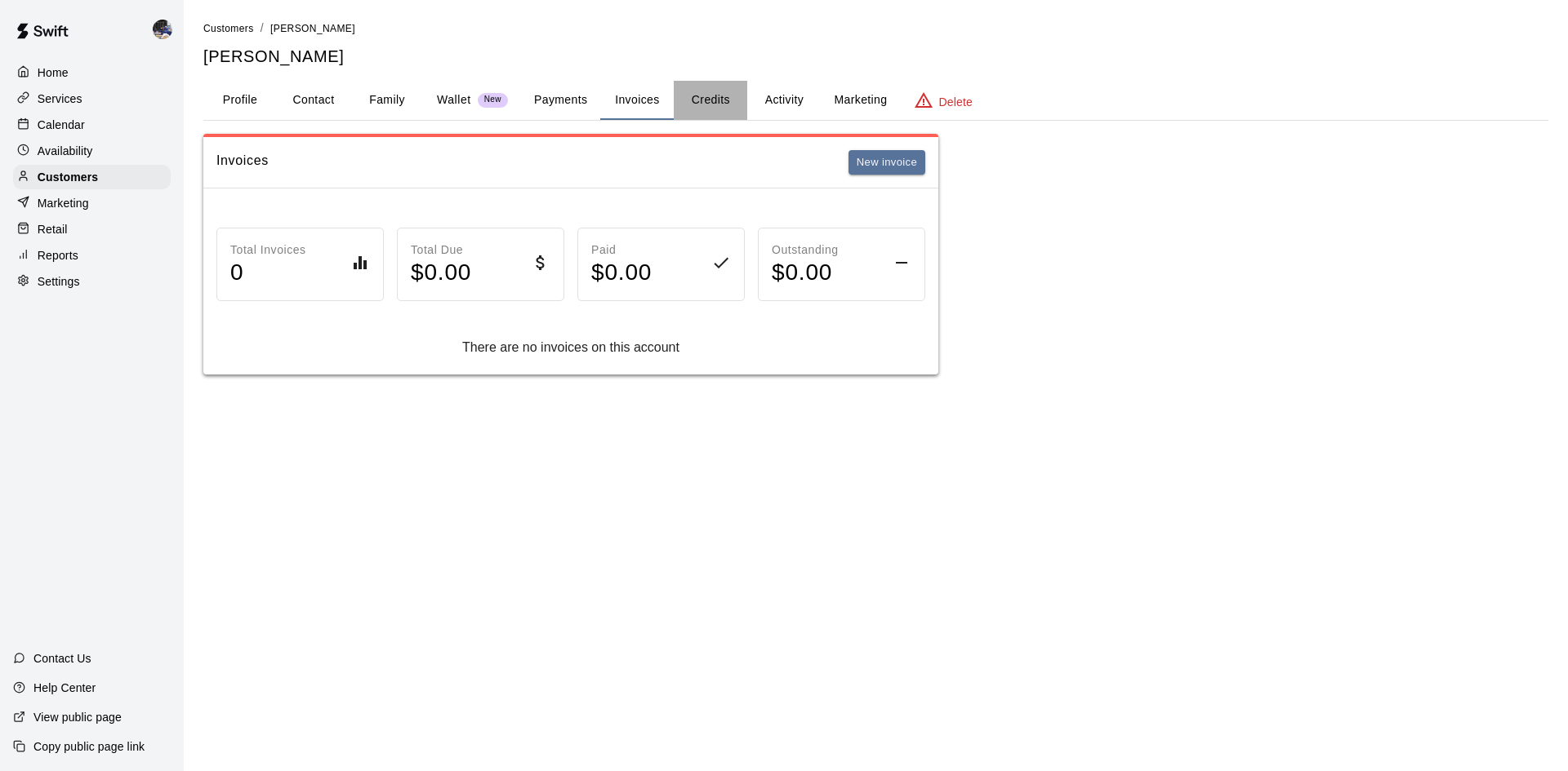
click at [725, 108] on button "Credits" at bounding box center [710, 101] width 74 height 39
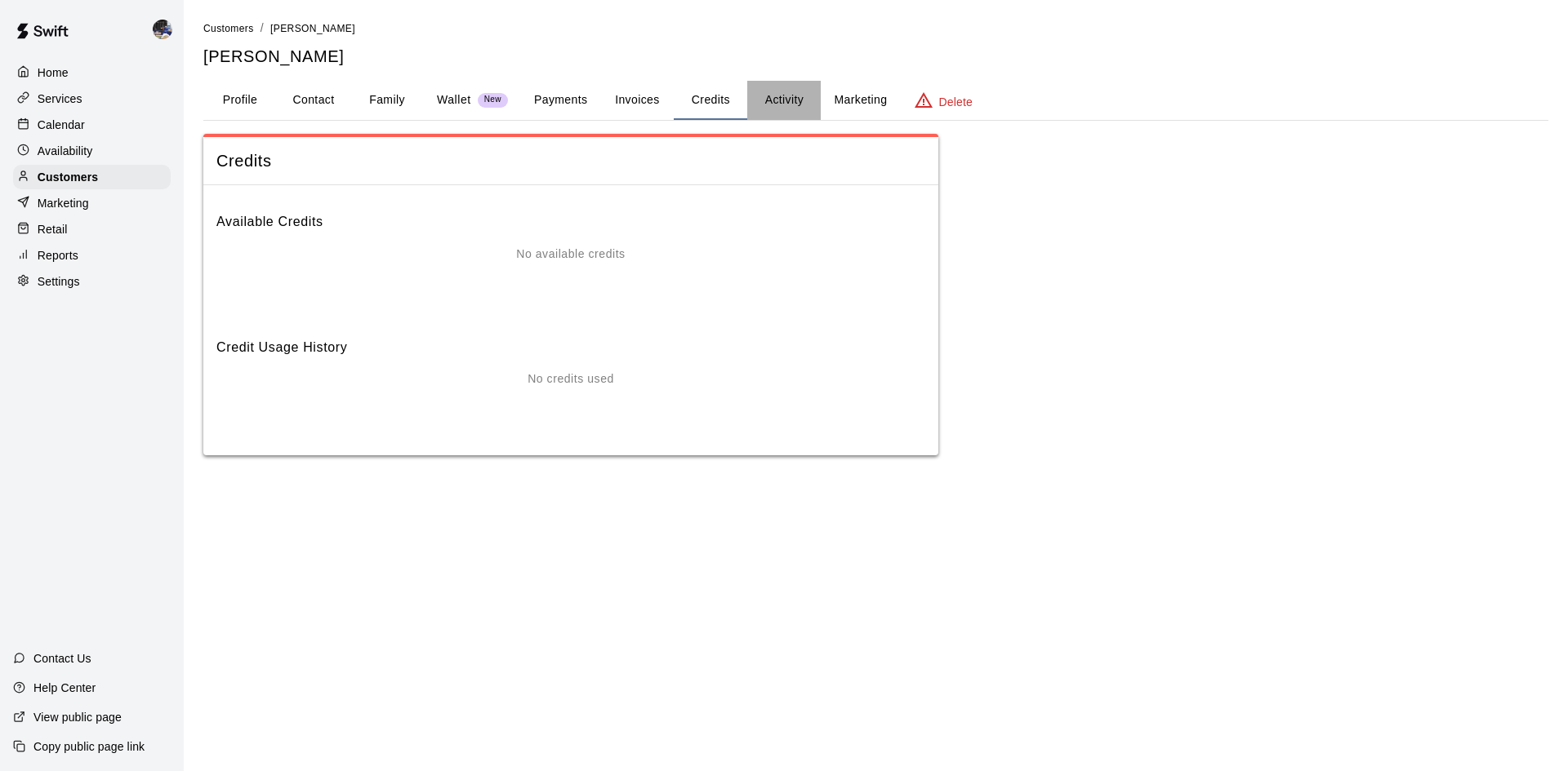
click at [770, 102] on button "Activity" at bounding box center [784, 101] width 74 height 39
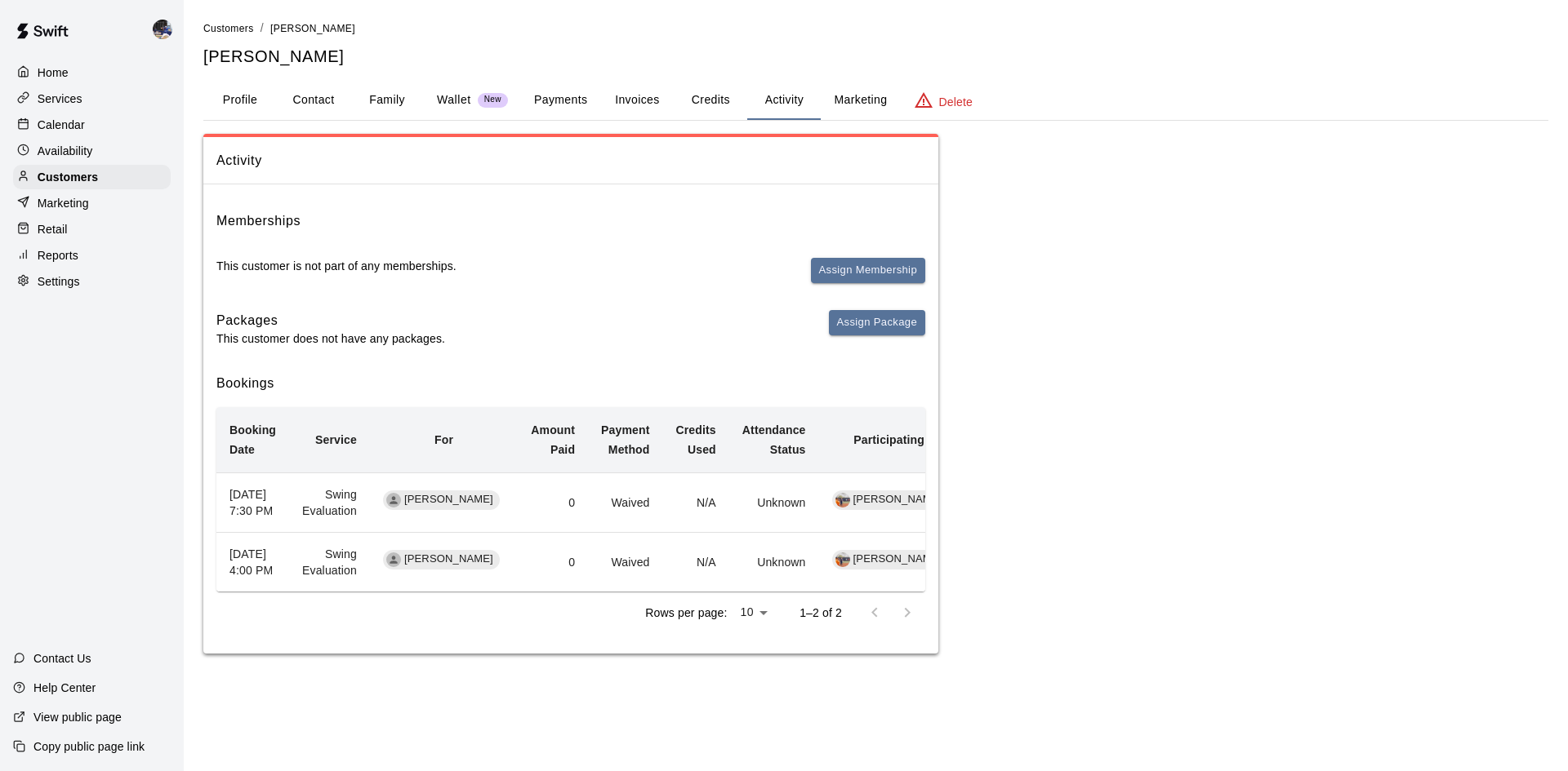
click at [712, 102] on button "Credits" at bounding box center [710, 101] width 74 height 39
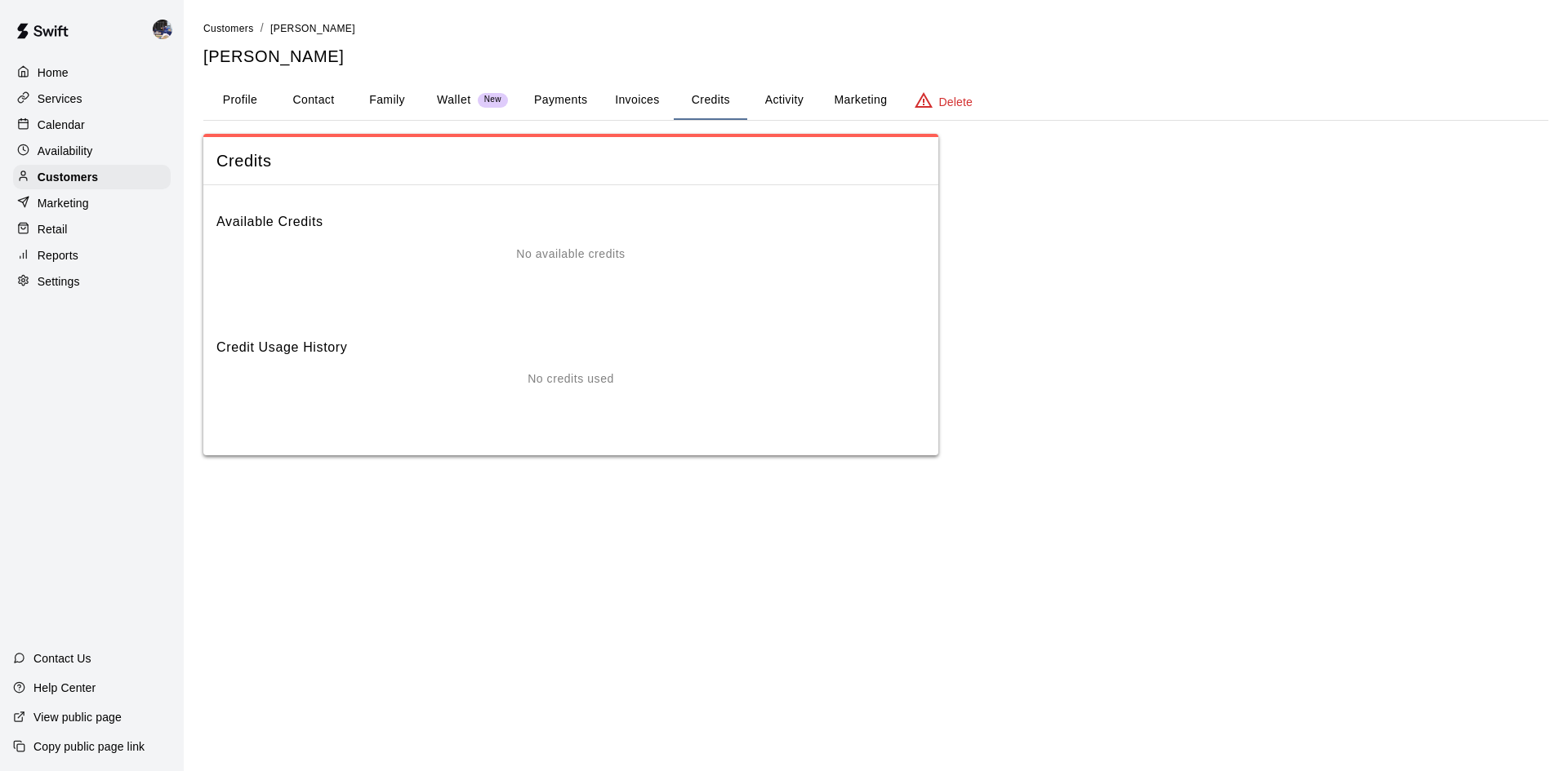
click at [661, 106] on button "Invoices" at bounding box center [637, 101] width 74 height 39
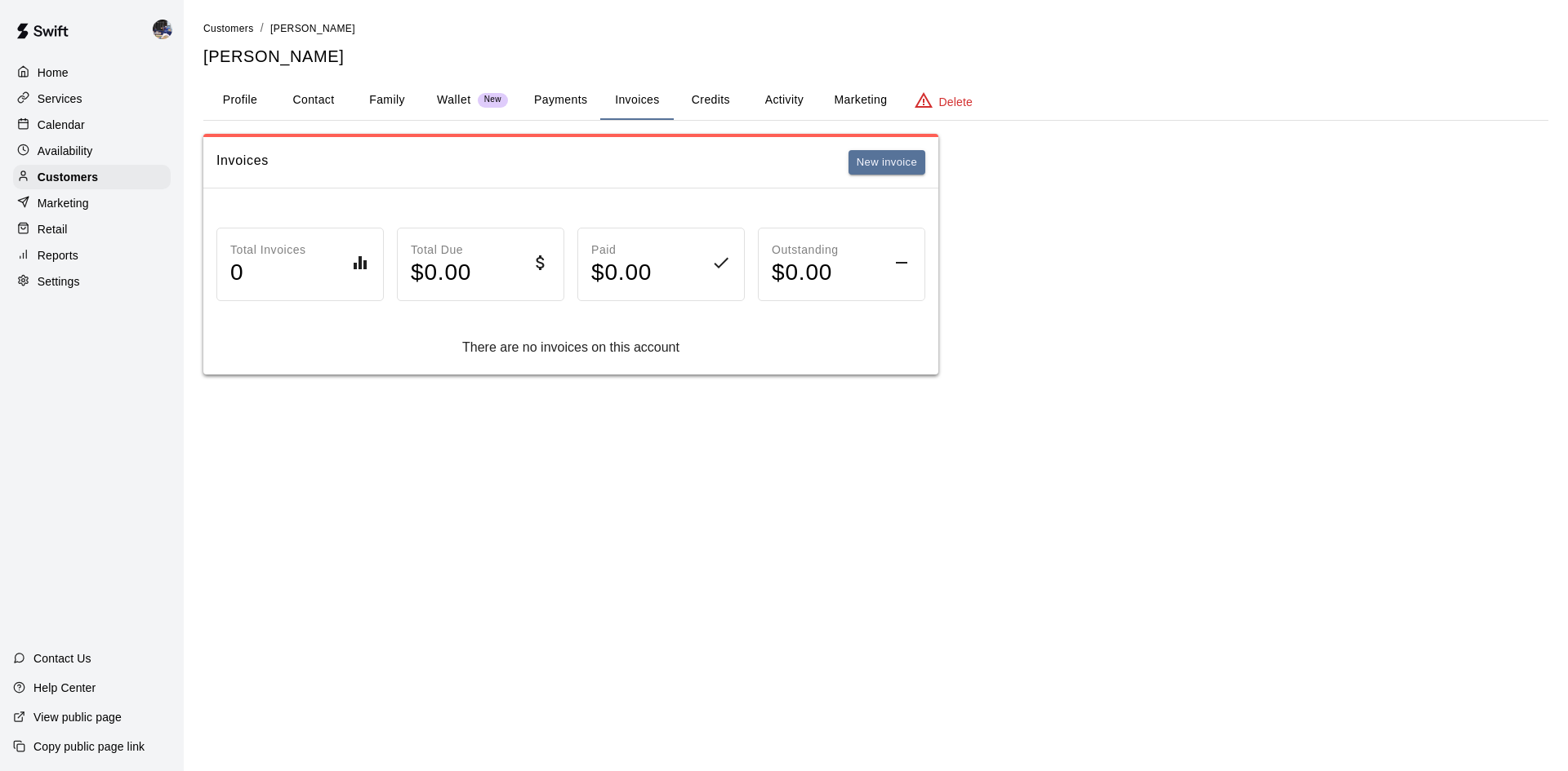
click at [562, 102] on button "Payments" at bounding box center [561, 101] width 79 height 39
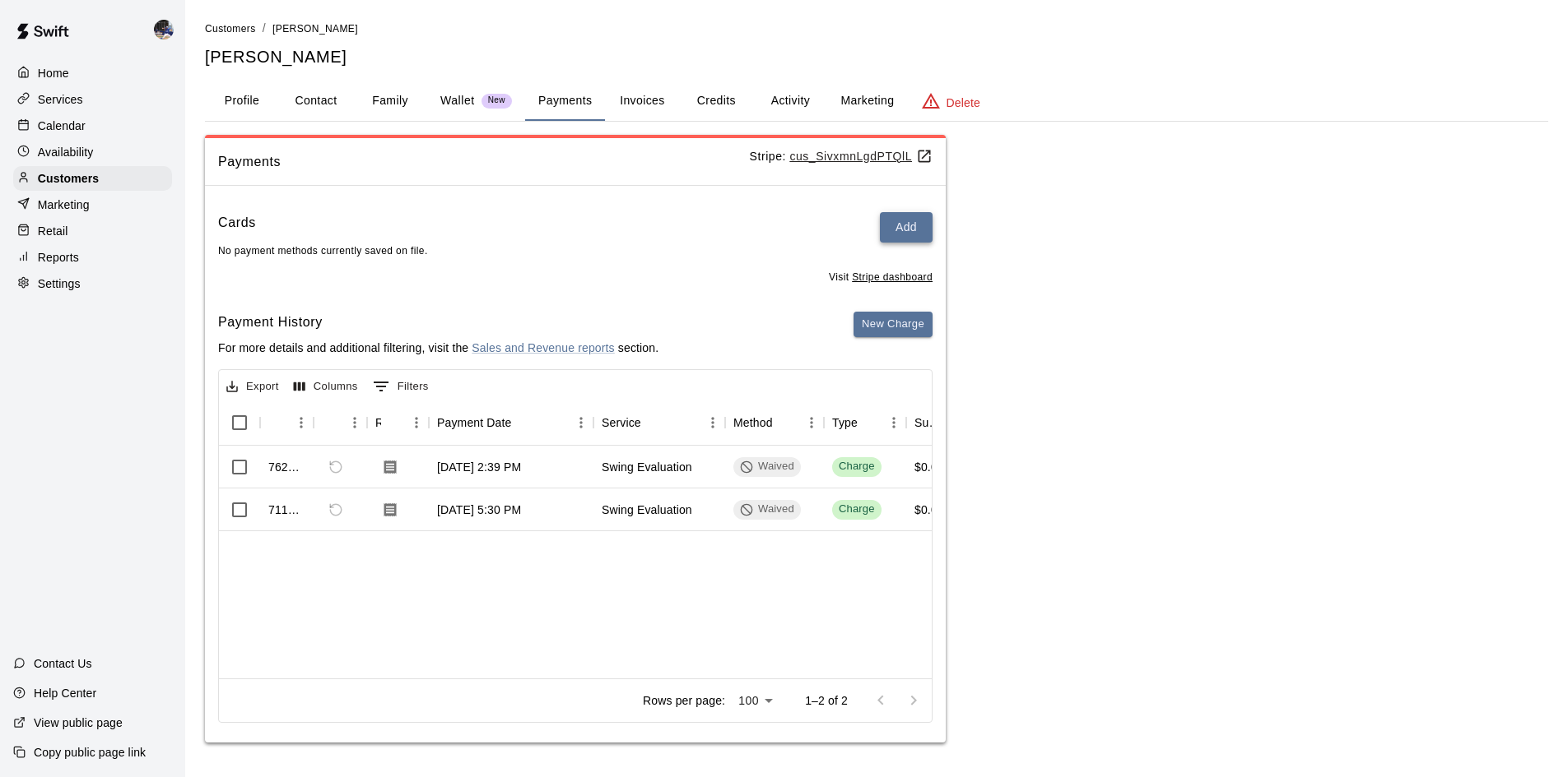
click at [889, 222] on button "Add" at bounding box center [906, 227] width 53 height 31
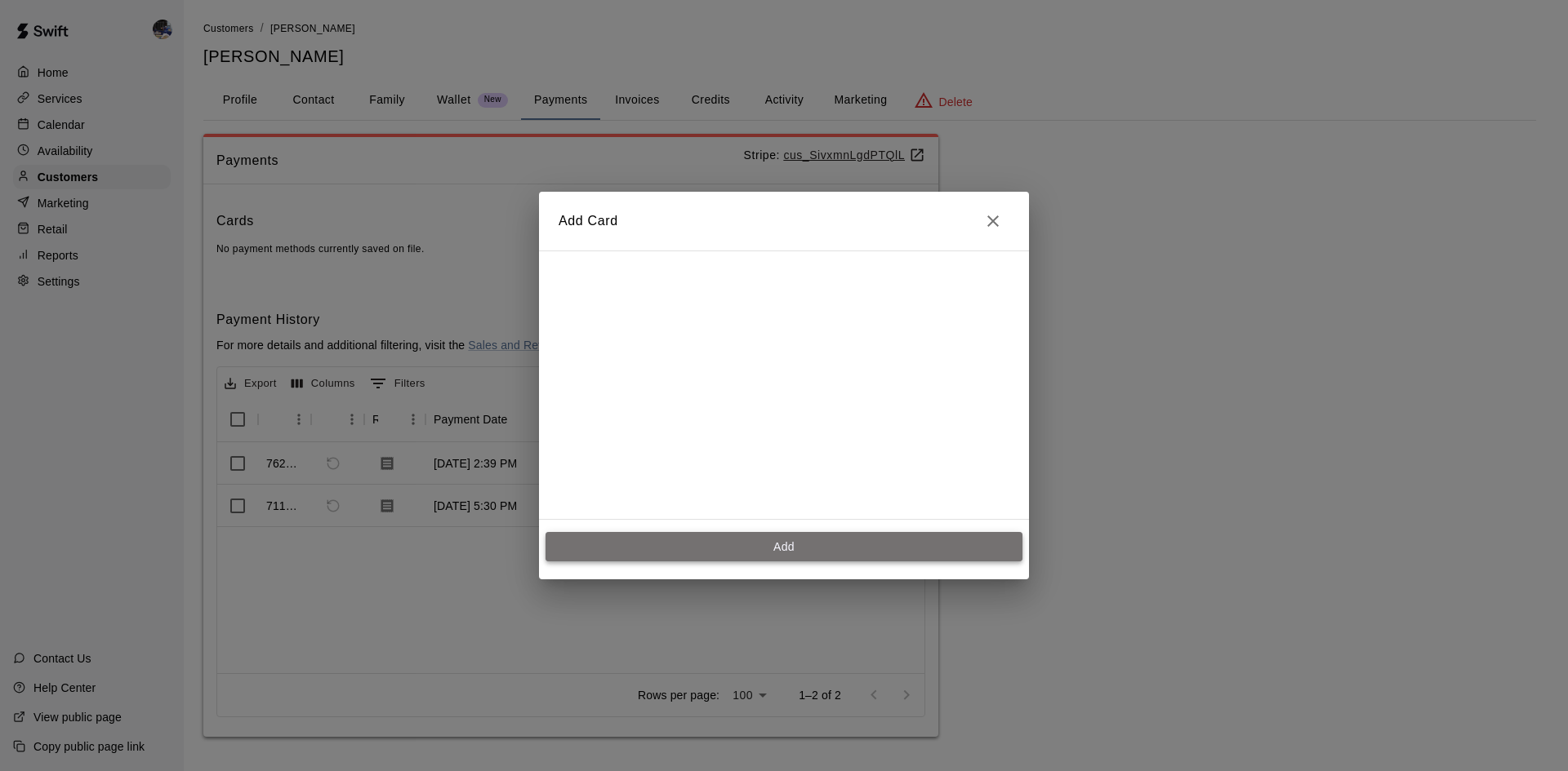
click at [792, 554] on button "Add" at bounding box center [784, 547] width 476 height 30
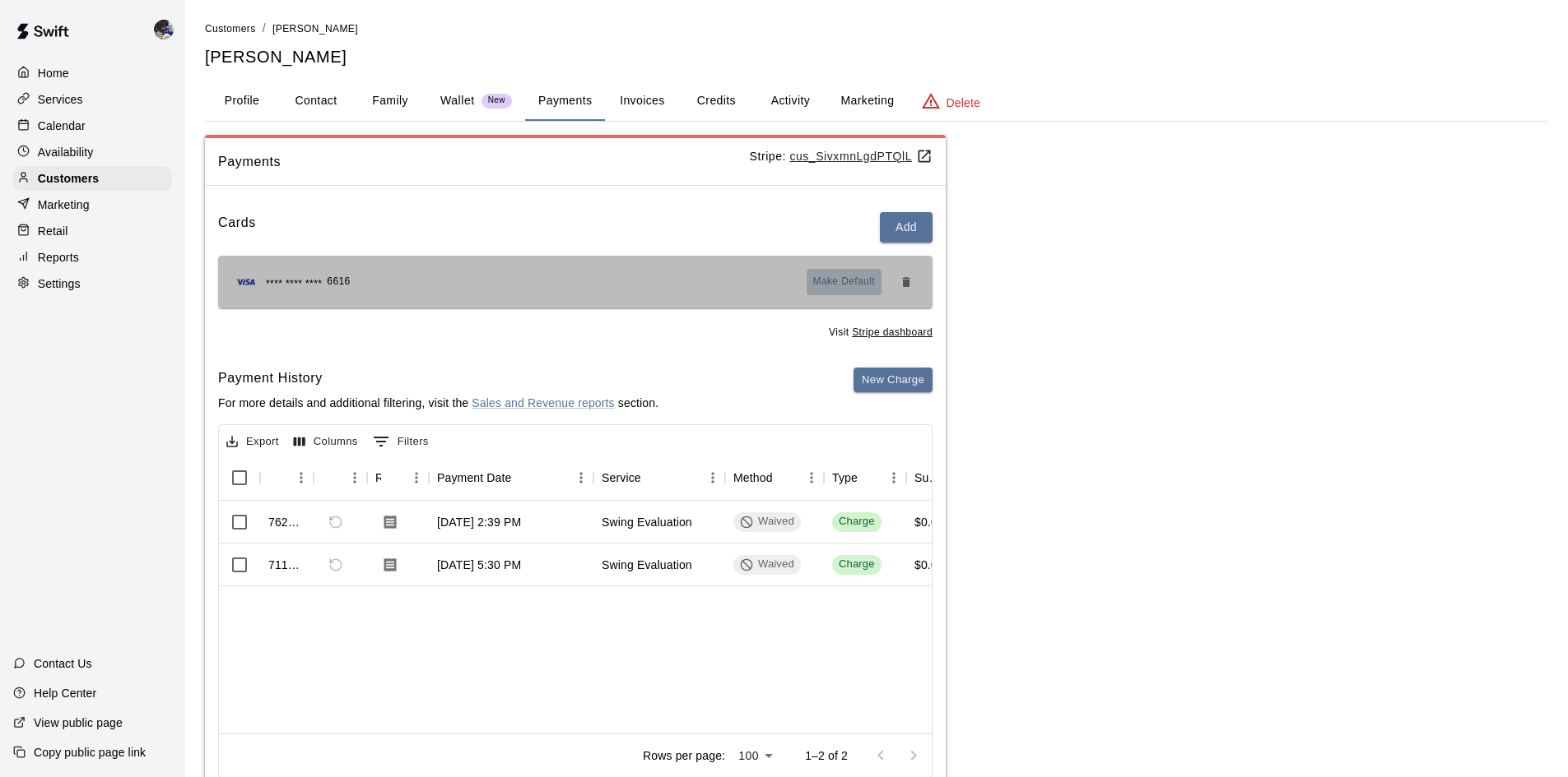
click at [867, 275] on span "Make Default" at bounding box center [845, 282] width 62 height 17
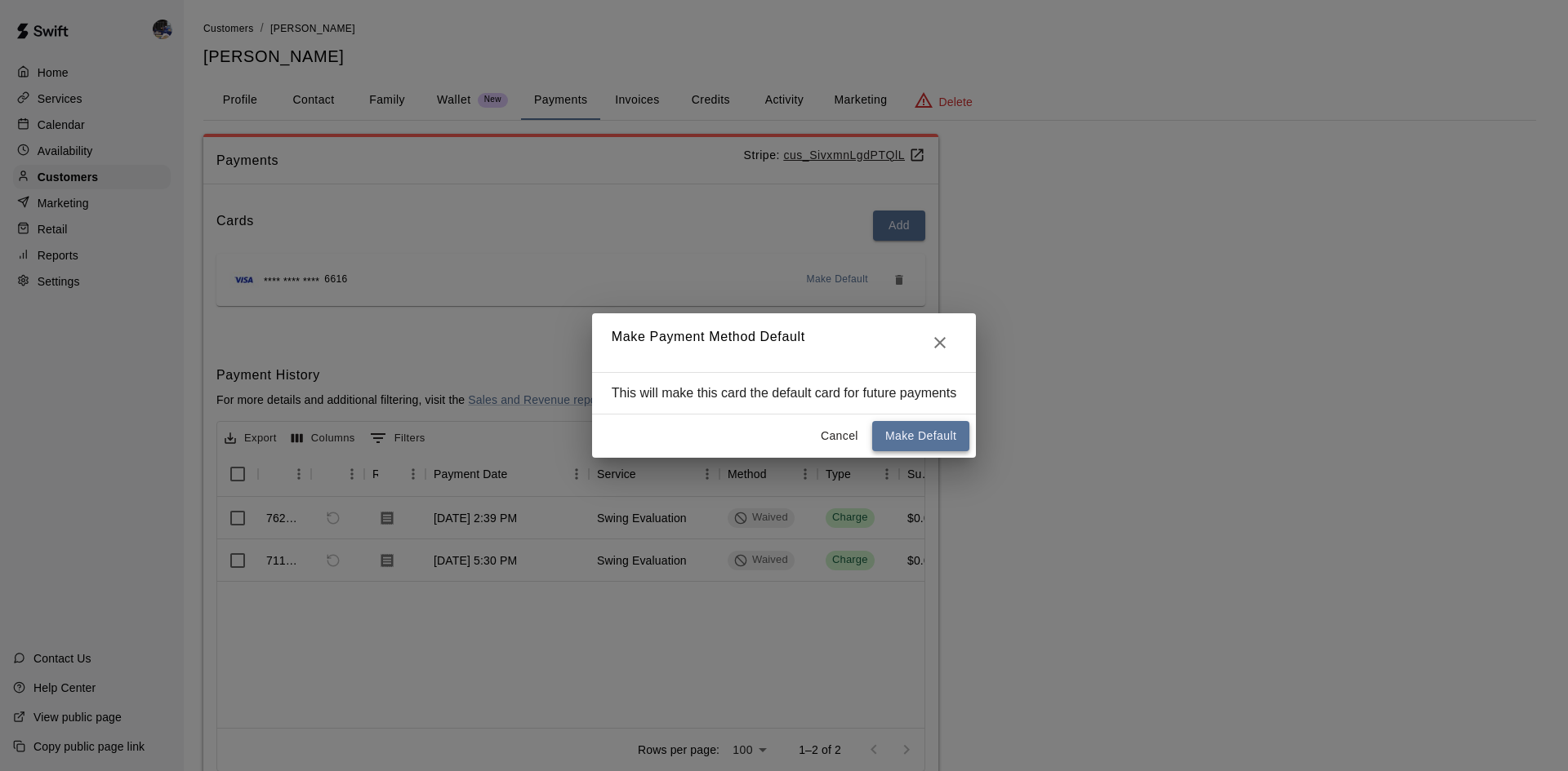
click at [912, 442] on button "Make Default" at bounding box center [920, 436] width 97 height 30
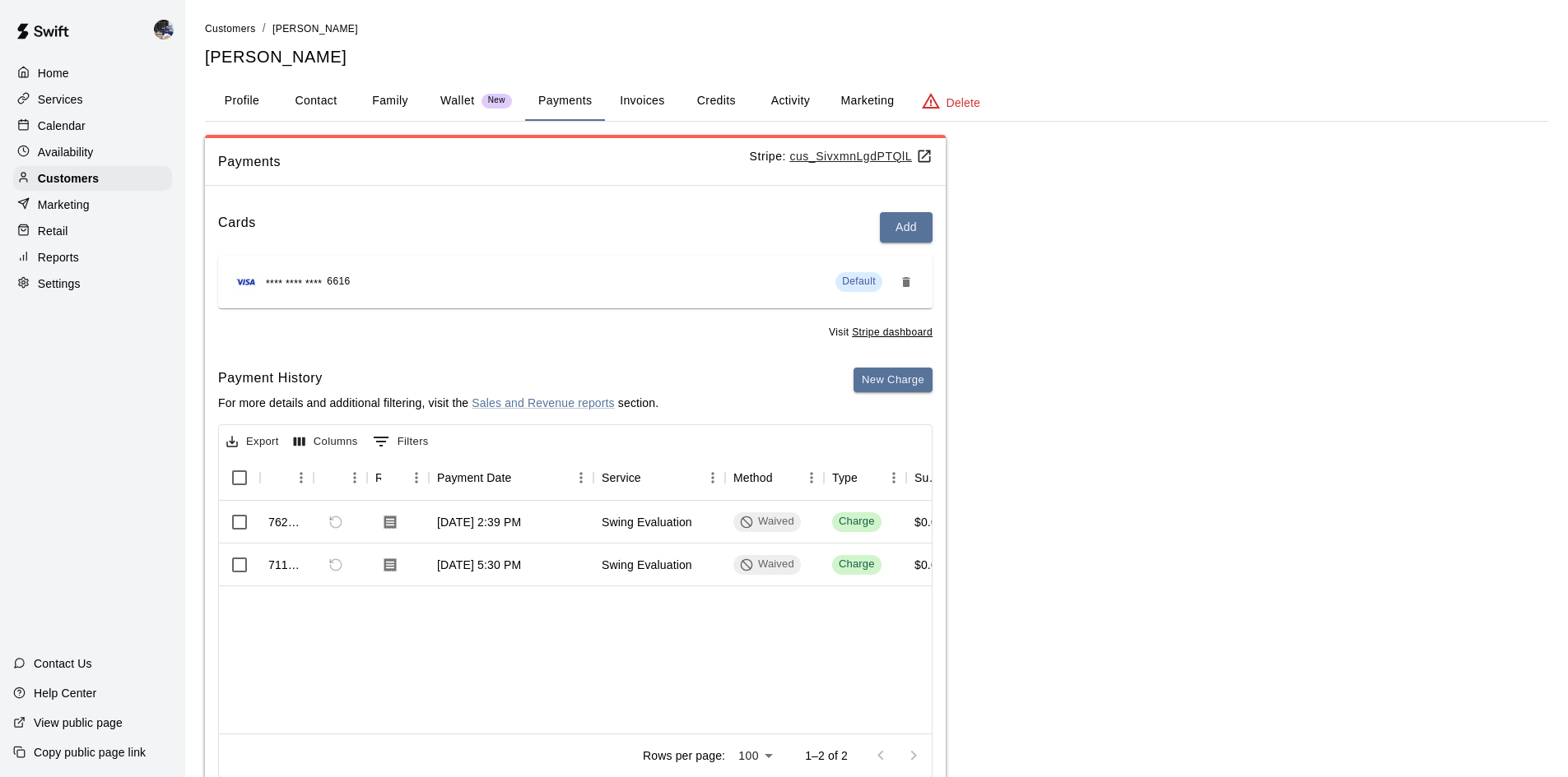
click at [707, 106] on button "Credits" at bounding box center [716, 101] width 74 height 39
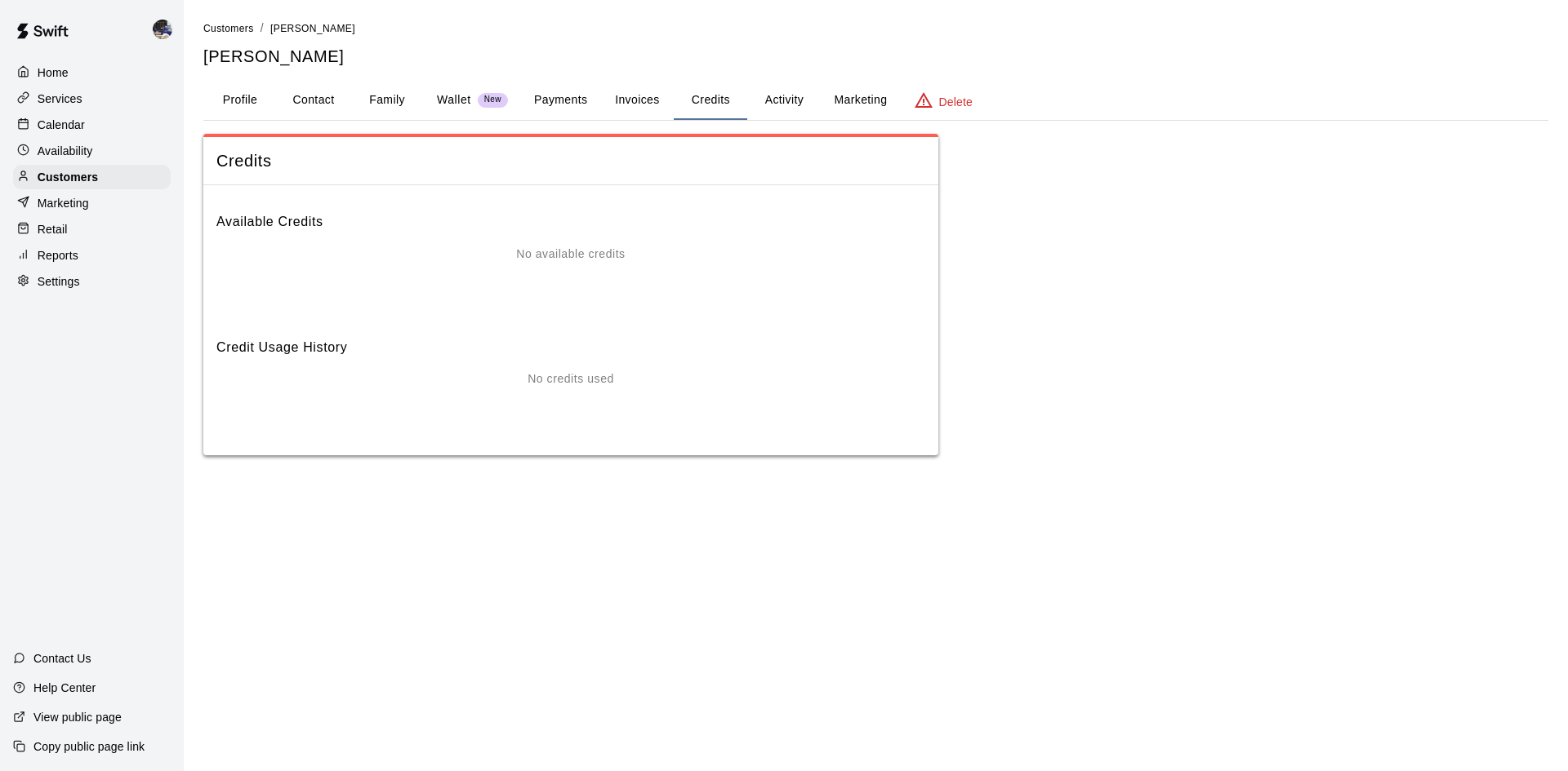
click at [790, 105] on button "Activity" at bounding box center [784, 101] width 74 height 39
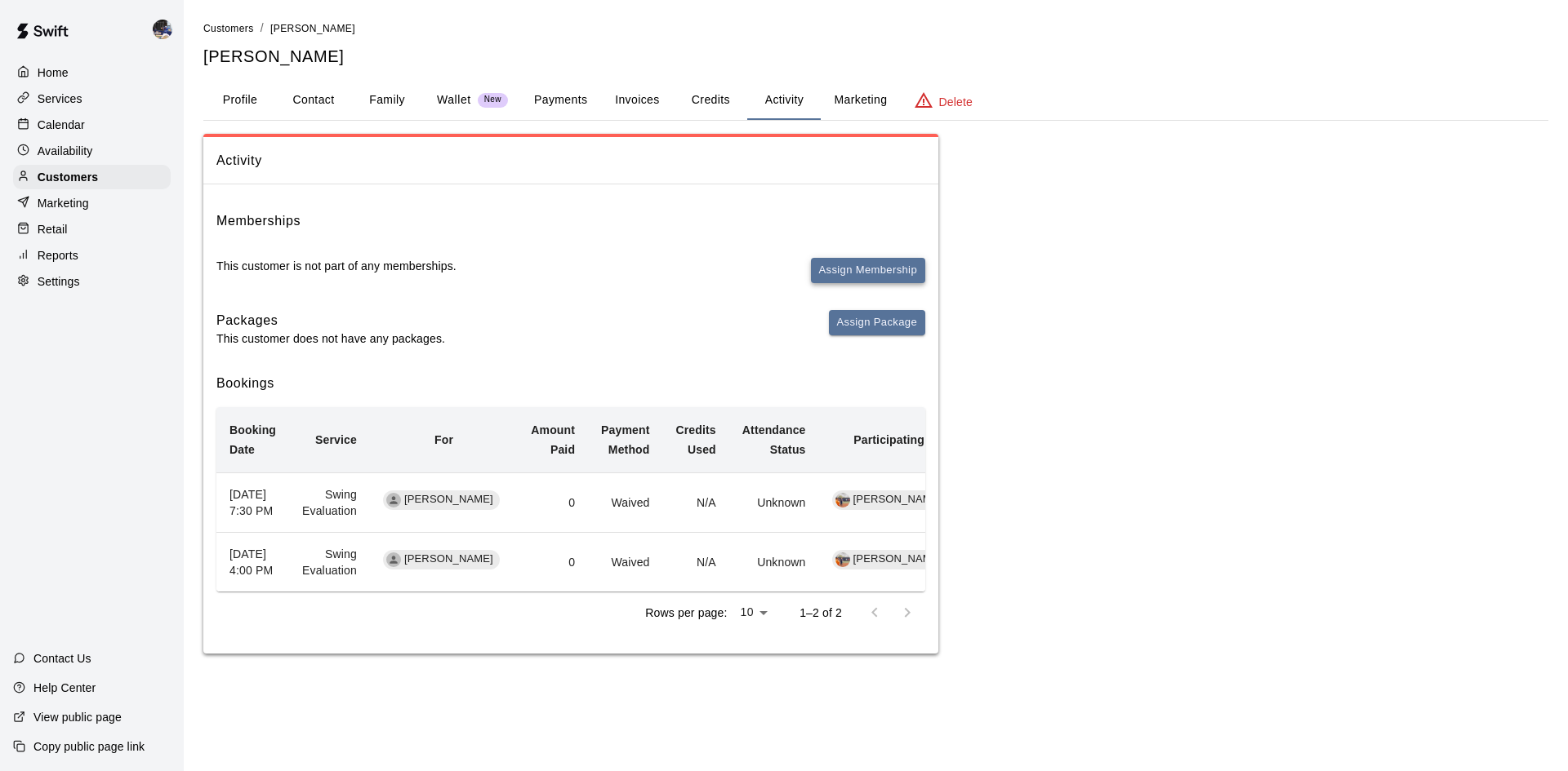
click at [841, 273] on button "Assign Membership" at bounding box center [868, 270] width 115 height 25
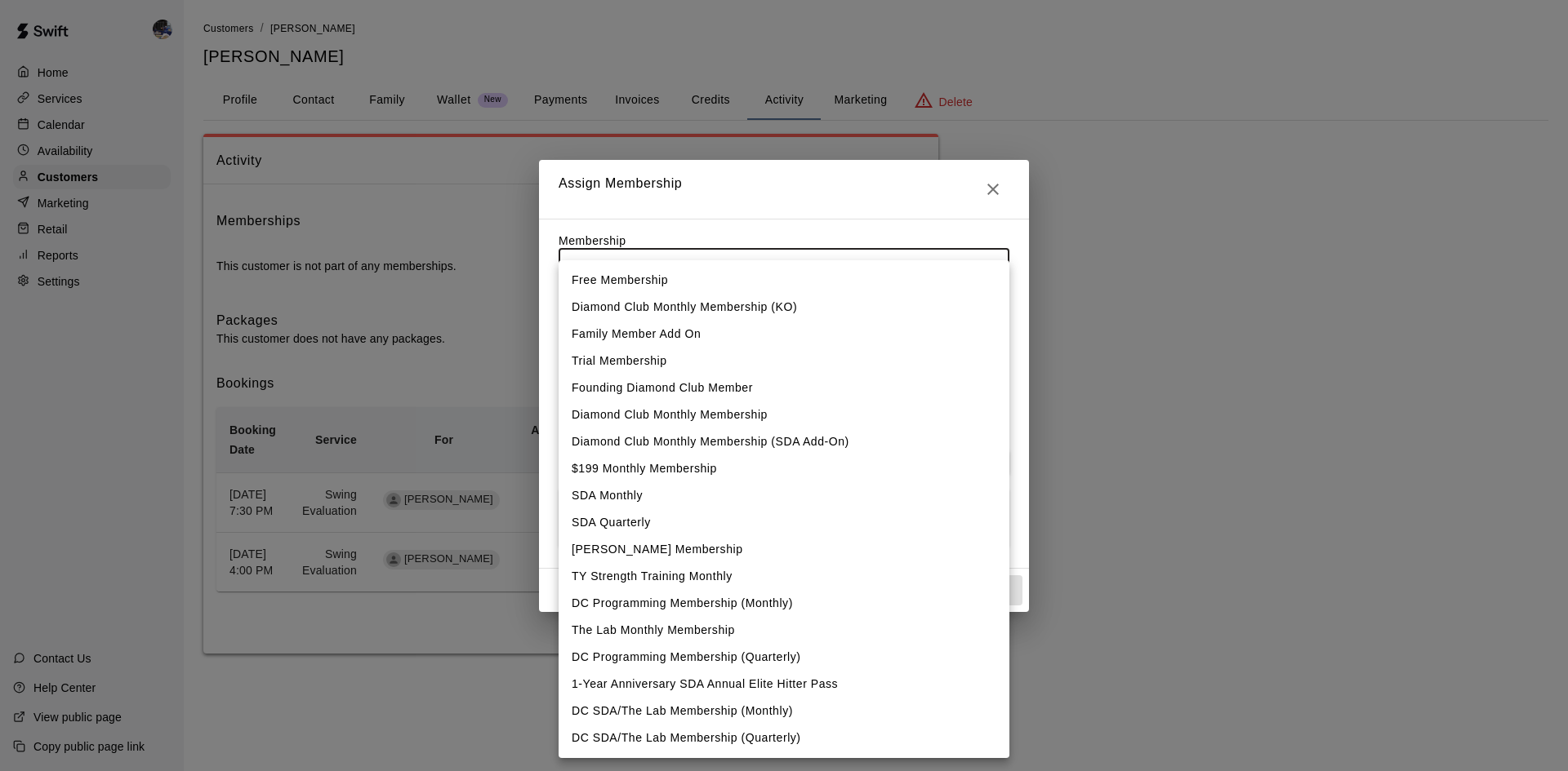
click at [691, 263] on body "Home Services Calendar Availability Customers Marketing Retail Reports Settings…" at bounding box center [784, 343] width 1568 height 687
click at [705, 738] on li "DC SDA/The Lab Membership (Quarterly)" at bounding box center [784, 738] width 451 height 27
type input "**********"
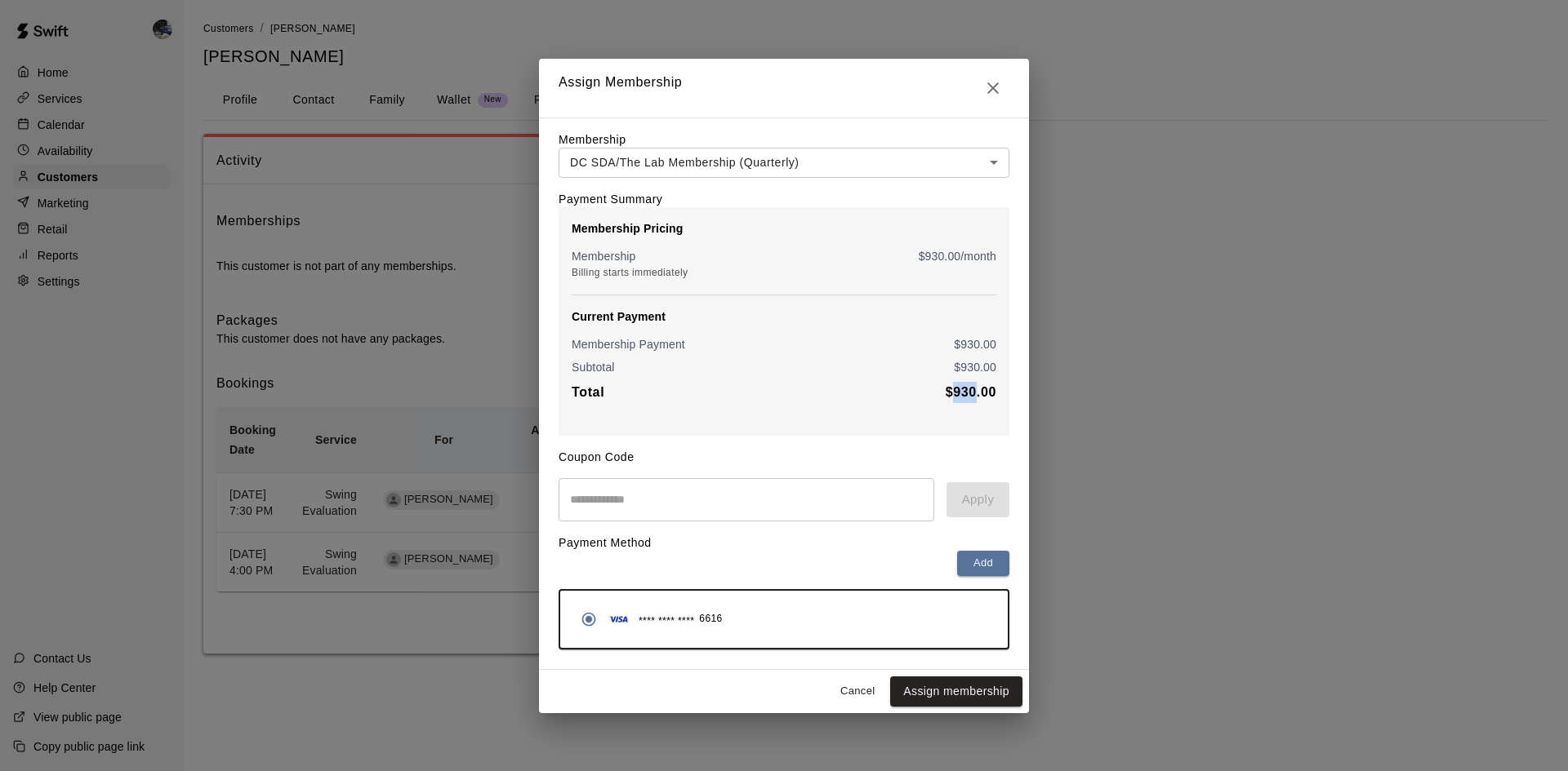
drag, startPoint x: 974, startPoint y: 398, endPoint x: 955, endPoint y: 397, distance: 19.0
click at [955, 397] on b "$ 930.00" at bounding box center [971, 392] width 51 height 14
drag, startPoint x: 951, startPoint y: 397, endPoint x: 977, endPoint y: 397, distance: 26.0
click at [977, 397] on b "$ 930.00" at bounding box center [971, 392] width 51 height 14
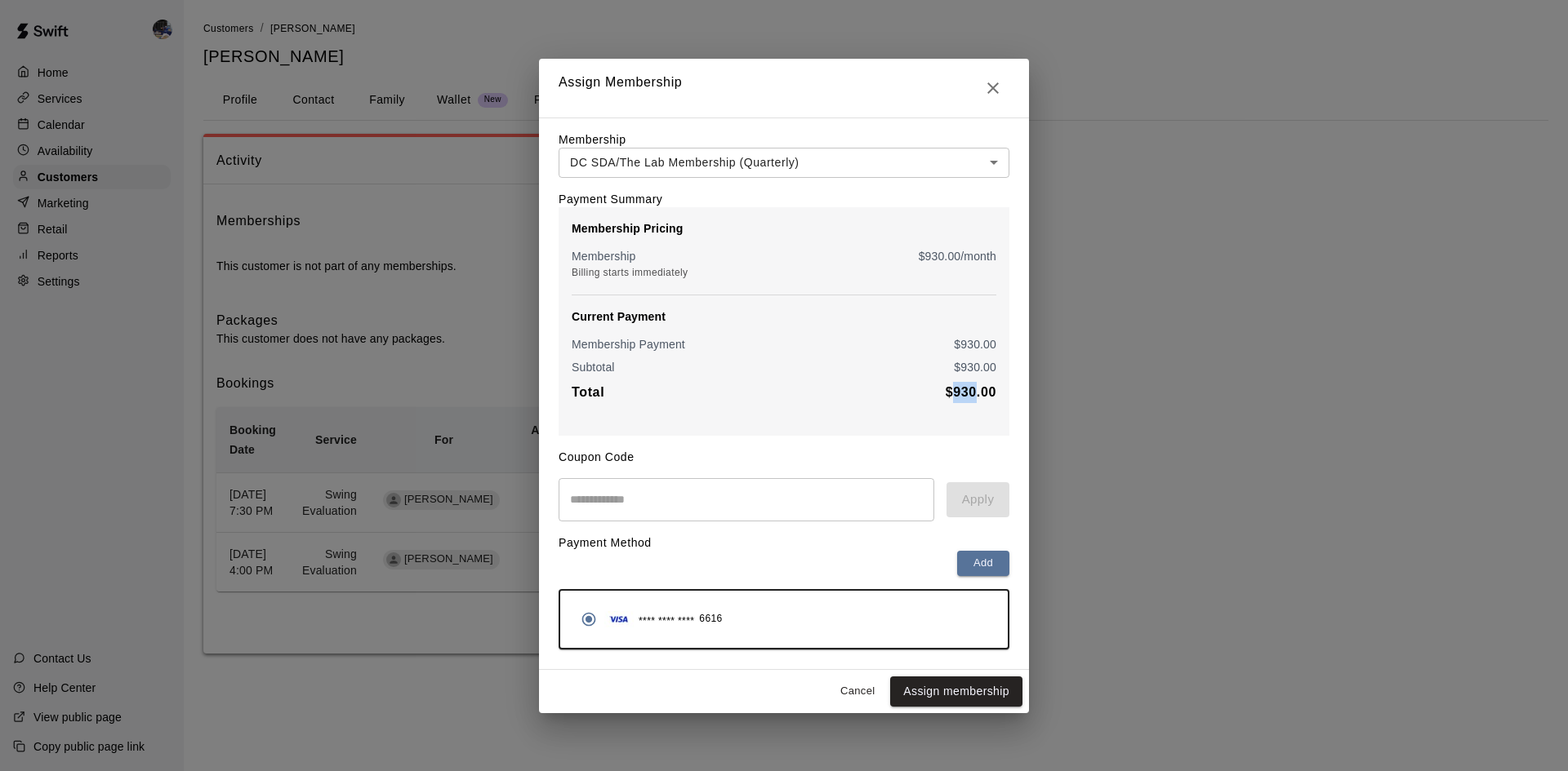
click at [977, 397] on b "$ 930.00" at bounding box center [971, 392] width 51 height 14
click at [951, 699] on button "Assign membership" at bounding box center [956, 692] width 132 height 30
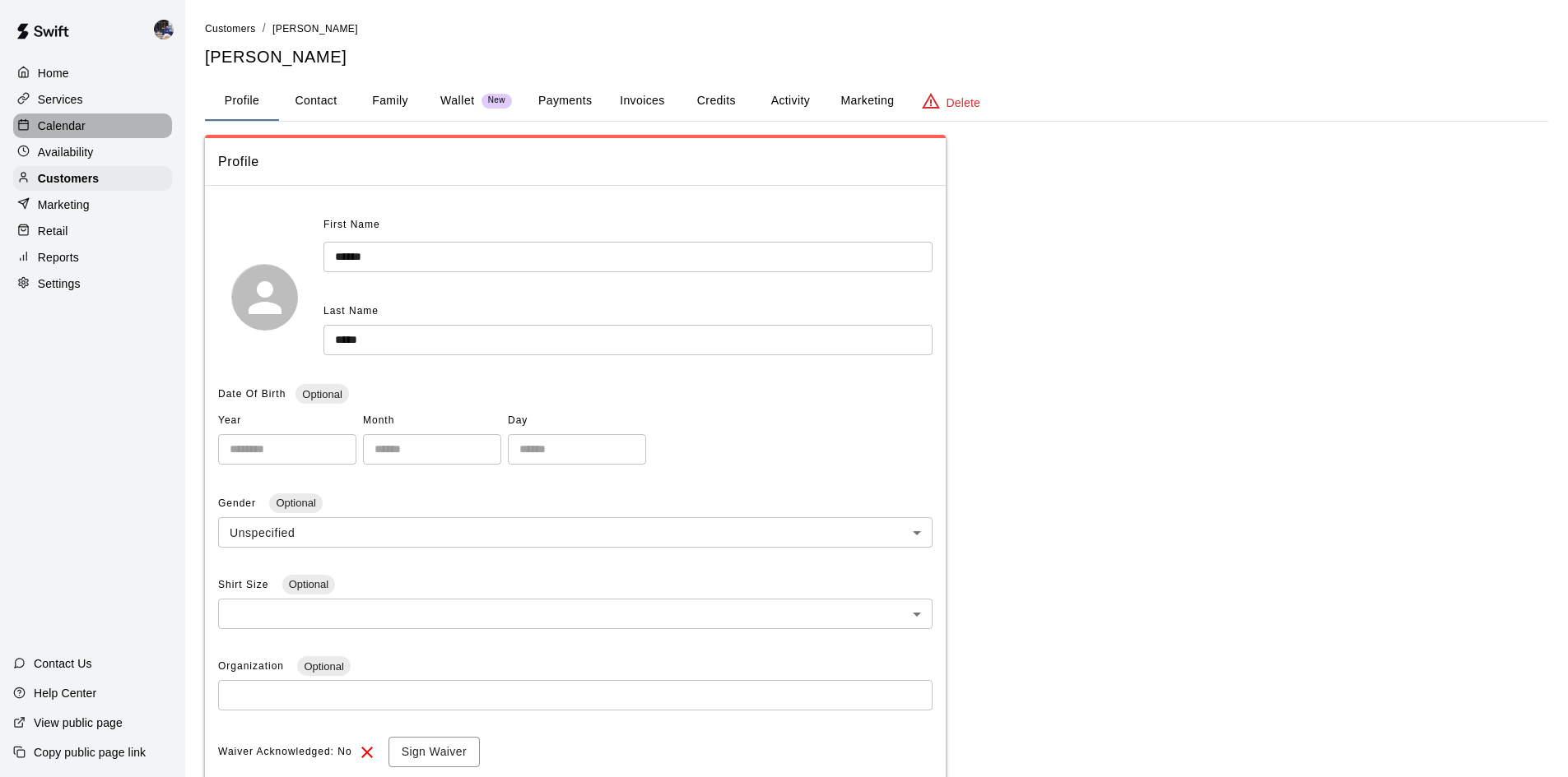
click at [74, 127] on p "Calendar" at bounding box center [61, 126] width 47 height 17
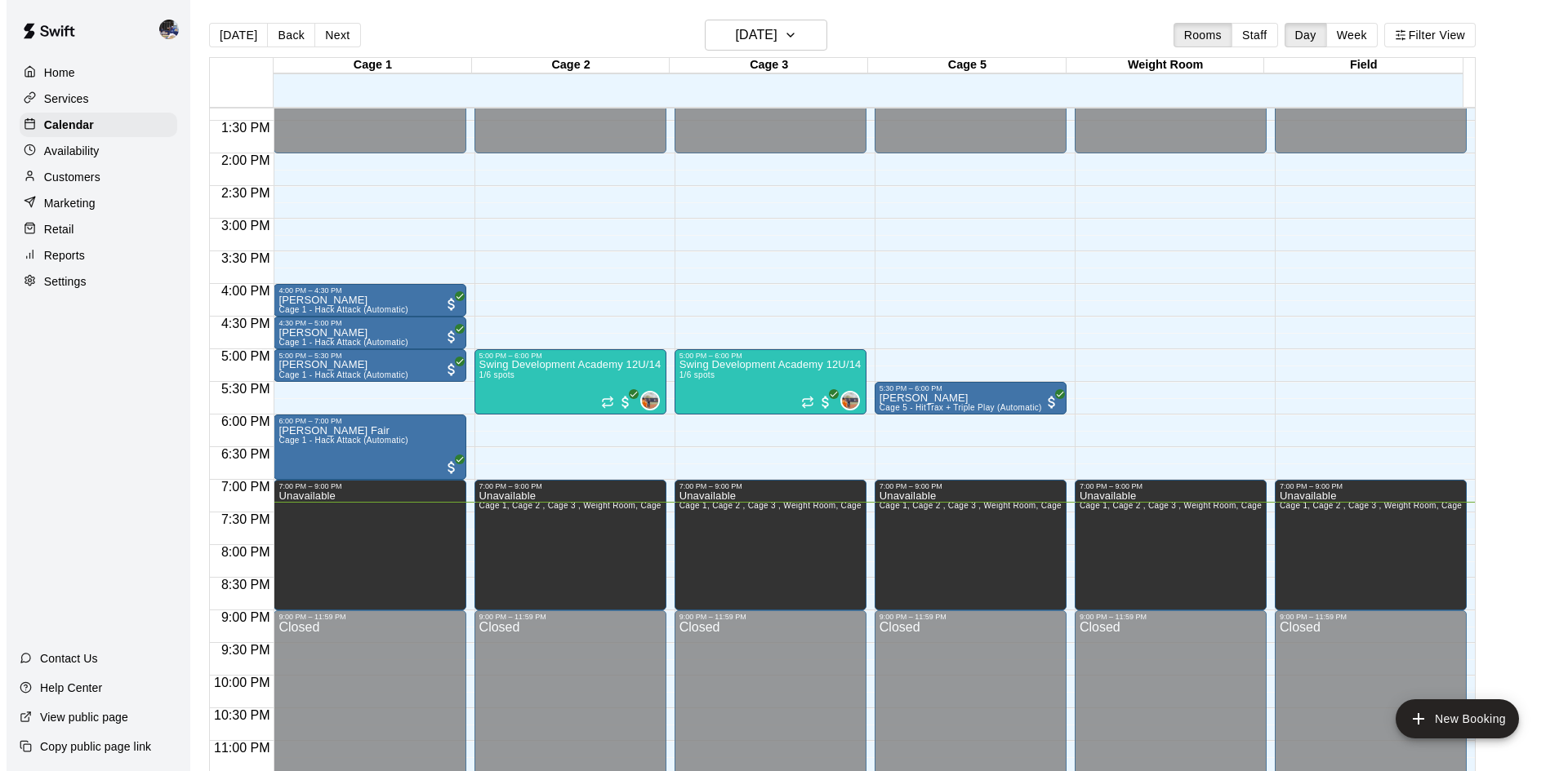
scroll to position [887, 0]
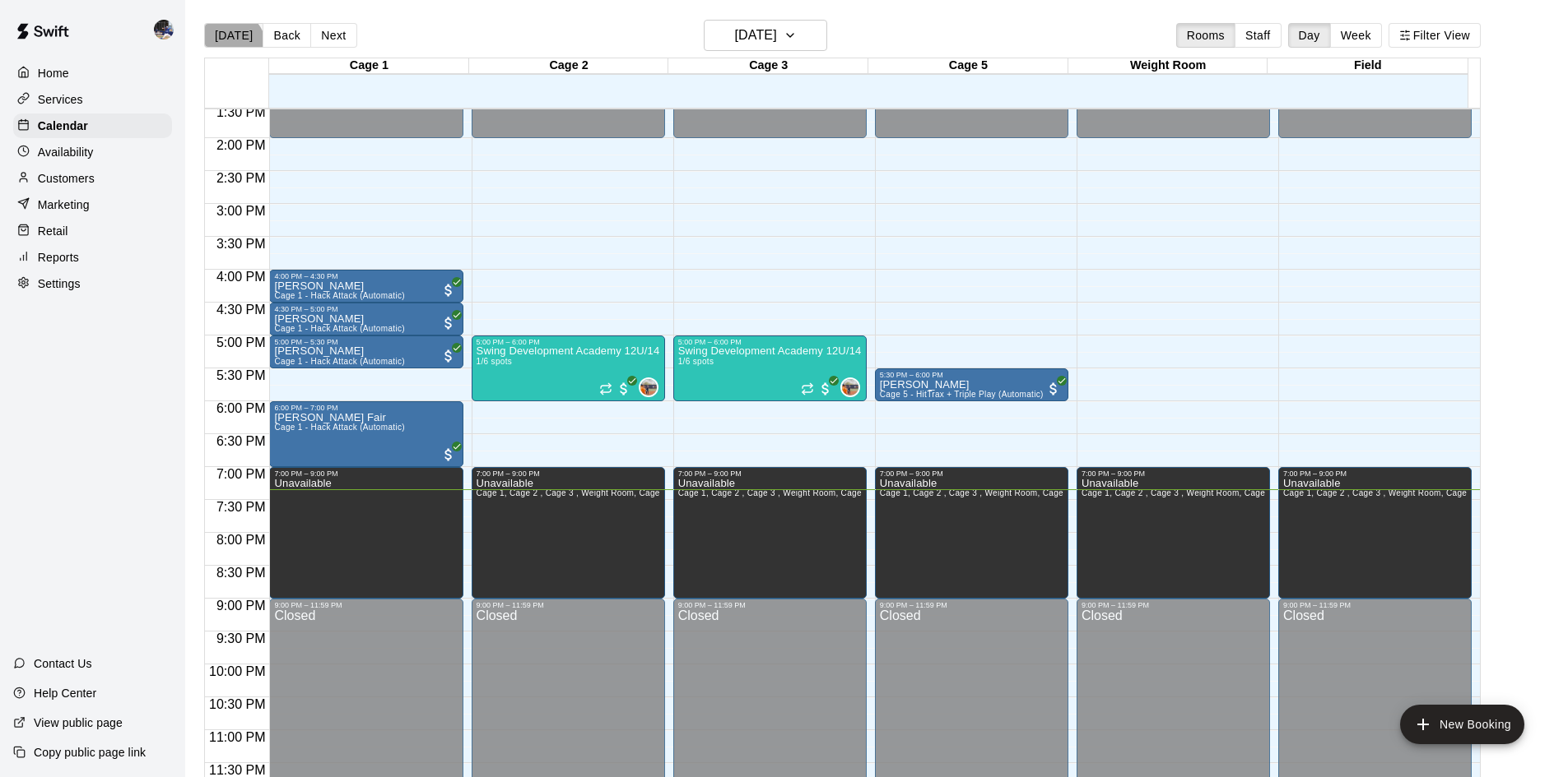
click at [230, 47] on button "[DATE]" at bounding box center [234, 35] width 60 height 25
click at [761, 46] on h6 "[DATE]" at bounding box center [756, 35] width 42 height 23
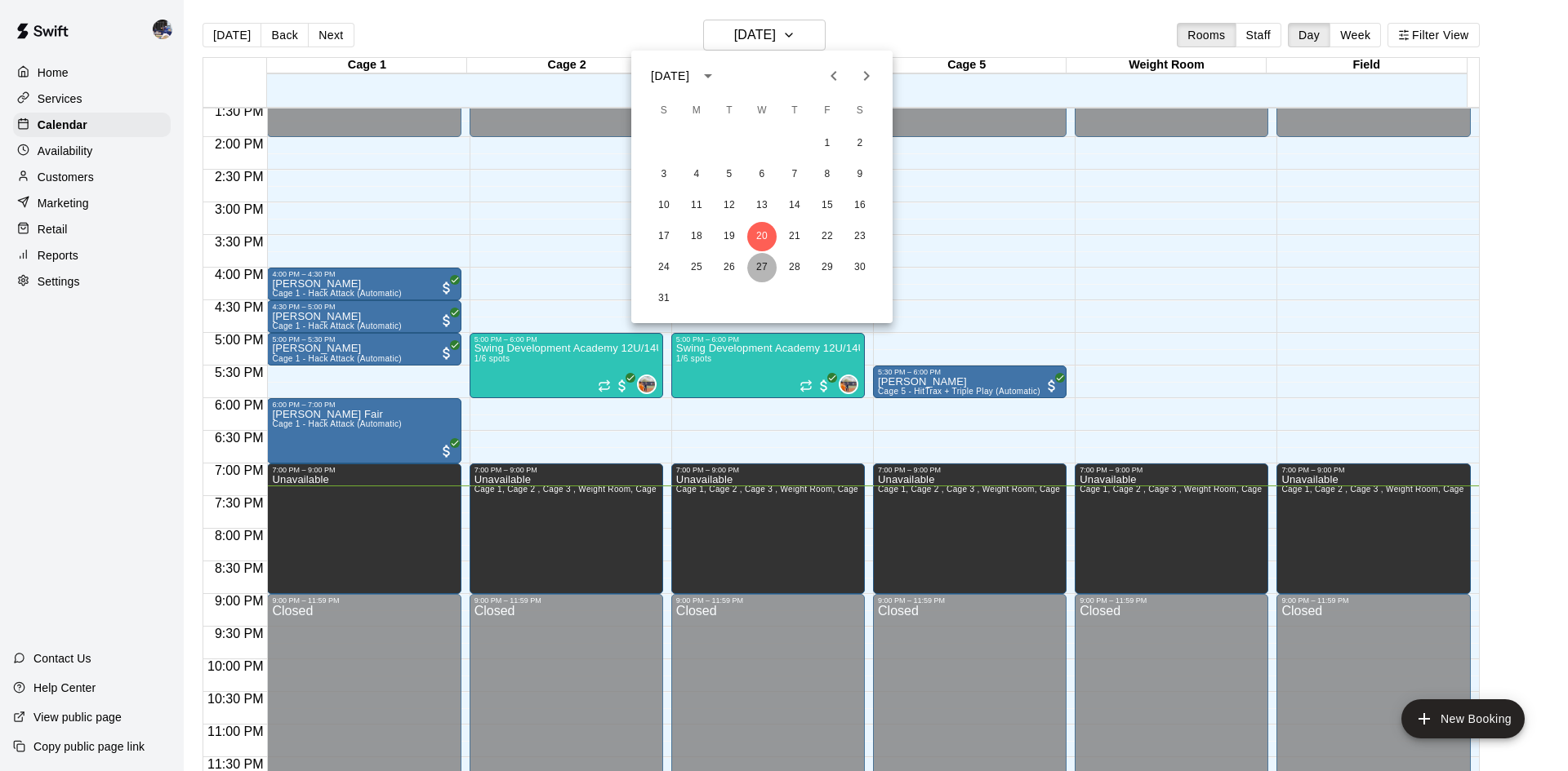
click at [760, 270] on button "27" at bounding box center [762, 268] width 30 height 30
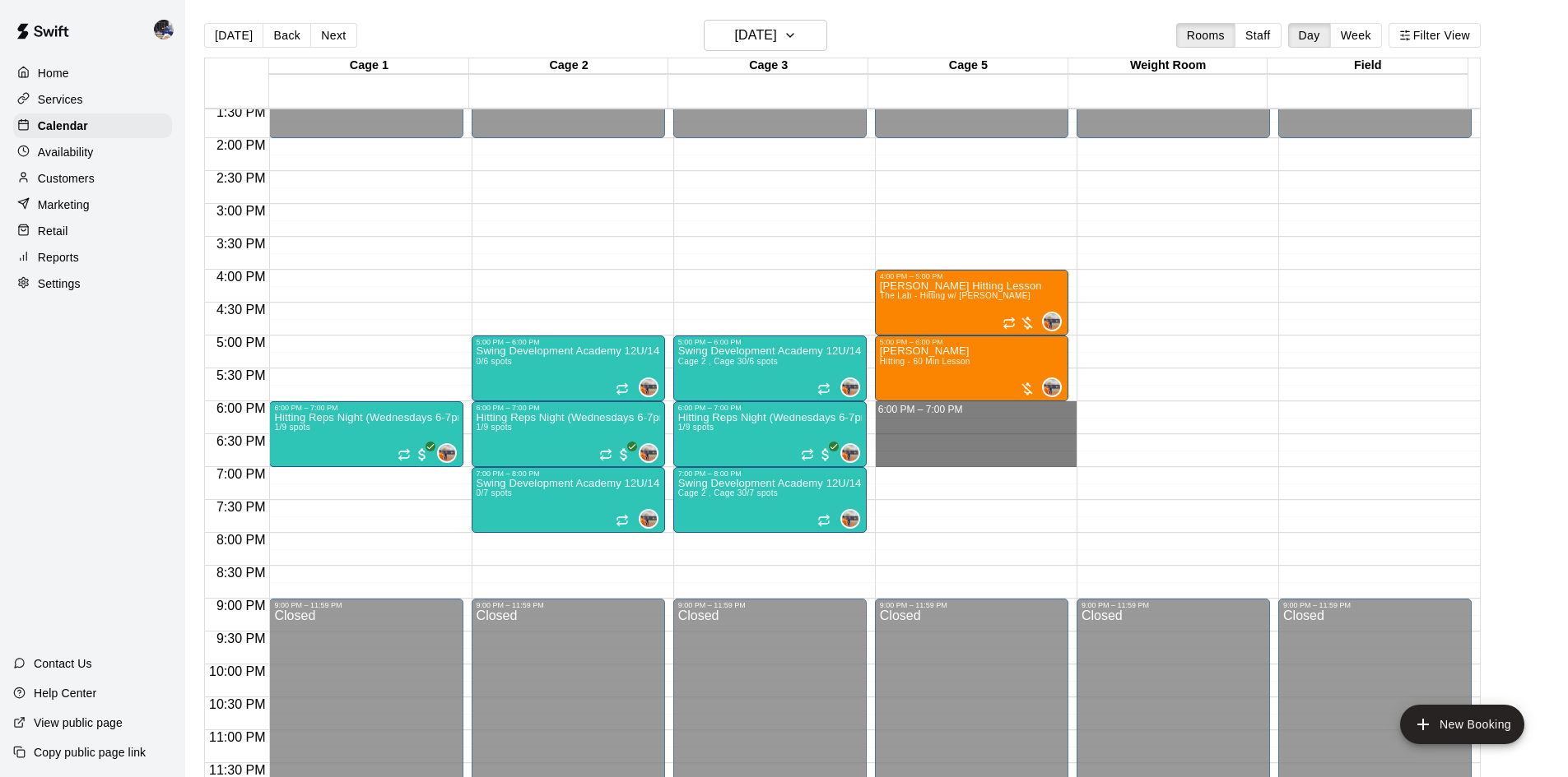
drag, startPoint x: 891, startPoint y: 408, endPoint x: 906, endPoint y: 462, distance: 56.0
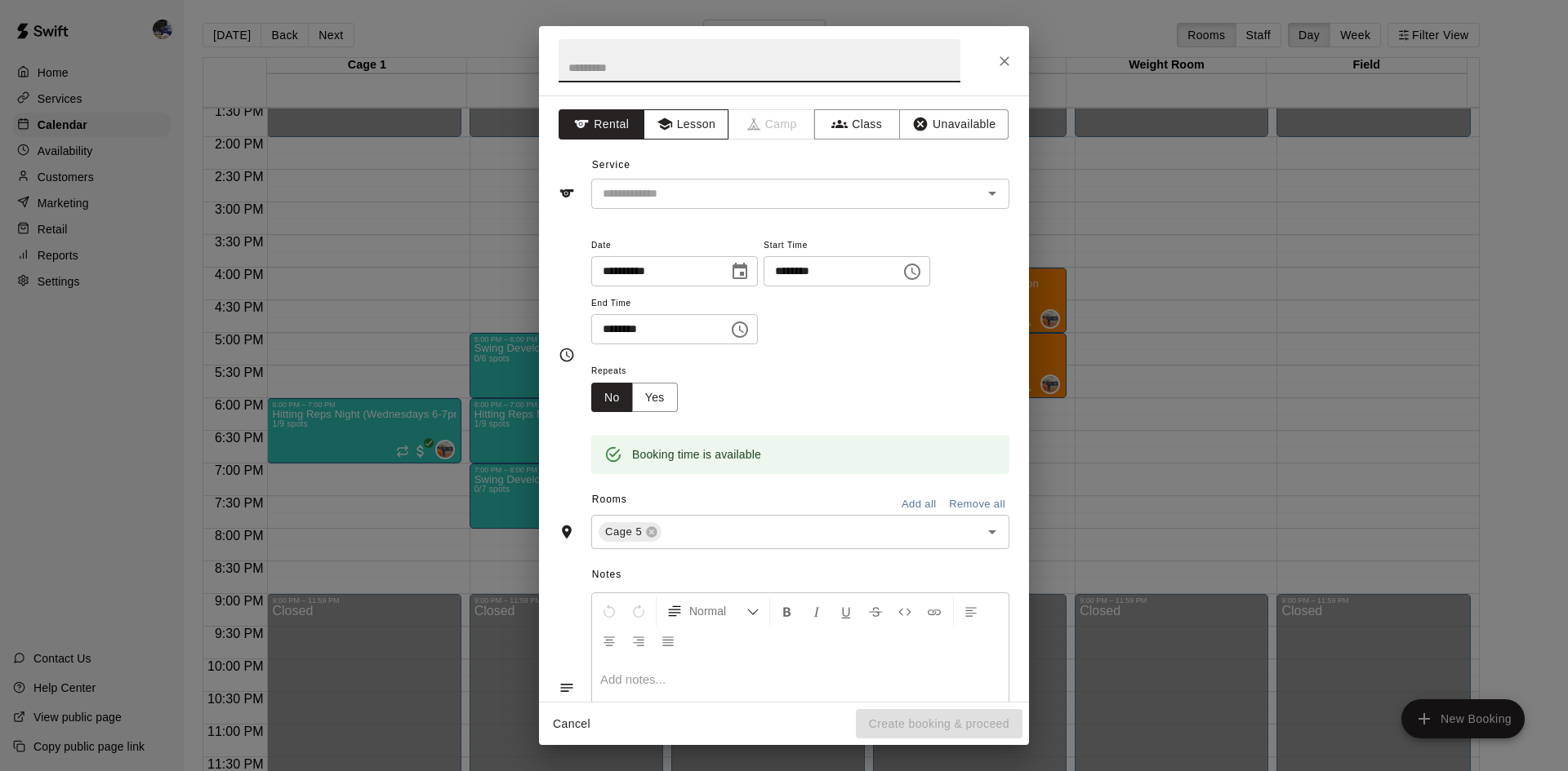
click at [694, 136] on button "Lesson" at bounding box center [686, 124] width 86 height 30
click at [694, 177] on div "Service ​" at bounding box center [784, 180] width 451 height 56
click at [698, 204] on div "​" at bounding box center [800, 194] width 418 height 30
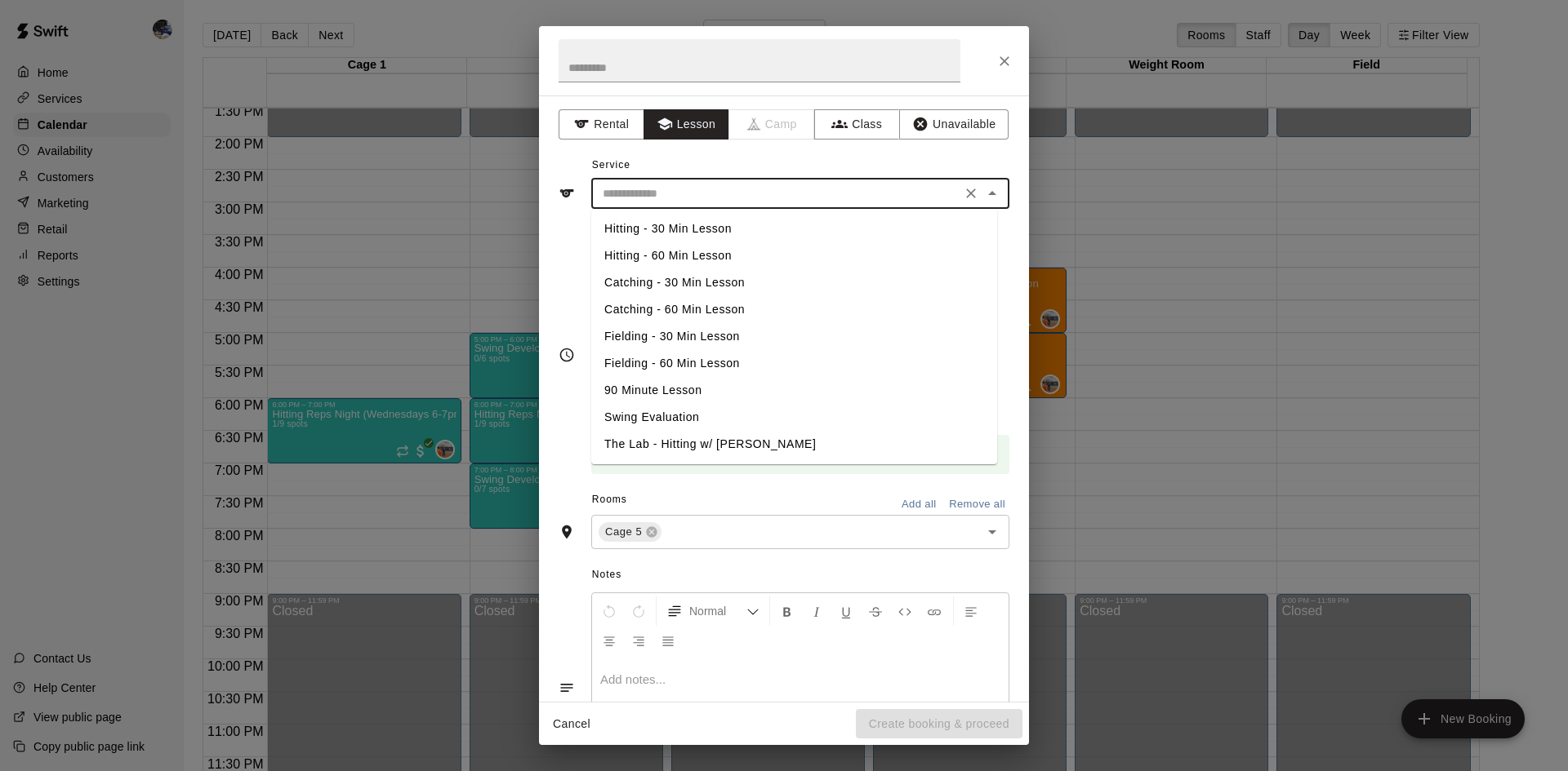
click at [670, 441] on li "The Lab - Hitting w/ [PERSON_NAME]" at bounding box center [793, 444] width 405 height 27
type input "**********"
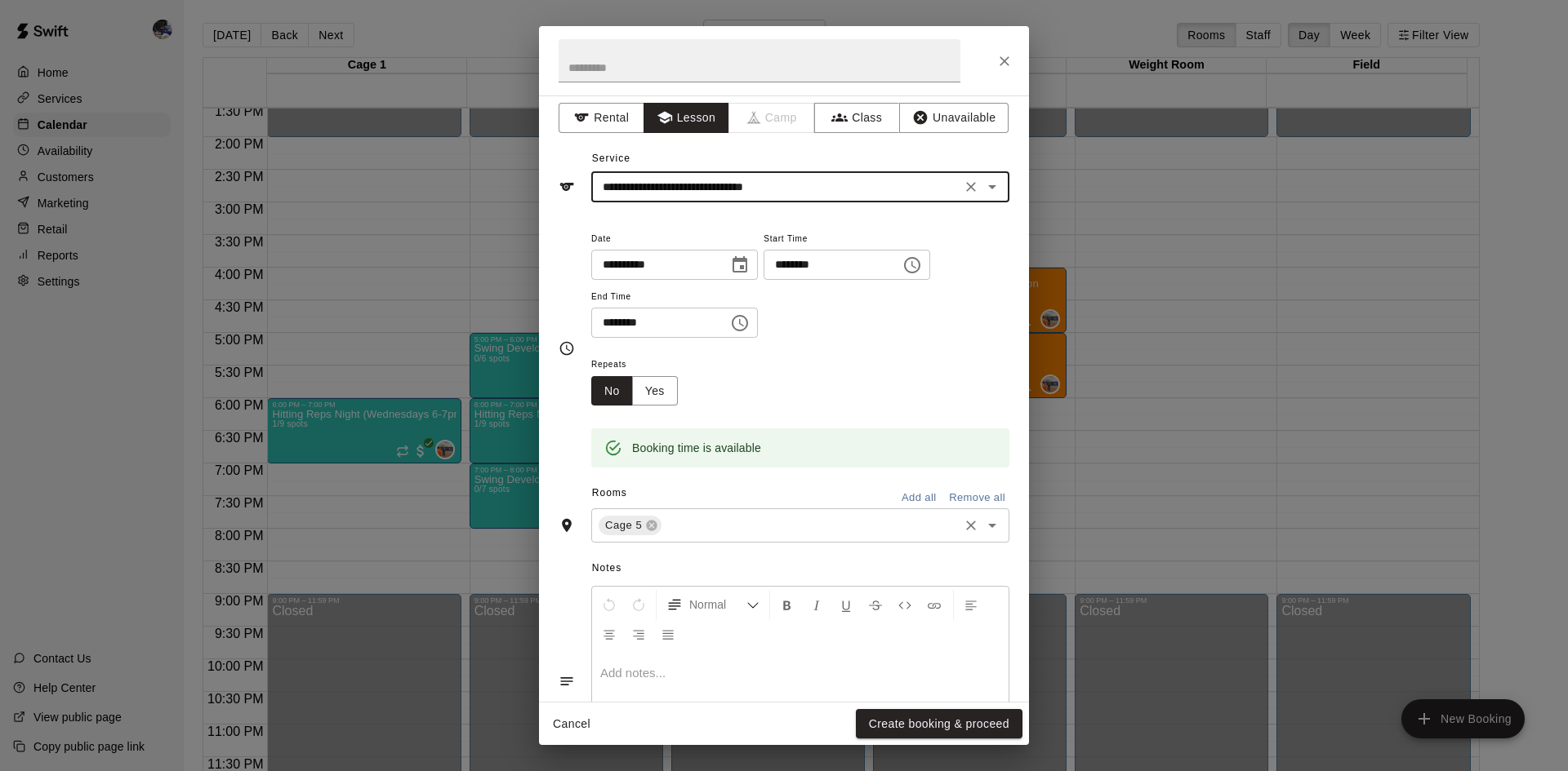
scroll to position [0, 0]
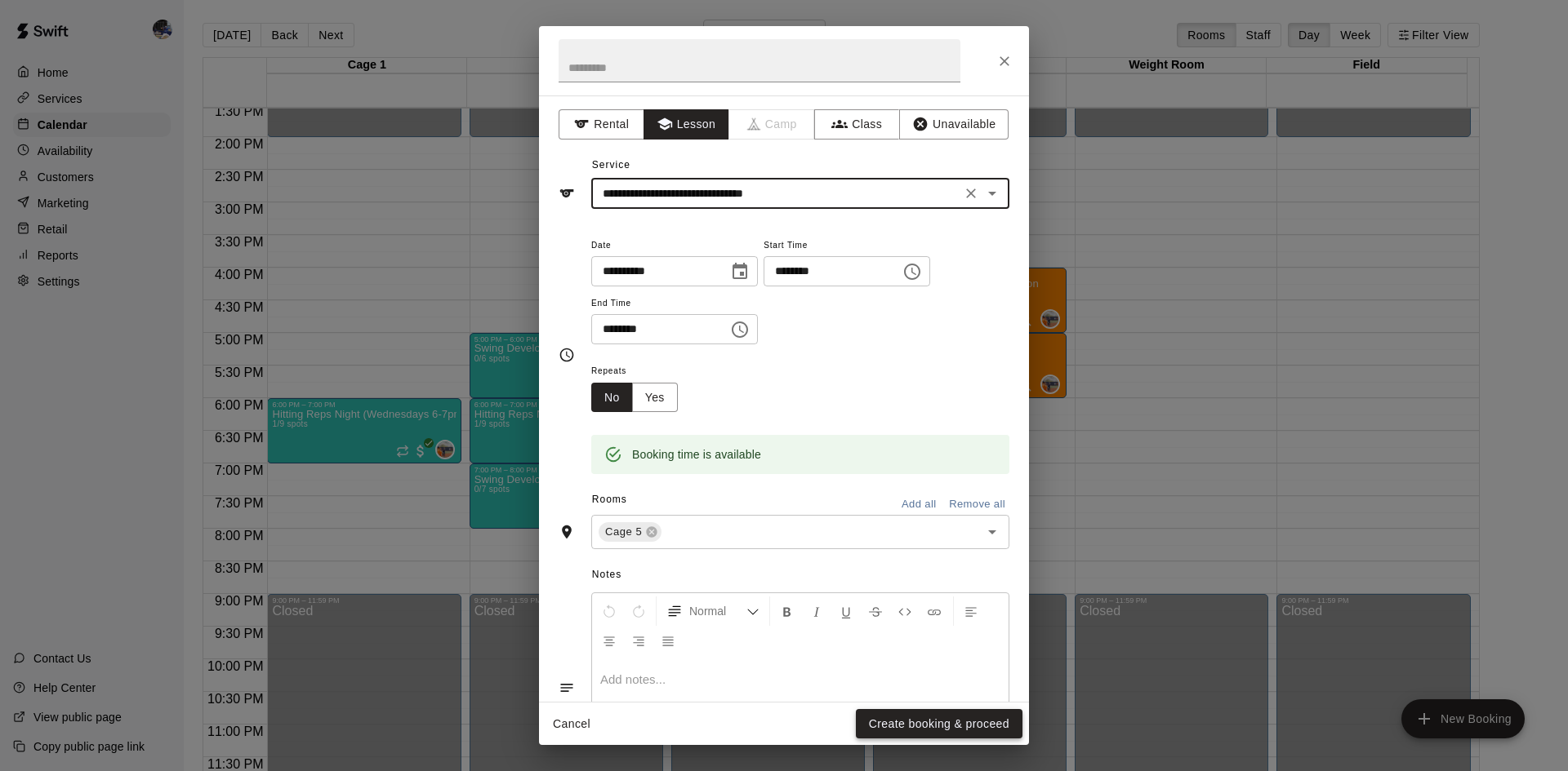
click at [937, 722] on button "Create booking & proceed" at bounding box center [939, 724] width 166 height 30
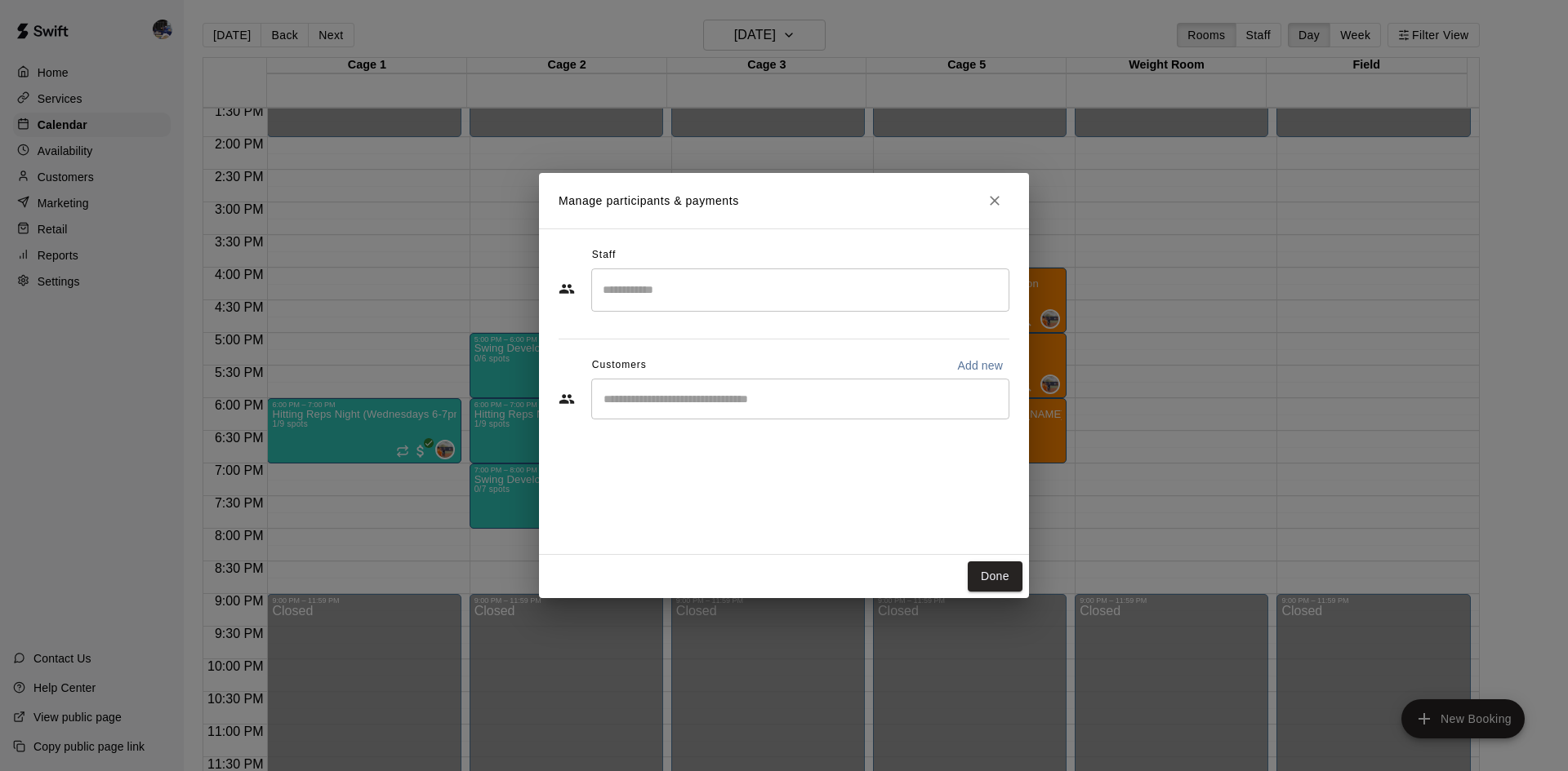
click at [655, 300] on input "Search staff" at bounding box center [800, 290] width 404 height 29
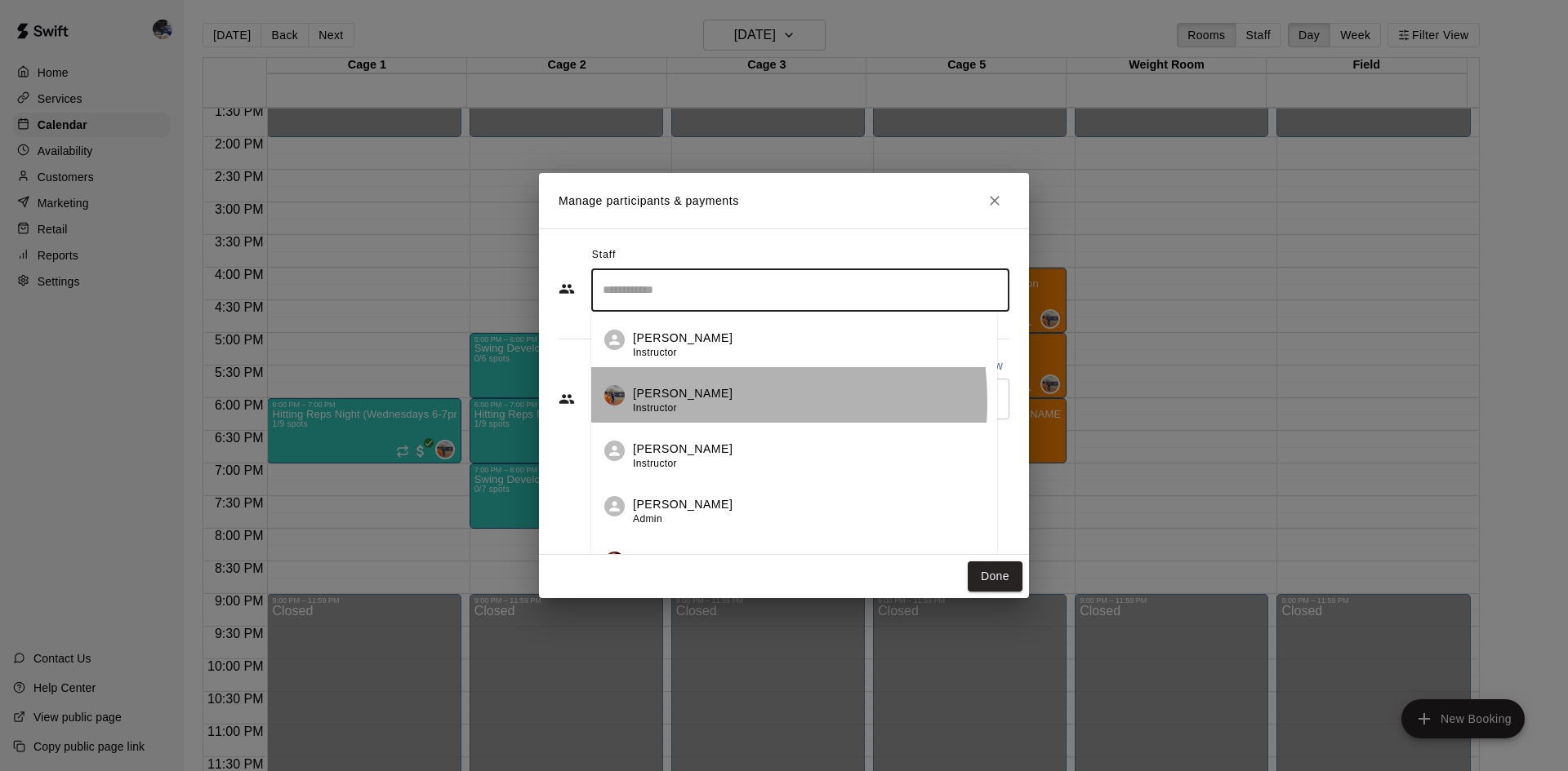
click at [682, 402] on p "[PERSON_NAME]" at bounding box center [682, 393] width 100 height 18
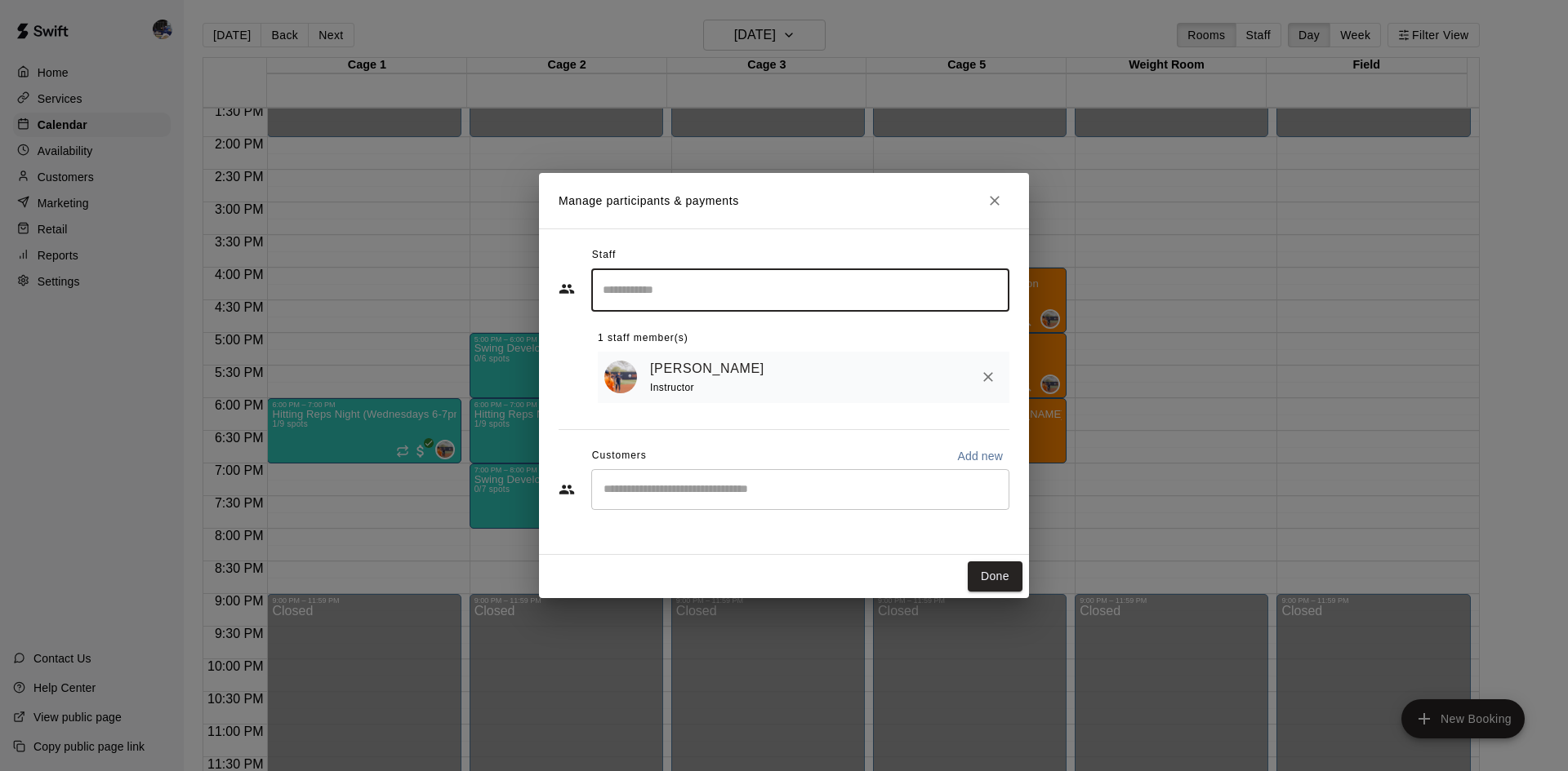
click at [643, 509] on div "​" at bounding box center [800, 489] width 418 height 41
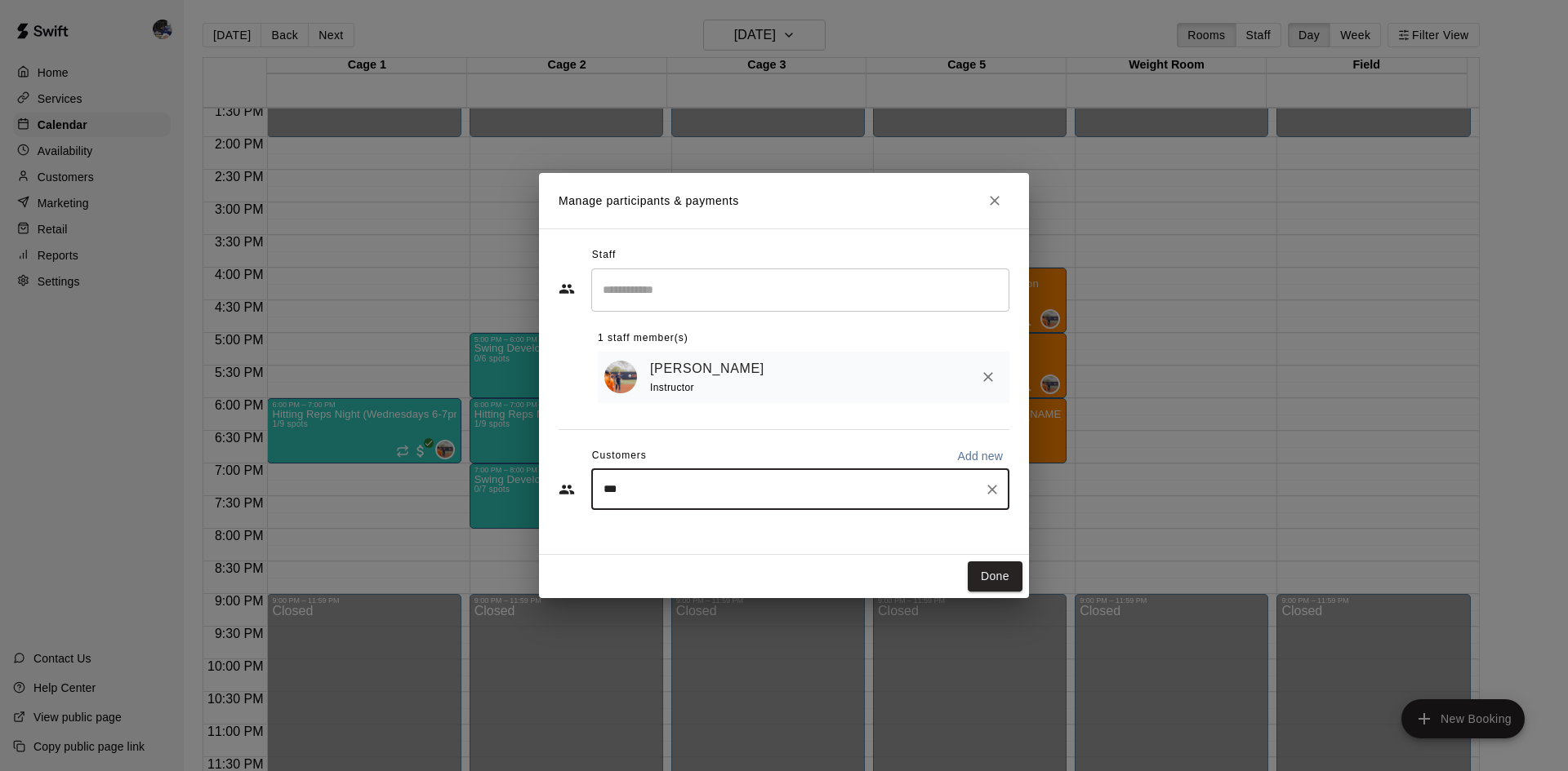
type input "****"
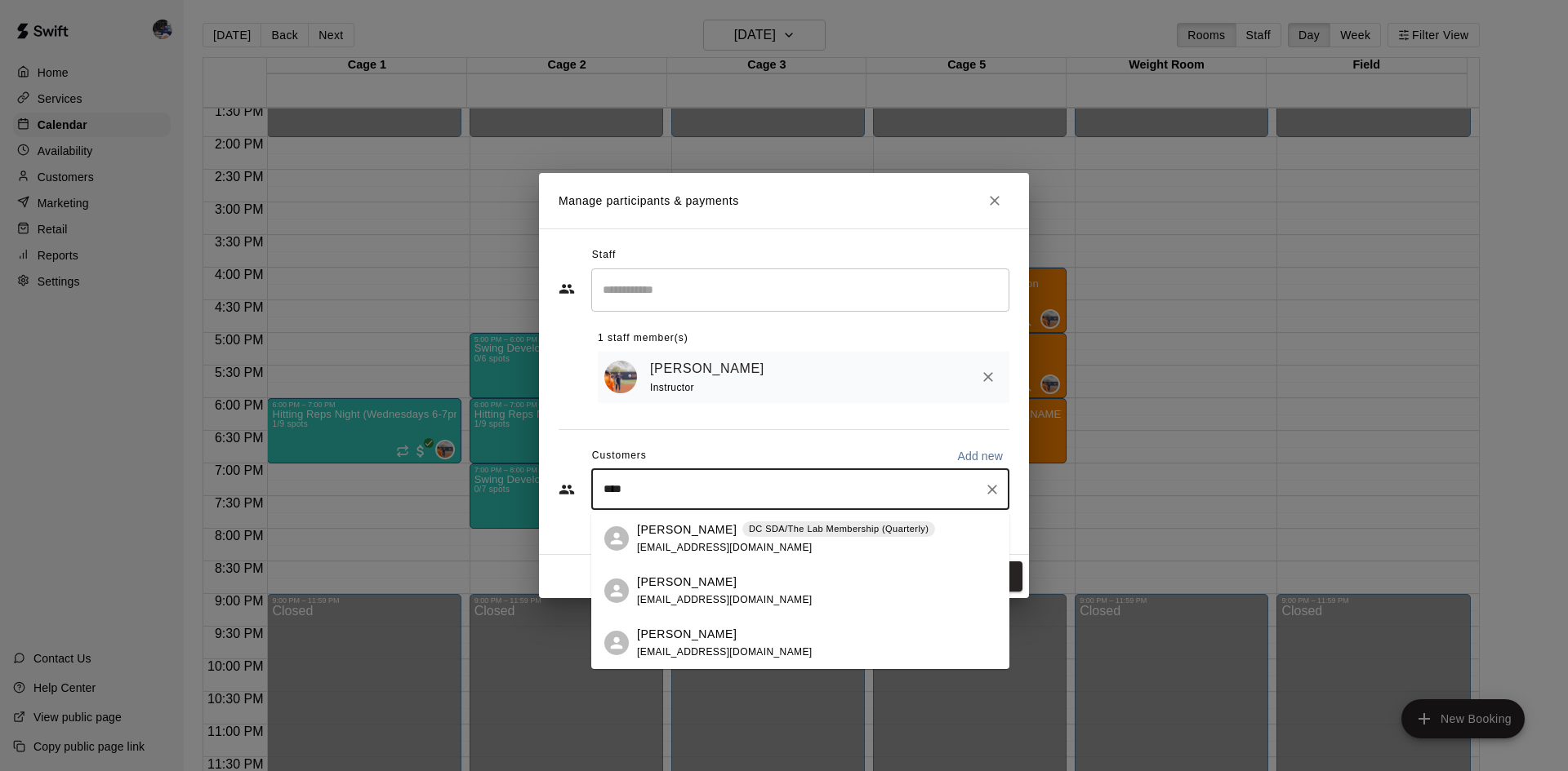
click at [666, 535] on p "[PERSON_NAME]" at bounding box center [687, 530] width 100 height 18
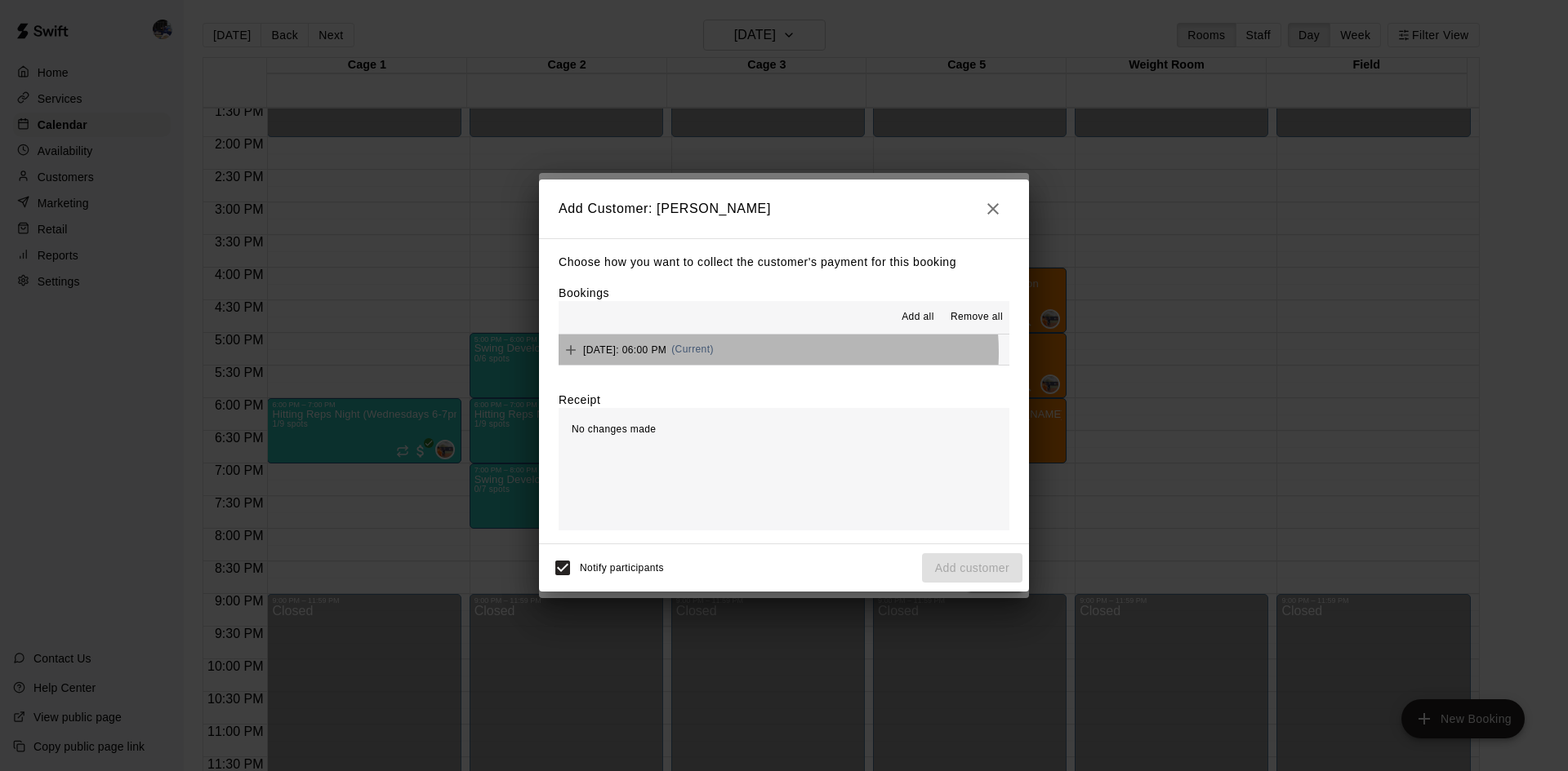
click at [714, 354] on span "(Current)" at bounding box center [693, 349] width 42 height 11
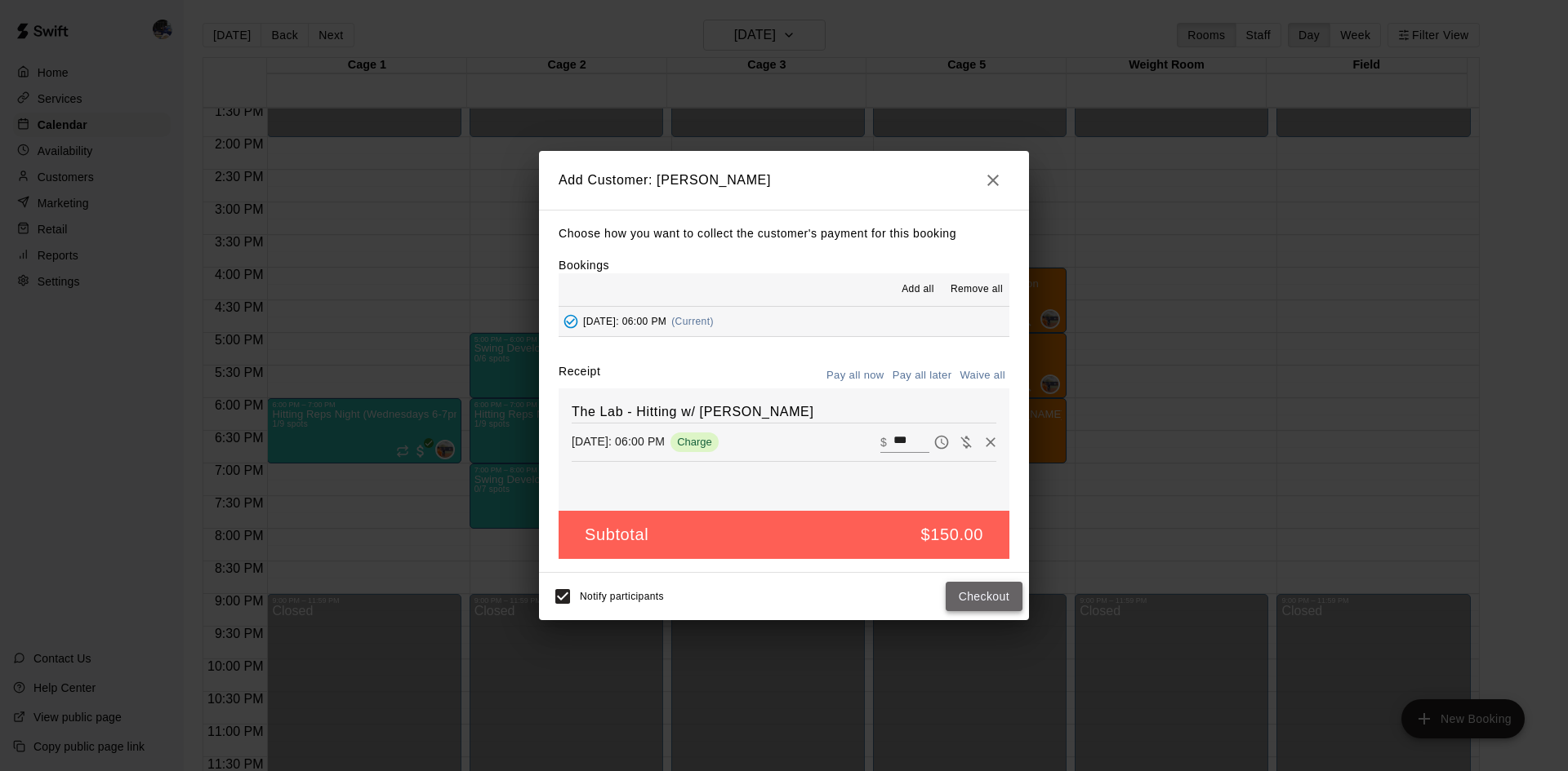
click at [984, 596] on button "Checkout" at bounding box center [983, 596] width 77 height 30
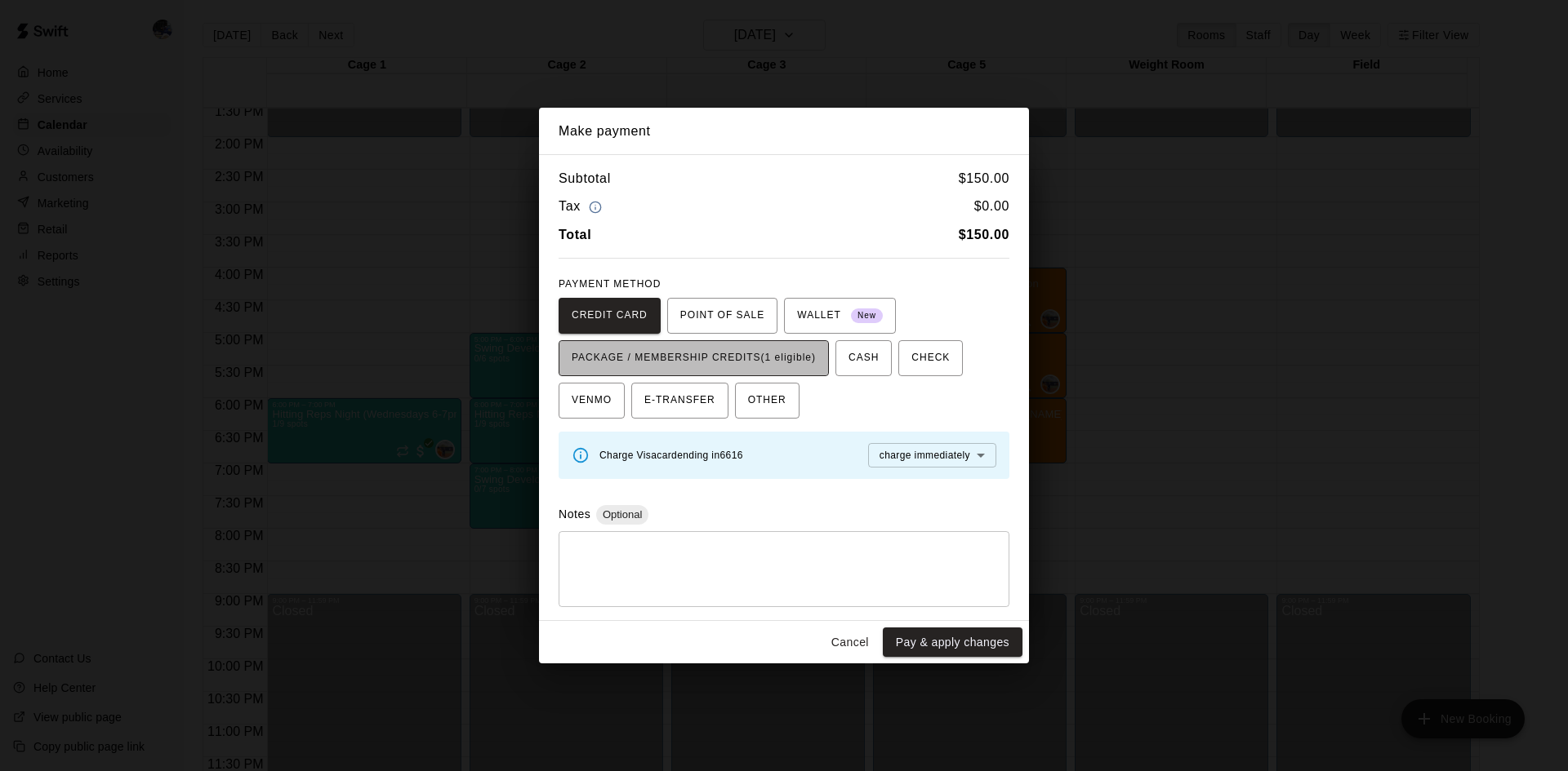
click at [766, 357] on span "PACKAGE / MEMBERSHIP CREDITS (1 eligible)" at bounding box center [694, 358] width 244 height 26
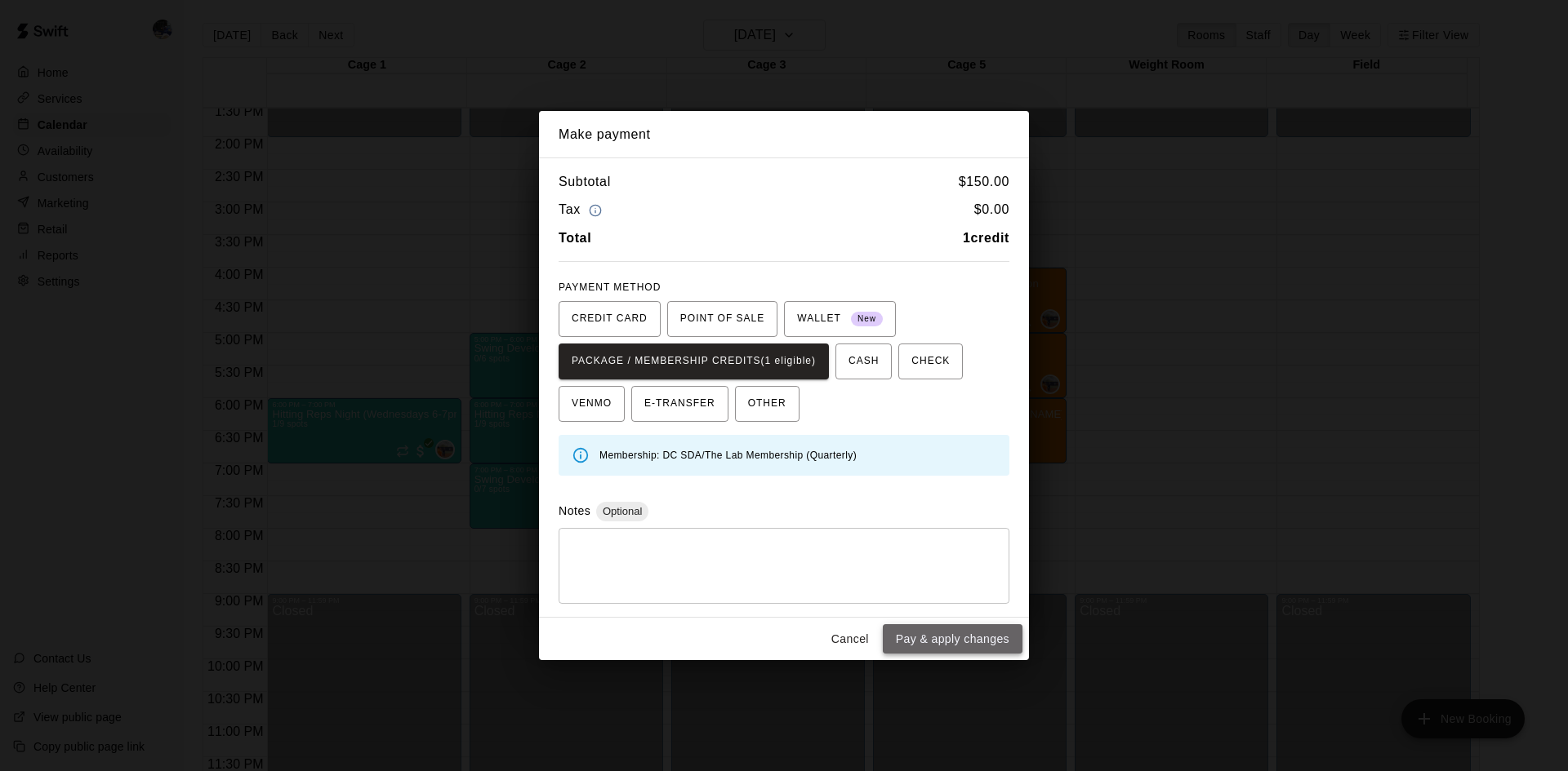
click at [962, 635] on button "Pay & apply changes" at bounding box center [952, 639] width 139 height 30
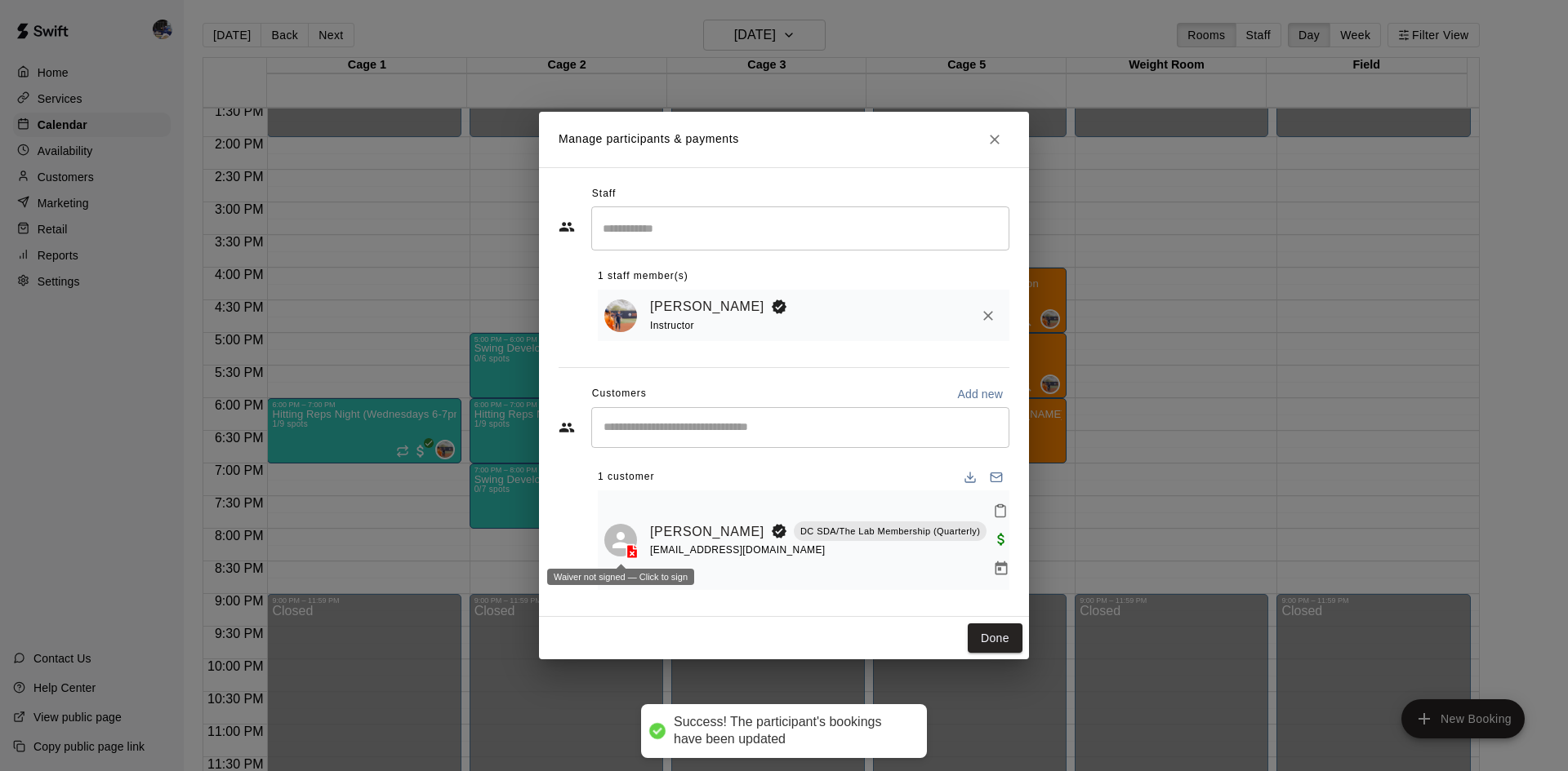
click at [632, 552] on icon at bounding box center [632, 552] width 10 height 14
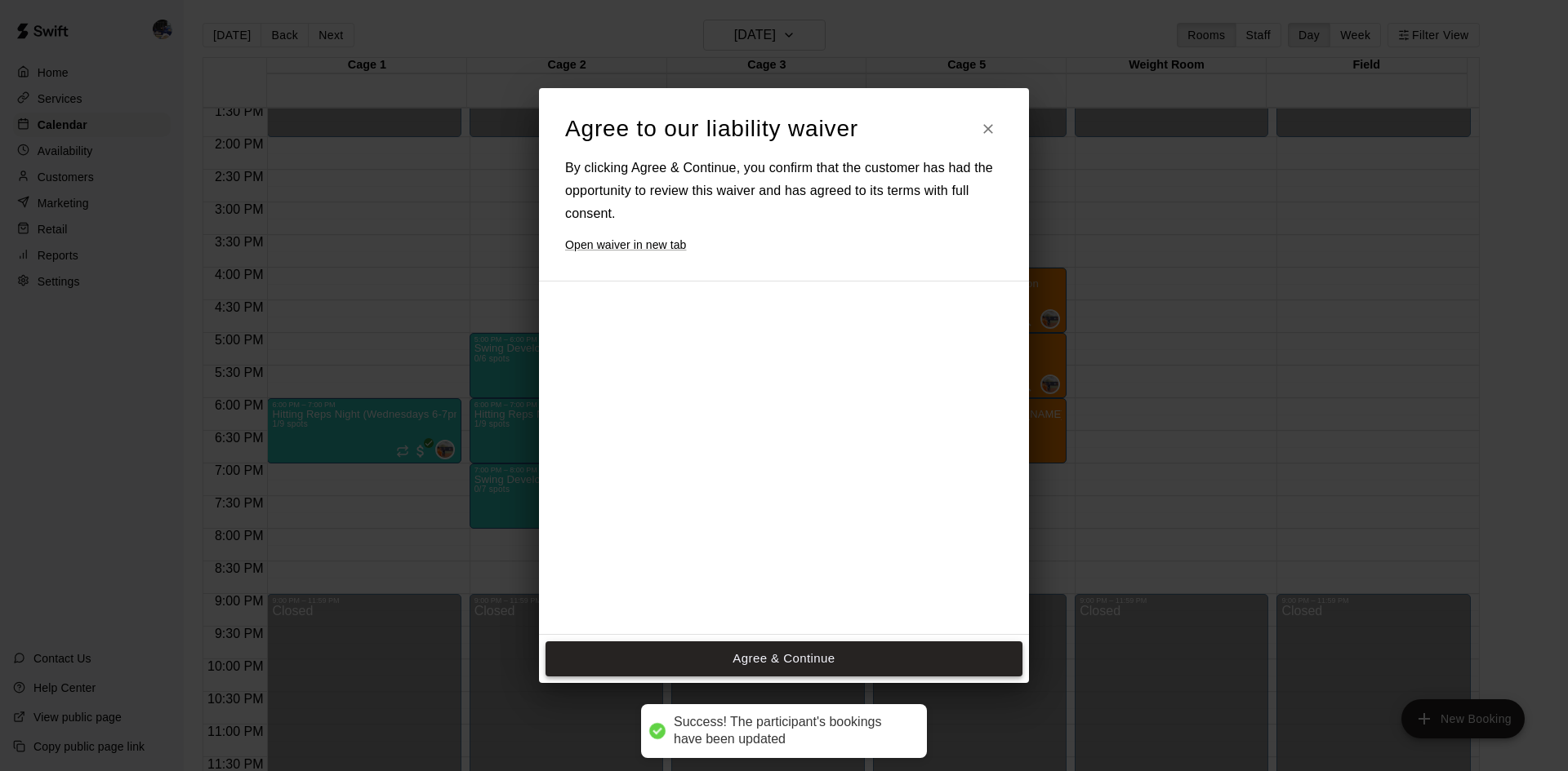
click at [793, 512] on div at bounding box center [769, 559] width 408 height 528
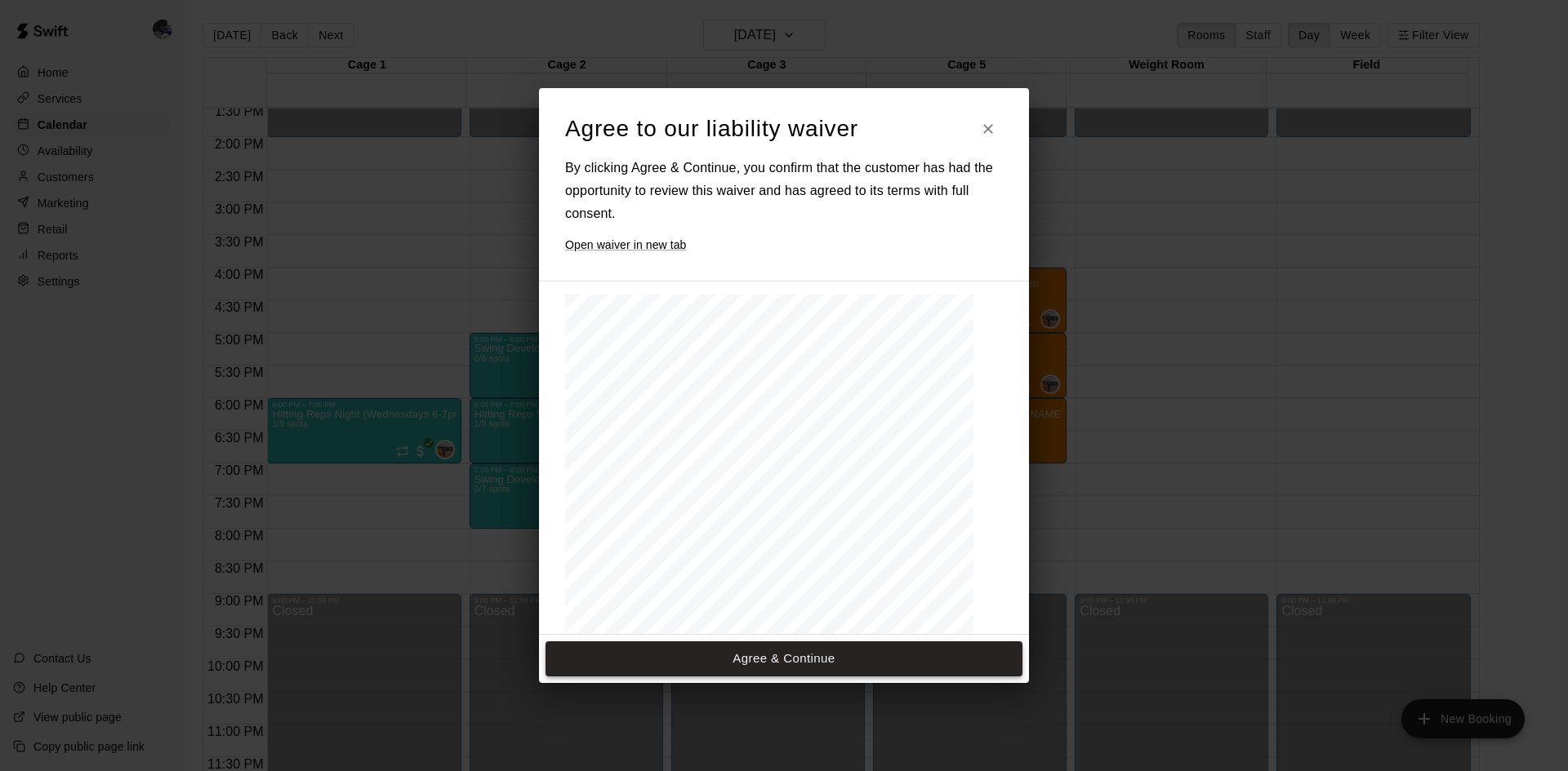
click at [809, 650] on button "Agree & Continue" at bounding box center [784, 658] width 476 height 34
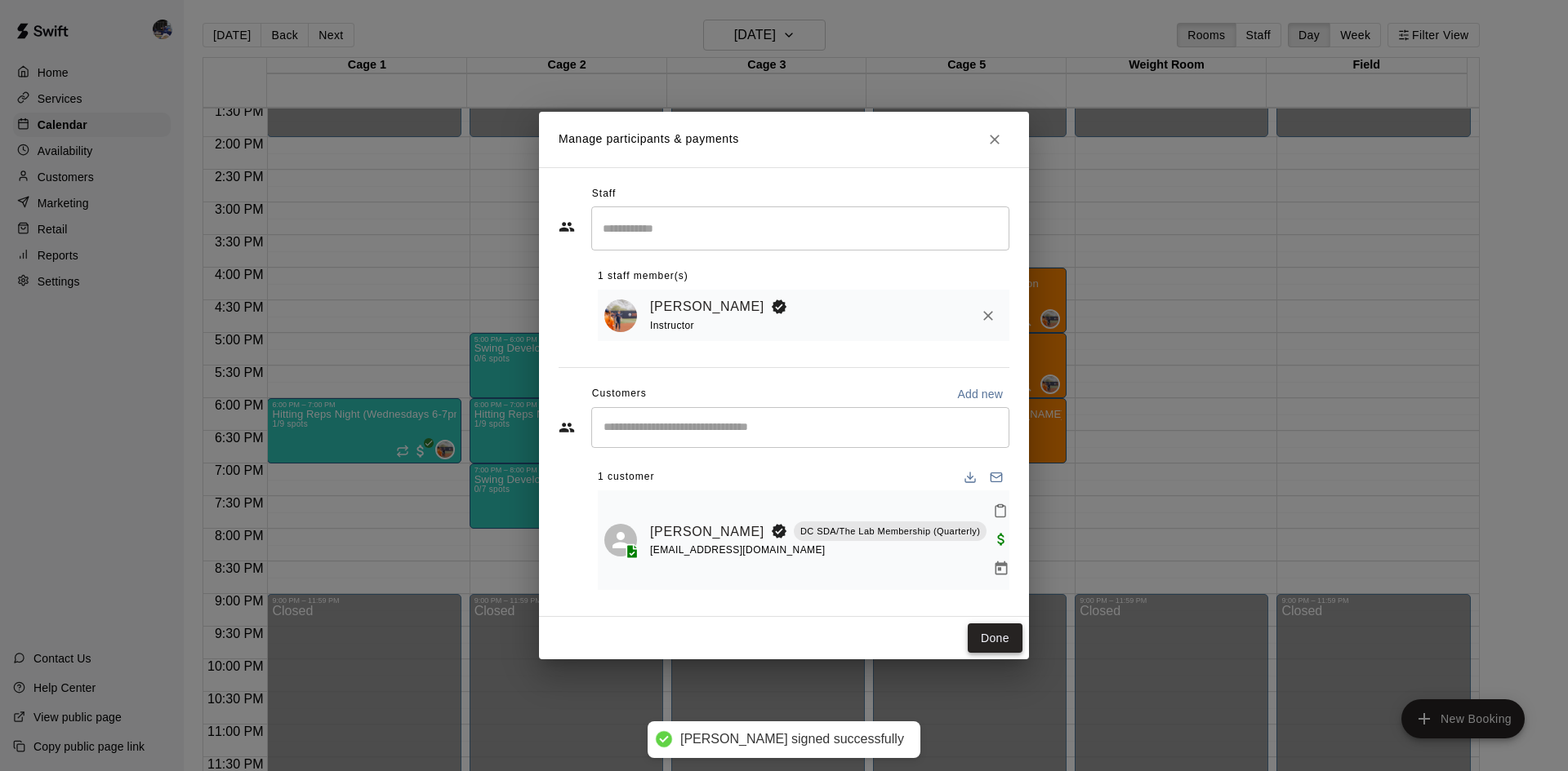
click at [997, 623] on button "Done" at bounding box center [995, 638] width 54 height 30
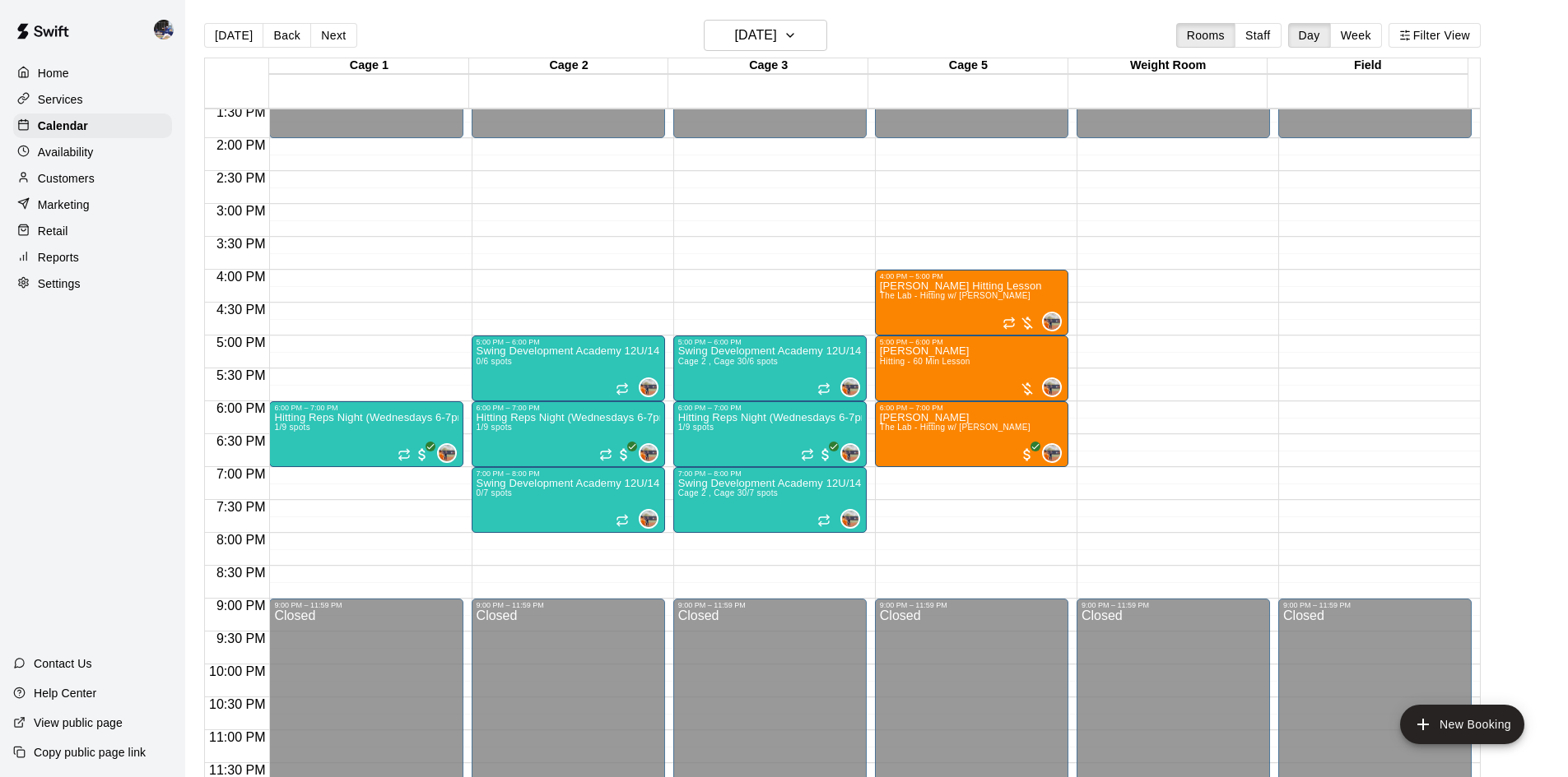
click at [89, 181] on p "Customers" at bounding box center [66, 179] width 57 height 17
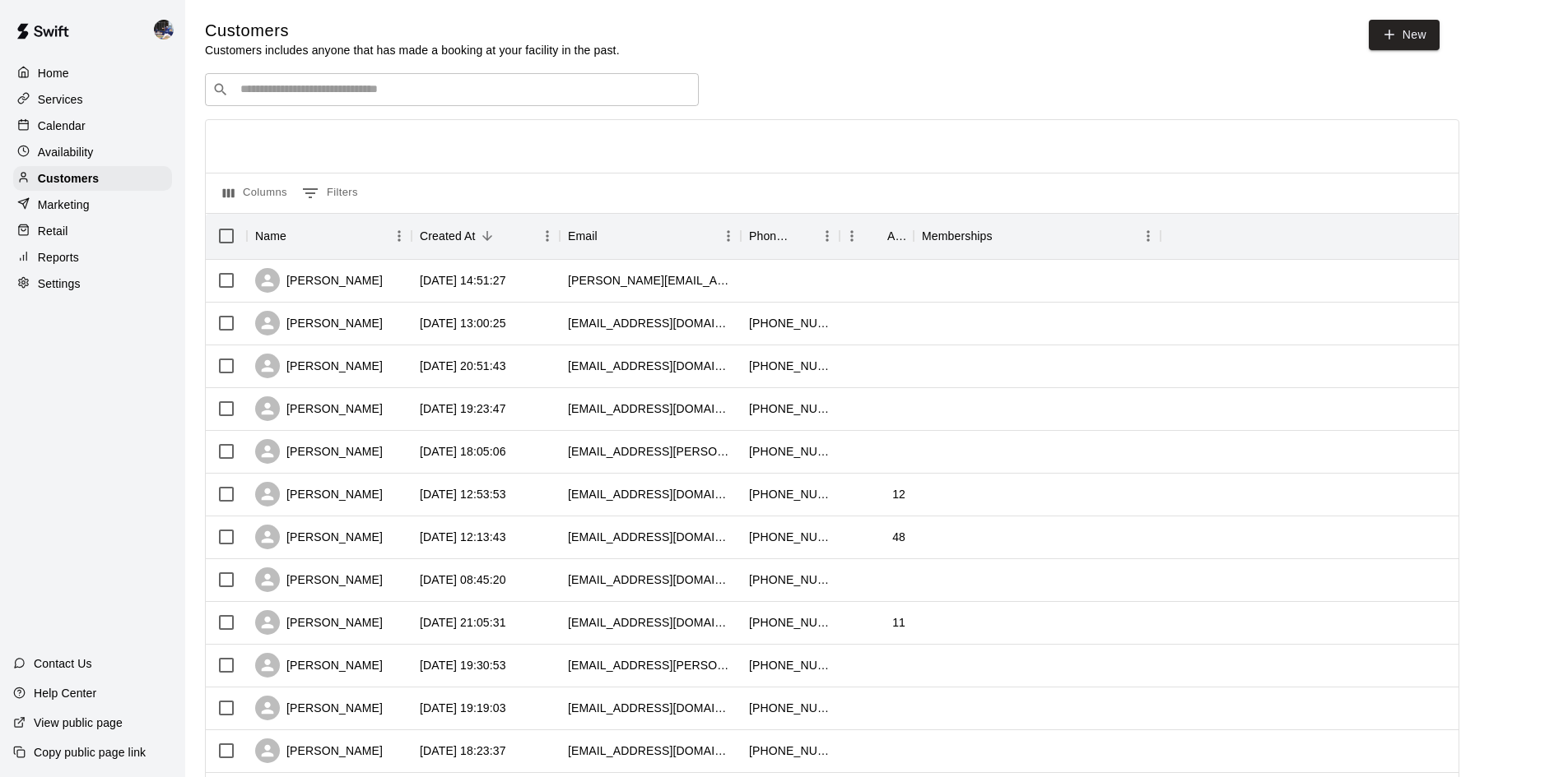
click at [353, 97] on input "Search customers by name or email" at bounding box center [464, 90] width 456 height 17
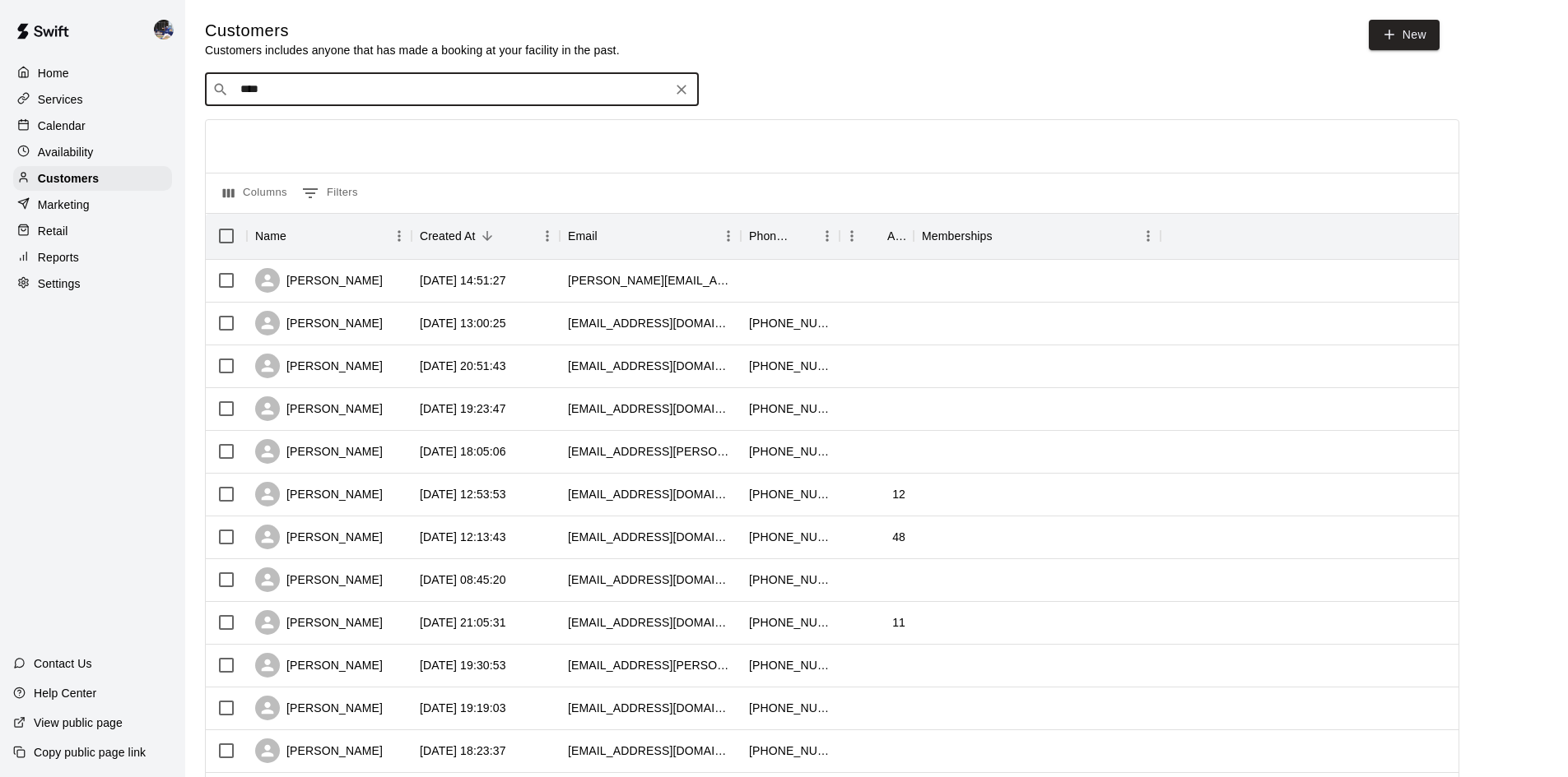
type input "*****"
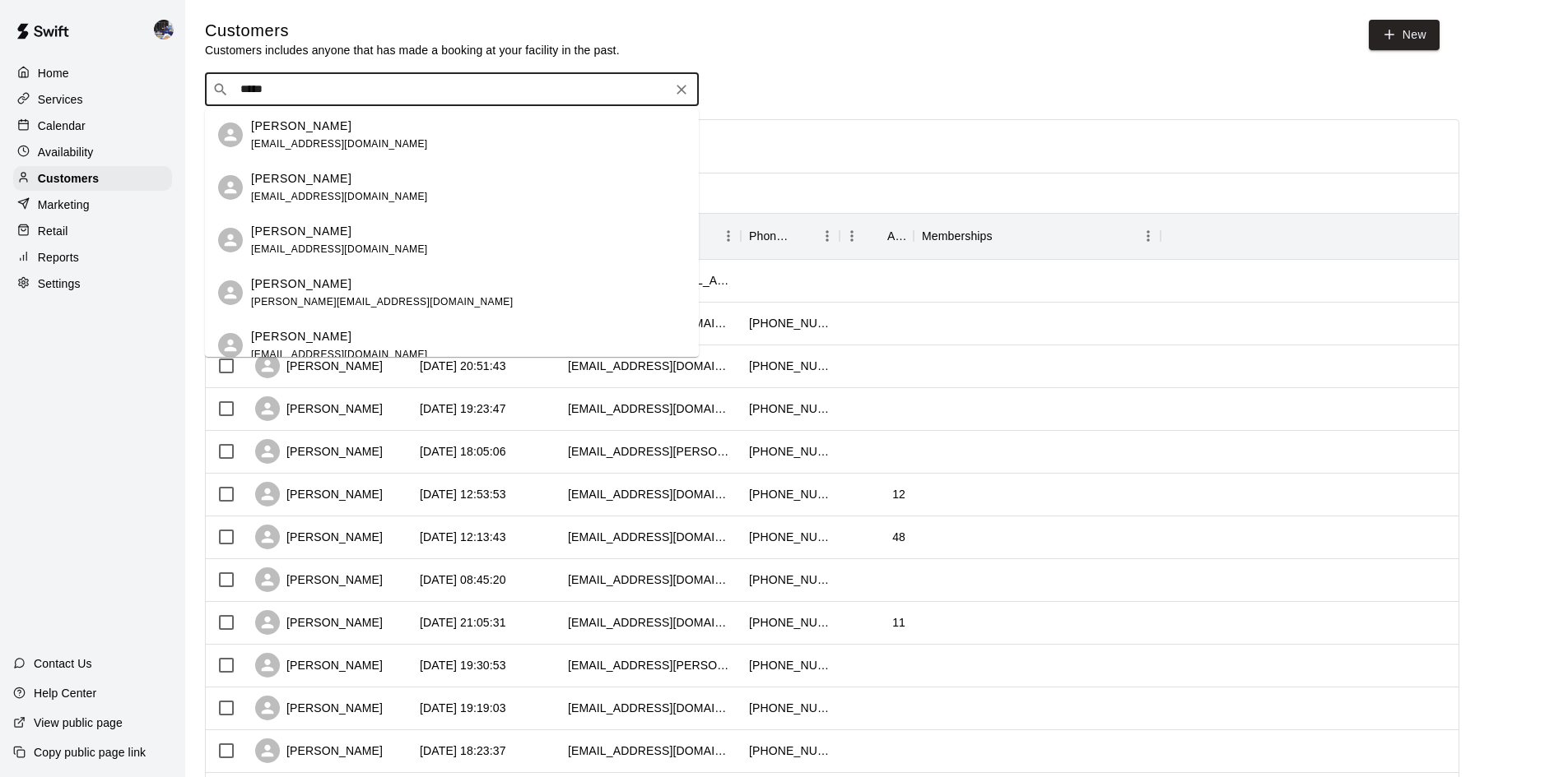
click at [315, 139] on span "[EMAIL_ADDRESS][DOMAIN_NAME]" at bounding box center [340, 144] width 177 height 11
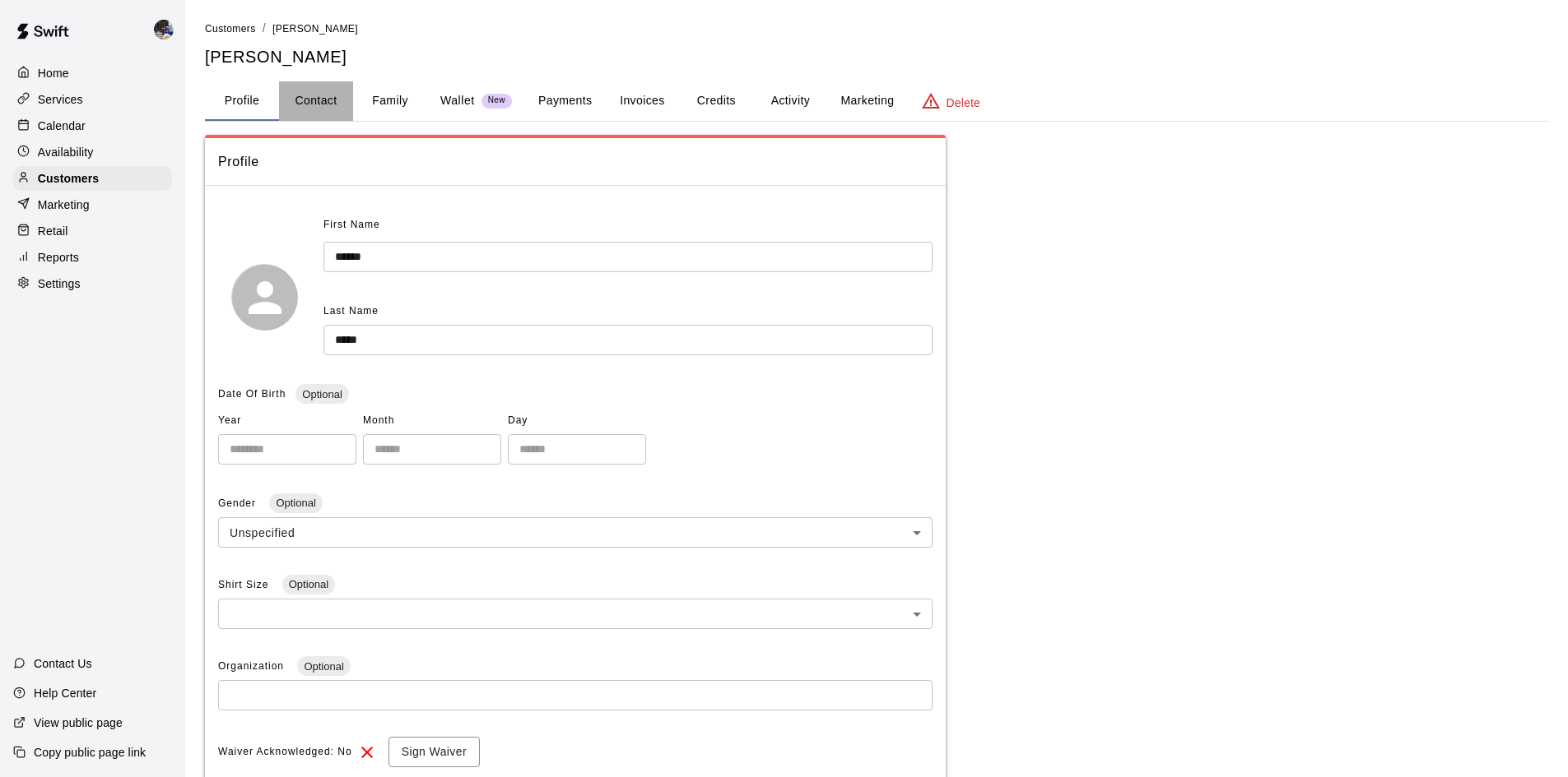
click at [318, 103] on button "Contact" at bounding box center [317, 101] width 74 height 39
select select "**"
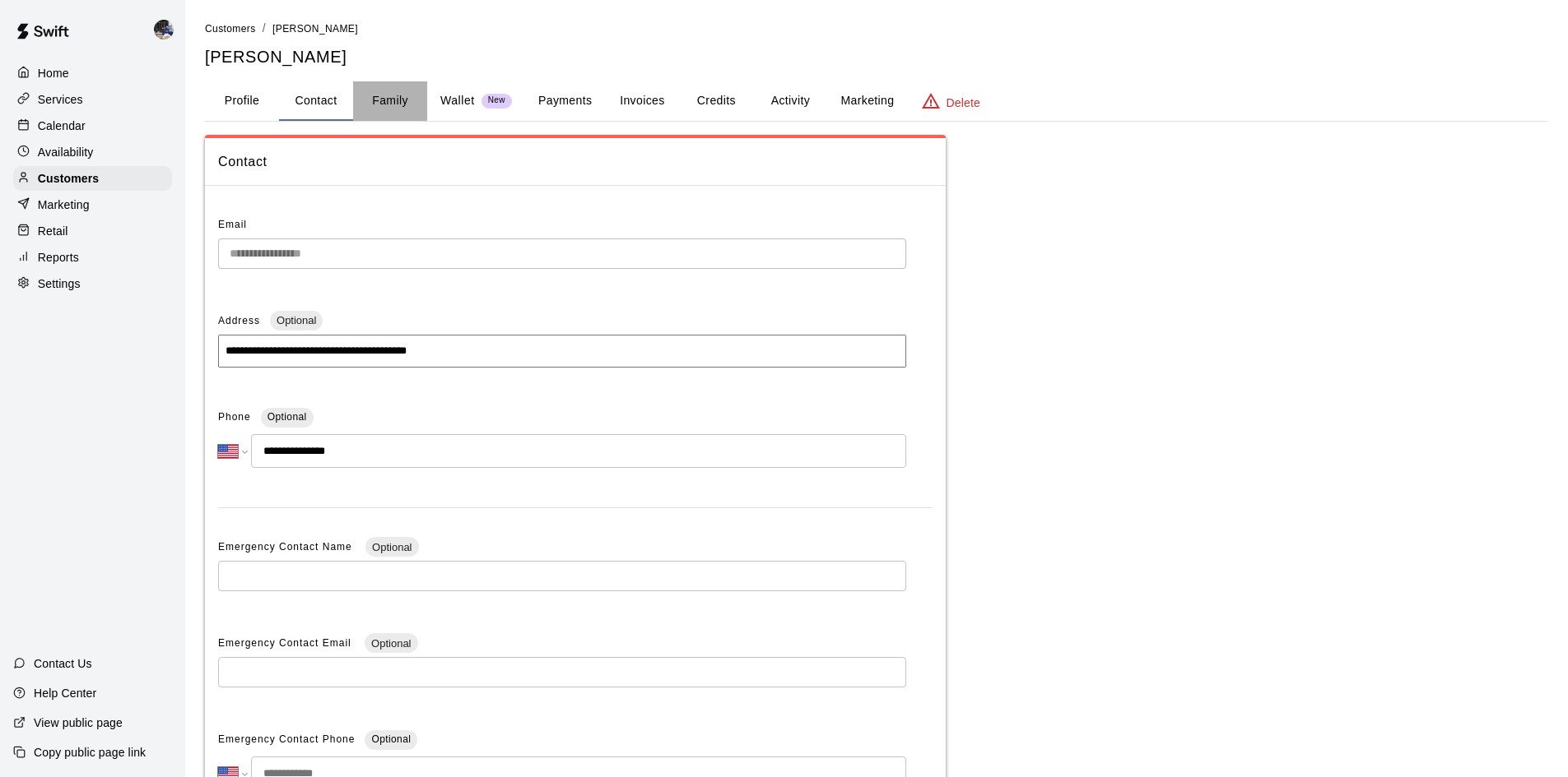
click at [371, 92] on button "Family" at bounding box center [390, 101] width 74 height 39
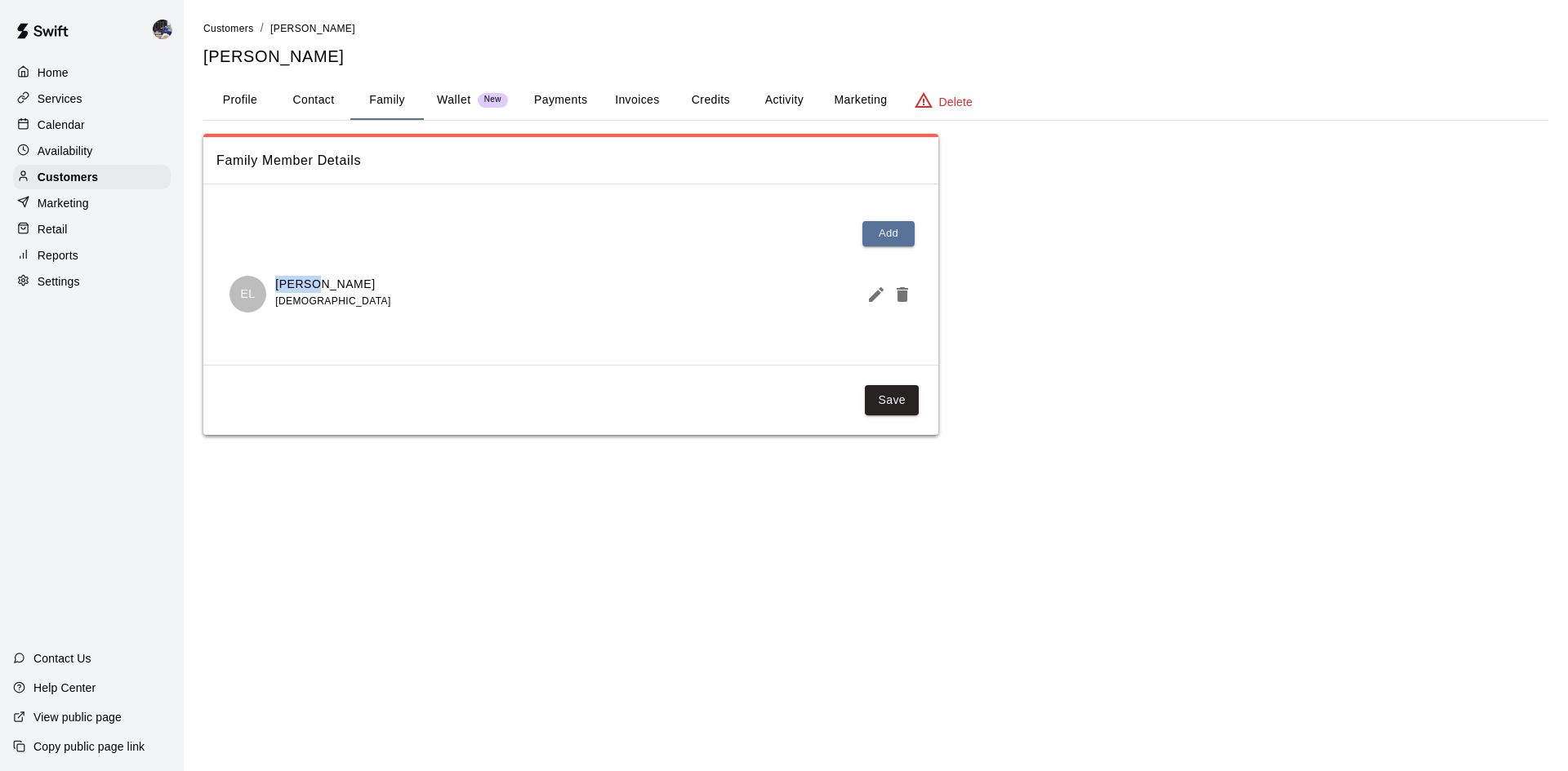
drag, startPoint x: 312, startPoint y: 283, endPoint x: 268, endPoint y: 285, distance: 44.0
click at [268, 285] on div "EL [PERSON_NAME] [DEMOGRAPHIC_DATA]" at bounding box center [309, 295] width 162 height 37
copy p "[PERSON_NAME]"
